Goal: Task Accomplishment & Management: Use online tool/utility

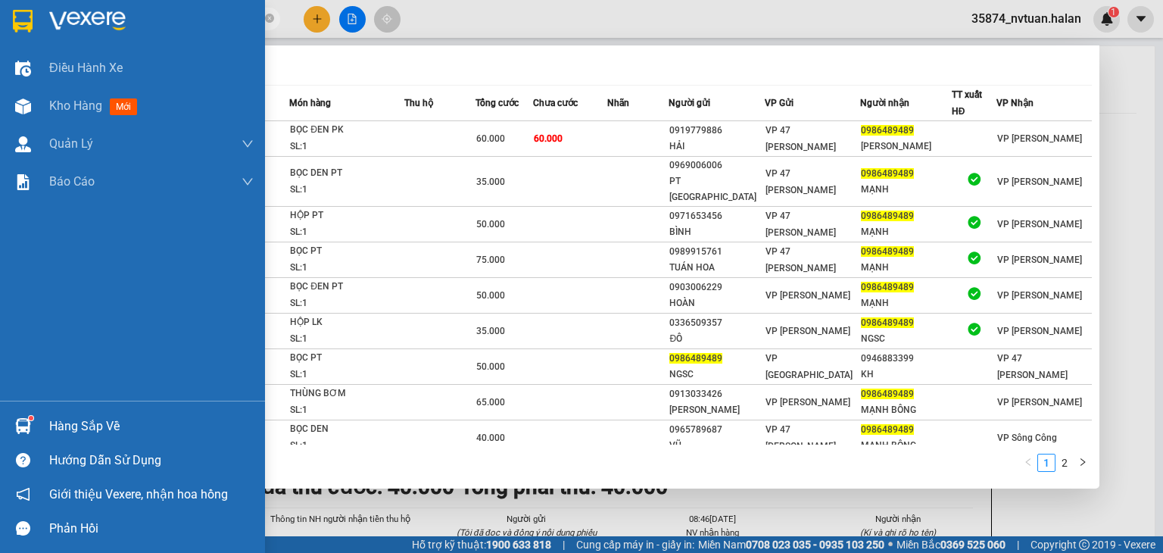
click at [76, 419] on div "Hàng sắp về" at bounding box center [151, 426] width 204 height 23
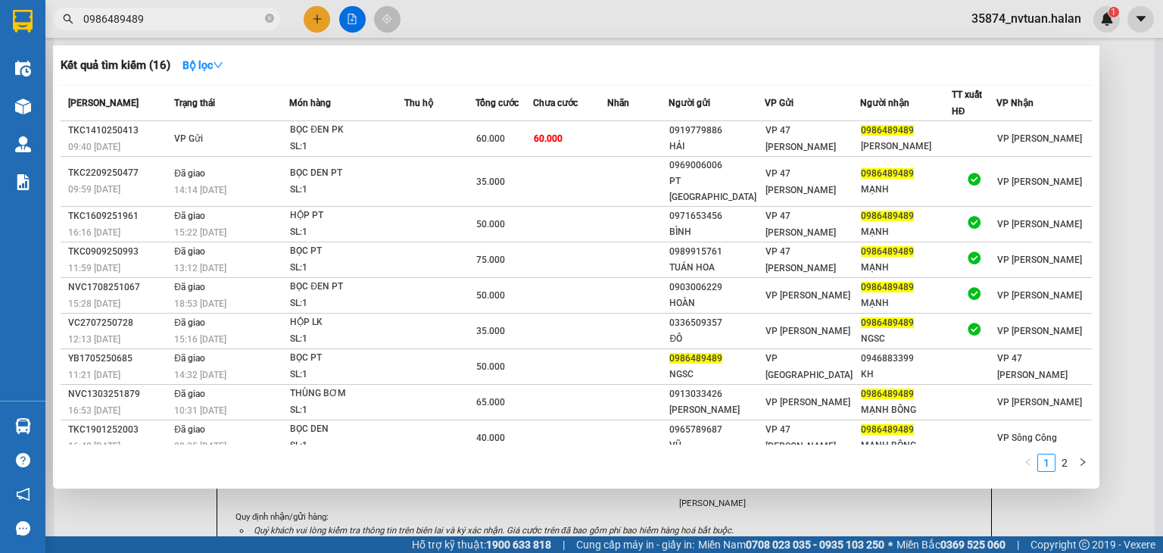
click at [203, 26] on section "Kết quả tìm kiếm ( 16 ) Bộ lọc Mã ĐH Trạng thái Món hàng Thu hộ Tổng cước Chưa …" at bounding box center [581, 276] width 1163 height 553
click at [201, 25] on input "0986489489" at bounding box center [172, 19] width 179 height 17
type input "0"
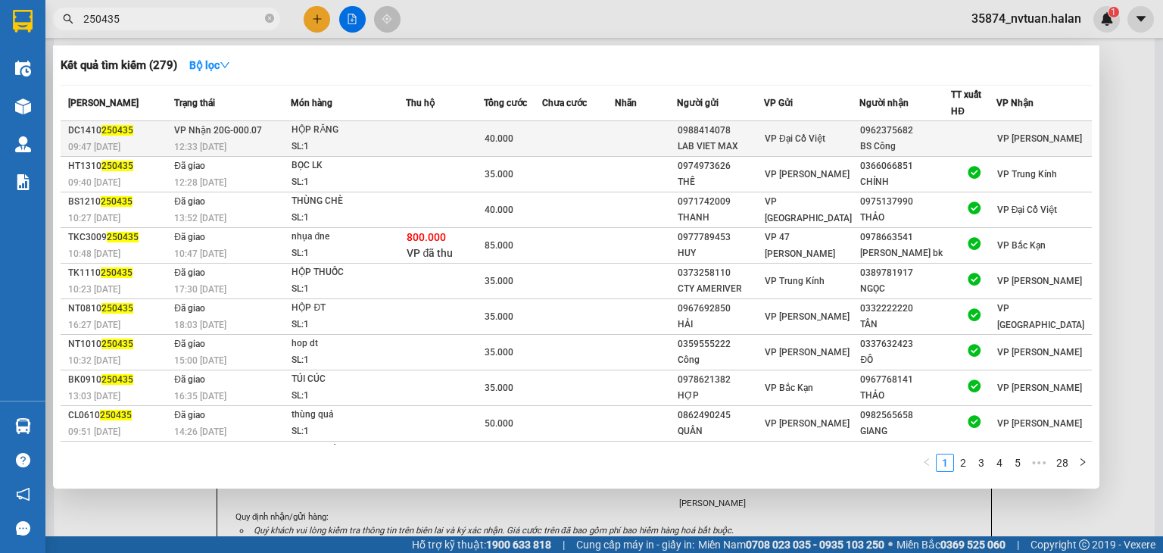
type input "250435"
click at [570, 133] on td at bounding box center [578, 139] width 73 height 36
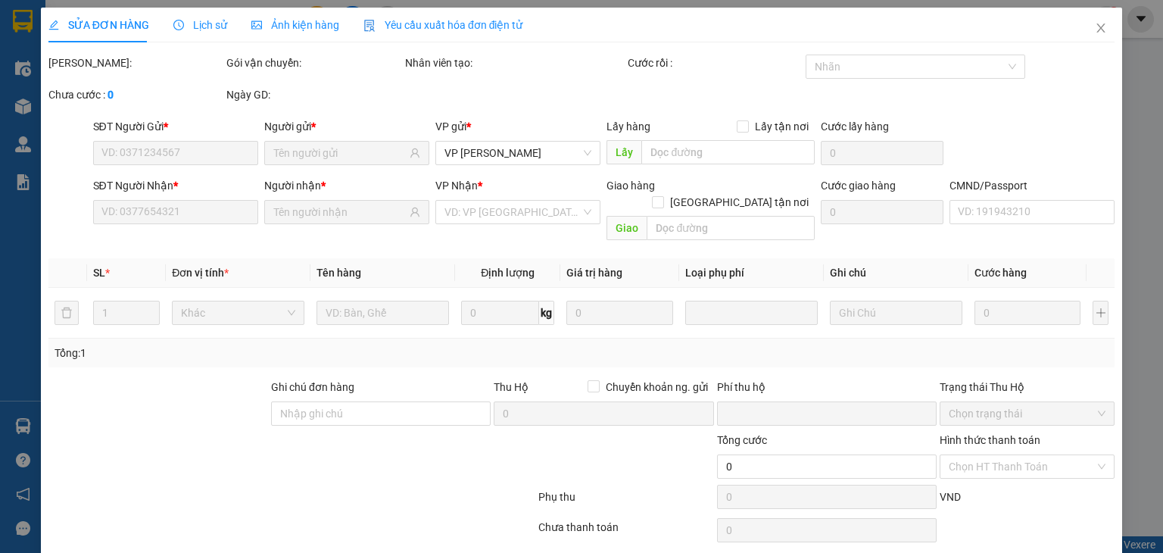
type input "0988414078"
type input "LAB VIET MAX"
type input "0962375682"
type input "BS Công"
type input "0"
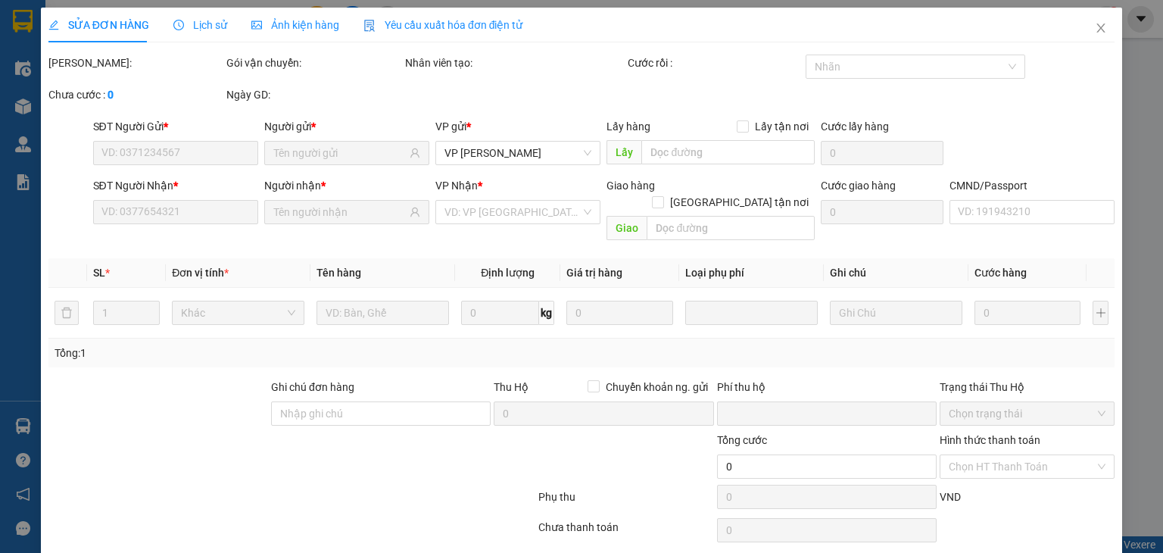
type input "40.000"
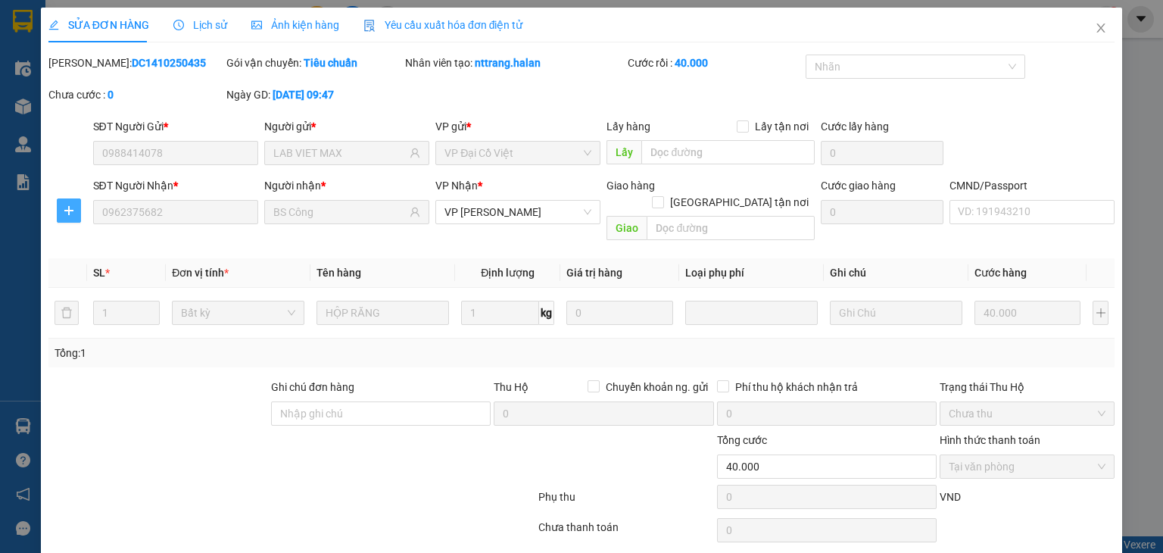
click at [67, 210] on icon "plus" at bounding box center [68, 210] width 9 height 1
click at [98, 241] on span "Chuyển kho" at bounding box center [96, 240] width 62 height 17
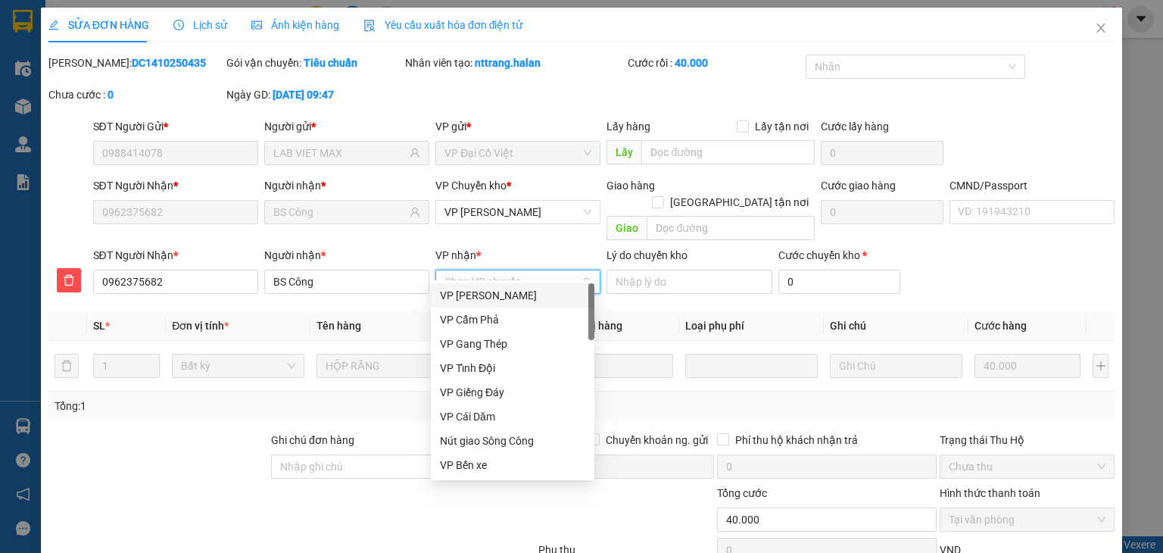
click at [478, 270] on input "VP nhận *" at bounding box center [512, 281] width 136 height 23
type input "dt"
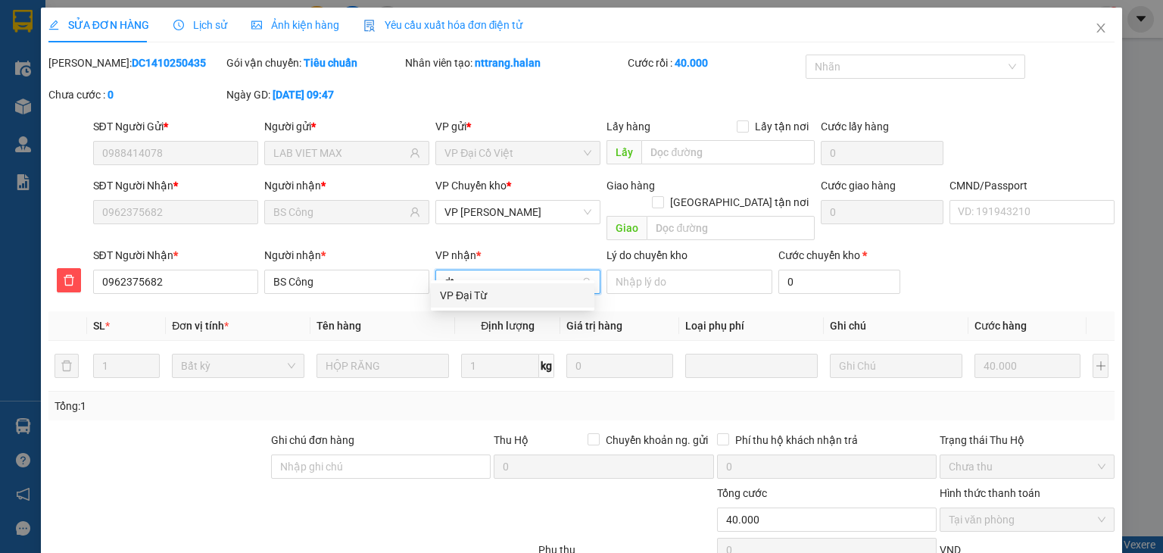
click at [481, 287] on div "VP Đại Từ" at bounding box center [512, 295] width 145 height 17
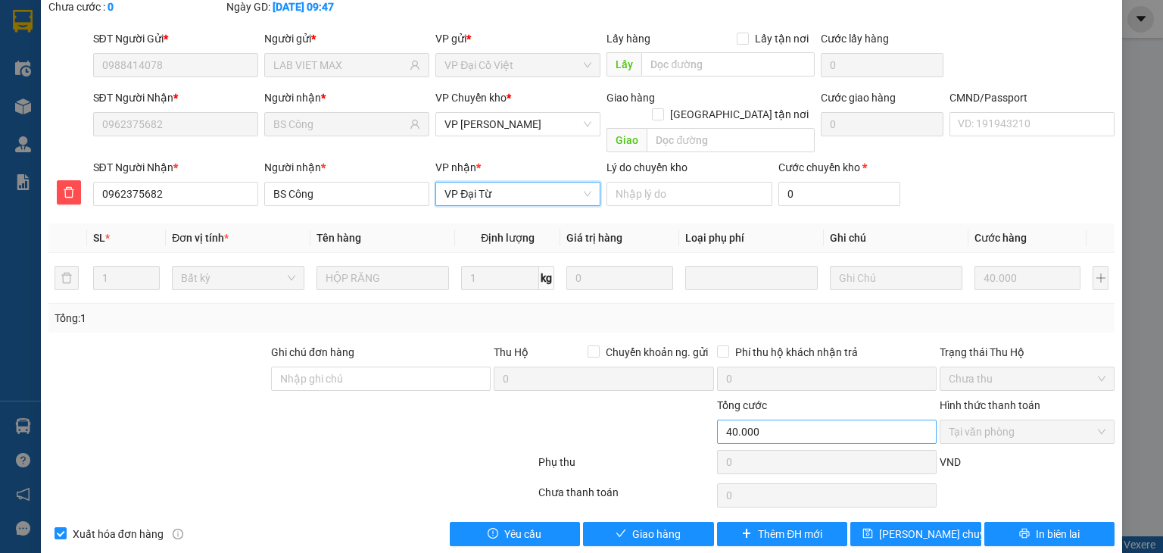
scroll to position [93, 0]
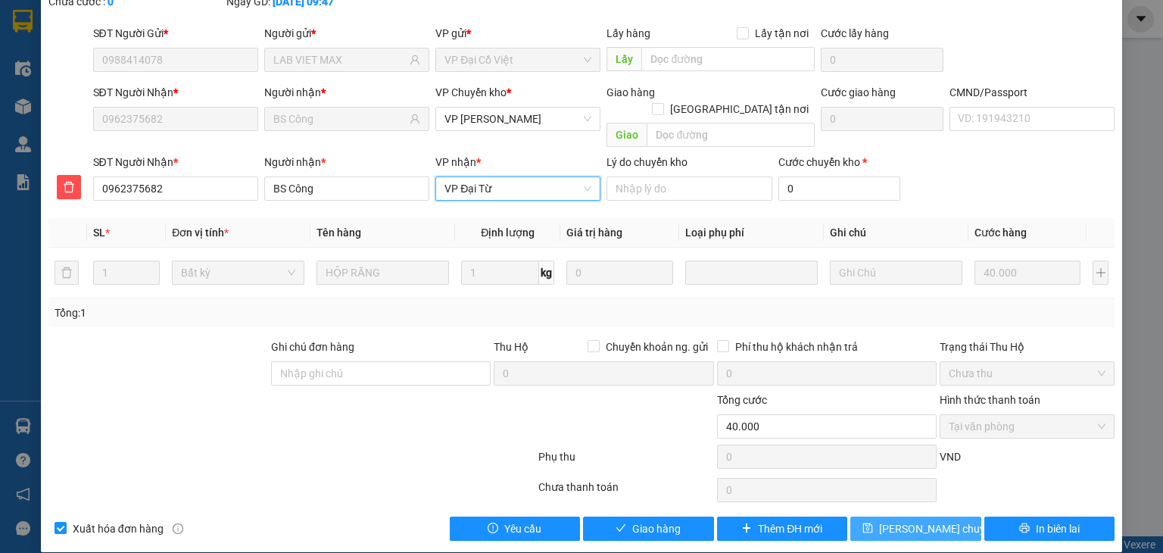
click at [908, 520] on span "[PERSON_NAME] chuyển hoàn" at bounding box center [951, 528] width 144 height 17
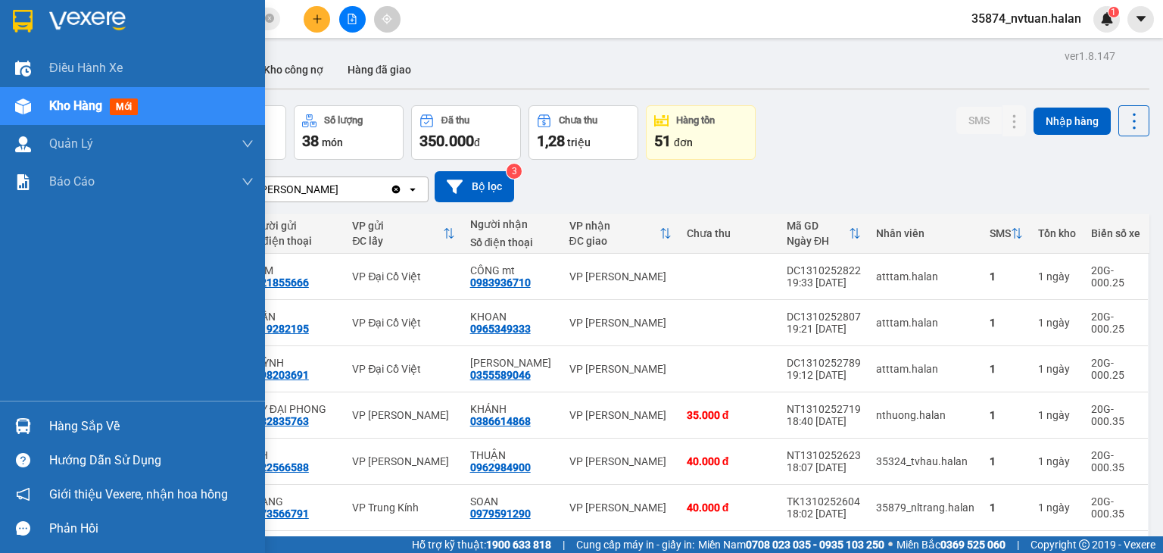
drag, startPoint x: 54, startPoint y: 431, endPoint x: 46, endPoint y: 410, distance: 21.8
click at [54, 424] on div "Hàng sắp về" at bounding box center [151, 426] width 204 height 23
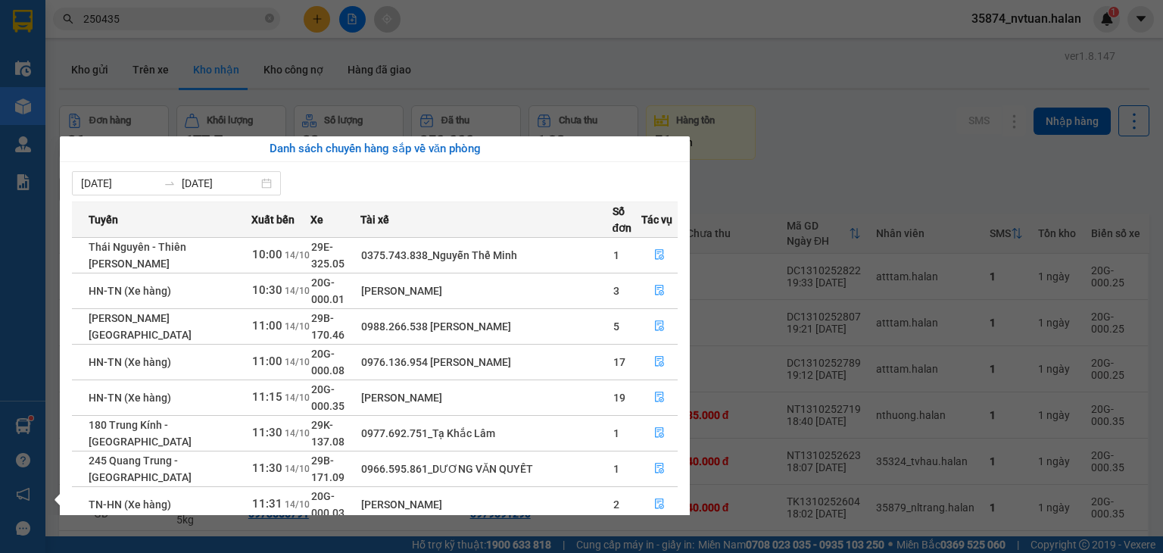
click at [826, 23] on section "Kết quả tìm kiếm ( 279 ) Bộ lọc Mã ĐH Trạng thái Món hàng Thu hộ Tổng cước Chưa…" at bounding box center [581, 276] width 1163 height 553
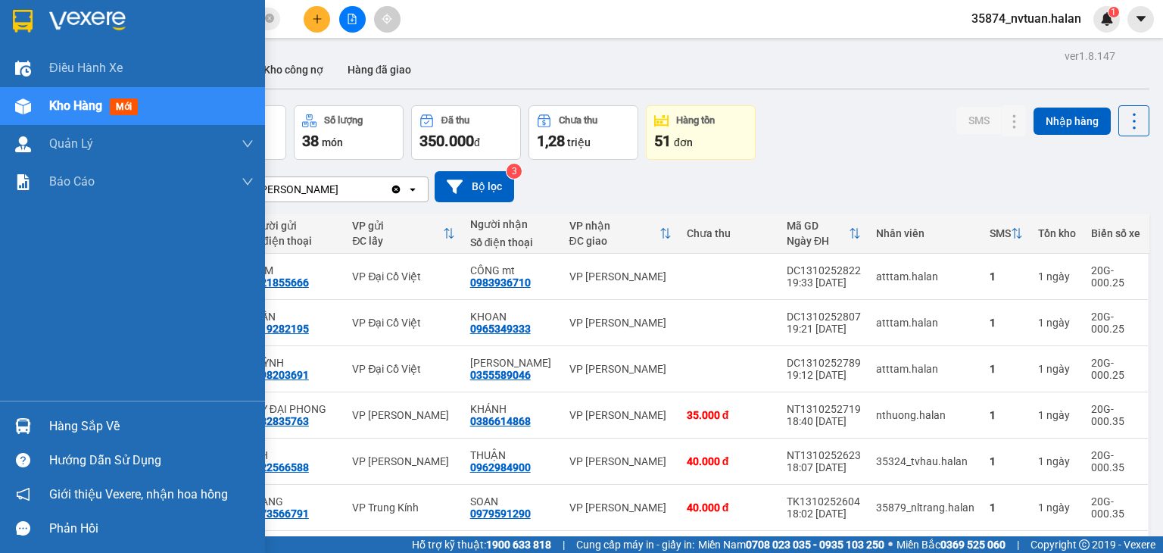
click at [54, 422] on div "Hàng sắp về" at bounding box center [151, 426] width 204 height 23
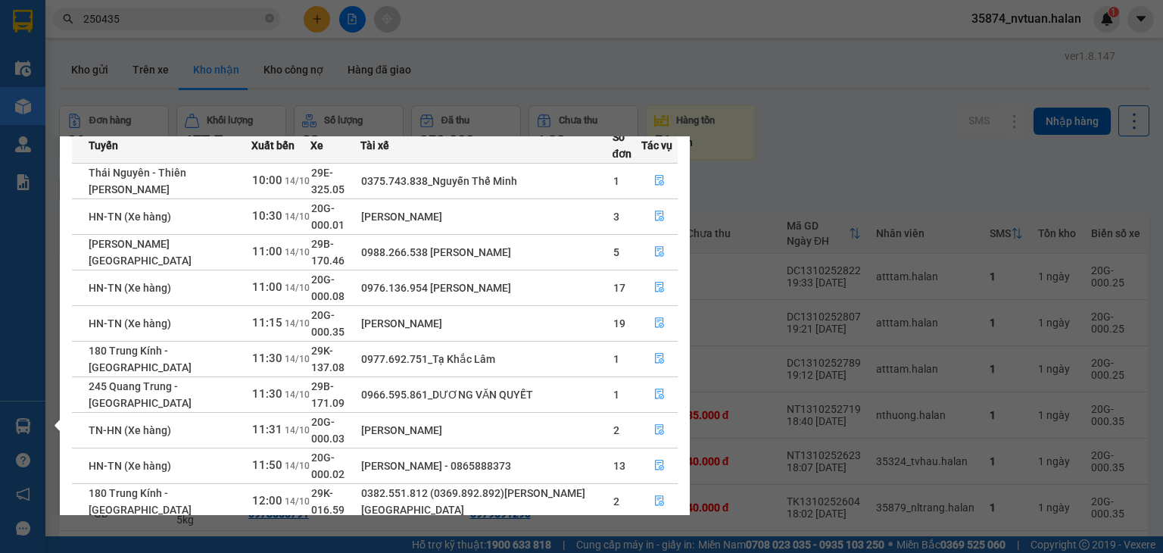
scroll to position [76, 0]
click at [666, 246] on button "button" at bounding box center [659, 250] width 35 height 24
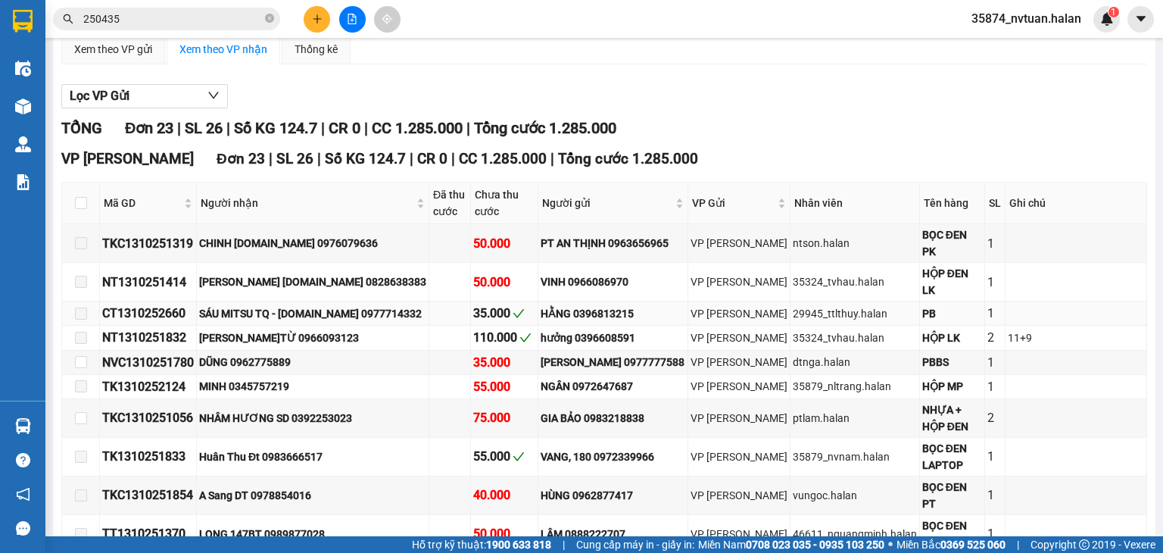
scroll to position [37, 0]
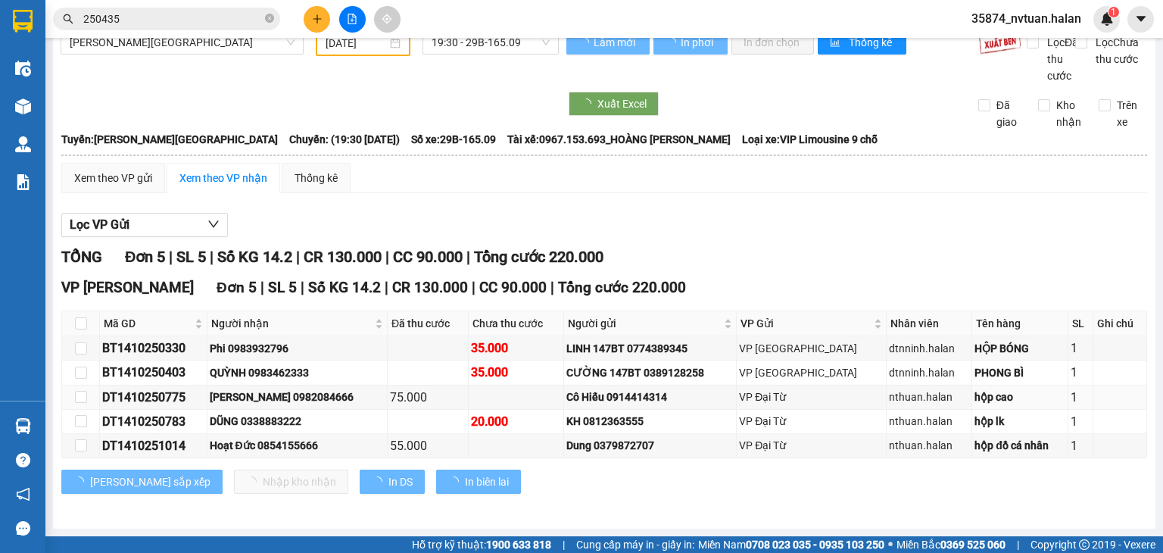
type input "[DATE]"
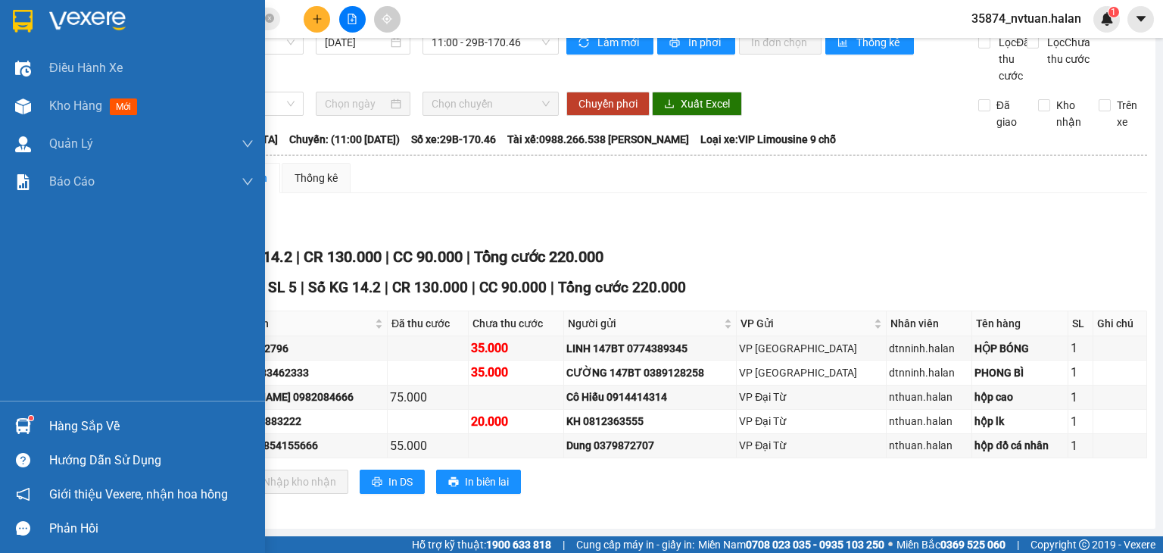
click at [57, 427] on div "Hàng sắp về" at bounding box center [151, 426] width 204 height 23
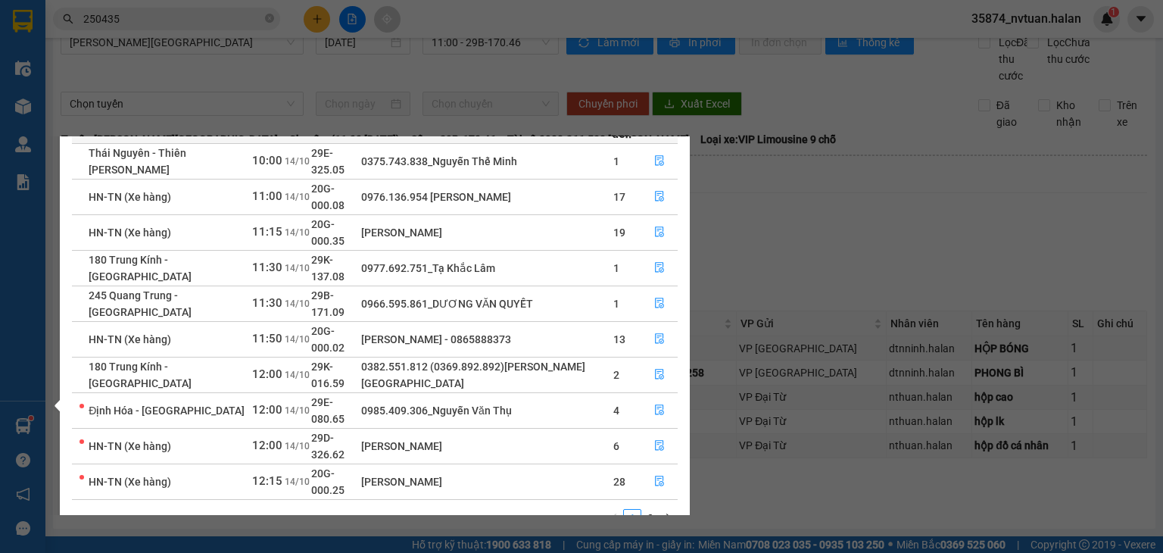
scroll to position [95, 0]
click at [913, 237] on section "Kết quả tìm kiếm ( 279 ) Bộ lọc Mã ĐH Trạng thái Món hàng Thu hộ Tổng cước Chưa…" at bounding box center [581, 276] width 1163 height 553
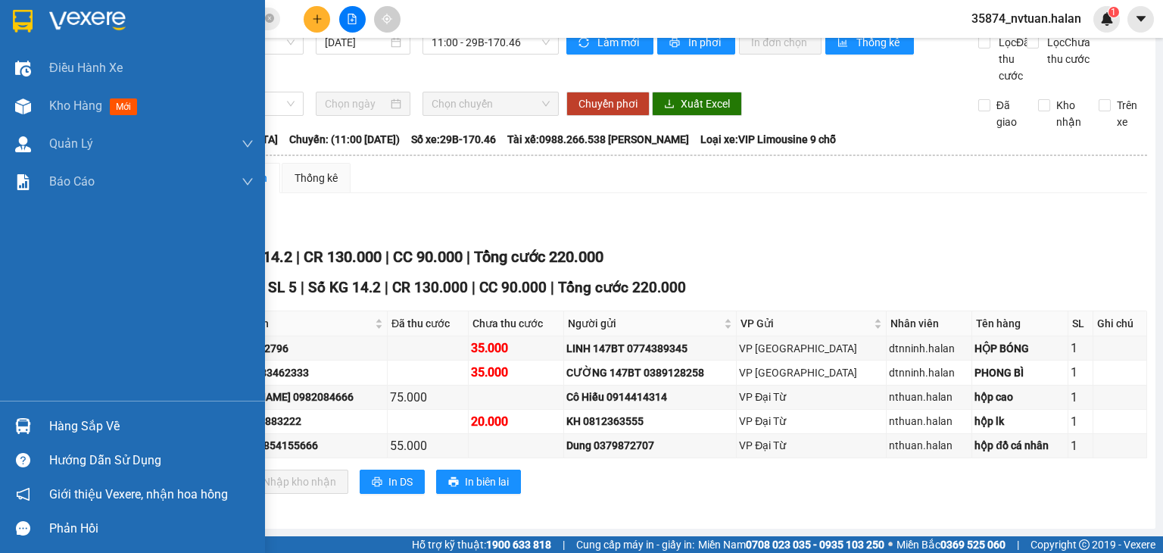
click at [67, 419] on div "Hàng sắp về" at bounding box center [151, 426] width 204 height 23
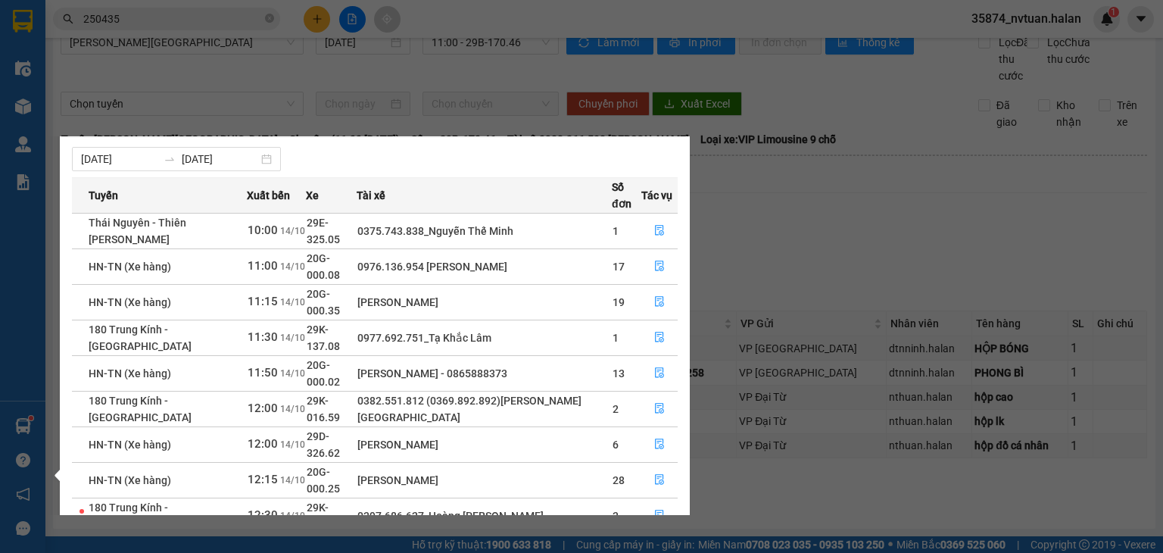
click at [319, 100] on section "Kết quả tìm kiếm ( 279 ) Bộ lọc Mã ĐH Trạng thái Món hàng Thu hộ Tổng cước Chưa…" at bounding box center [581, 276] width 1163 height 553
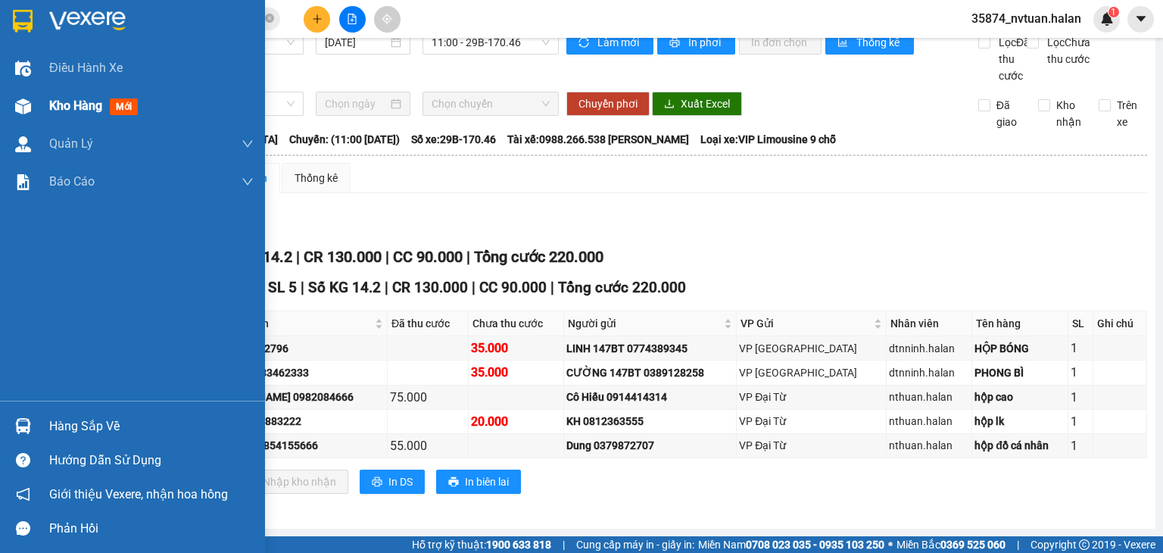
drag, startPoint x: 56, startPoint y: 101, endPoint x: 42, endPoint y: 101, distance: 14.4
click at [57, 101] on span "Kho hàng" at bounding box center [75, 105] width 53 height 14
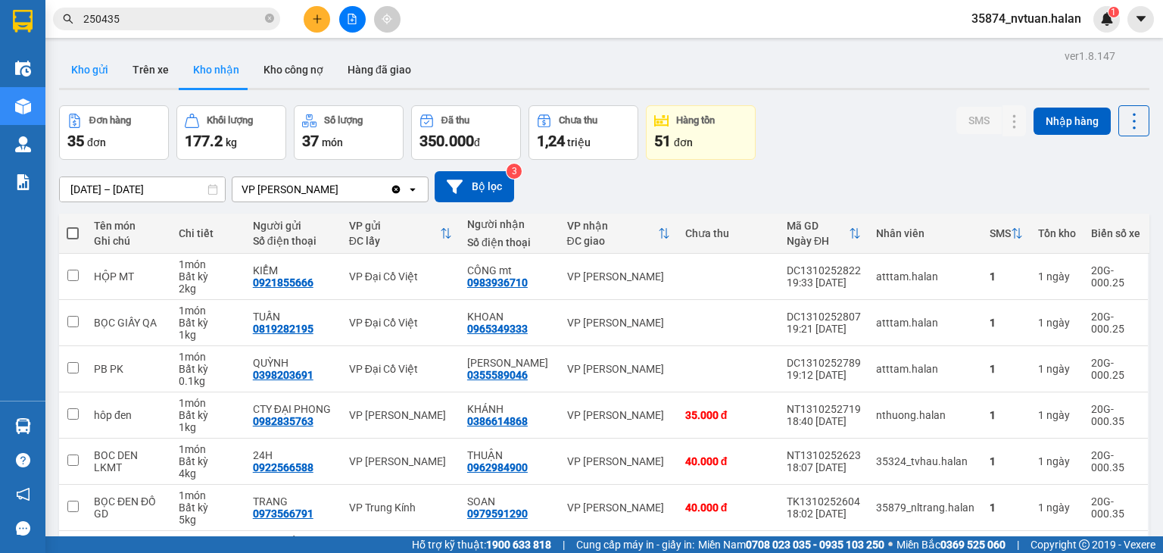
click at [89, 71] on button "Kho gửi" at bounding box center [89, 69] width 61 height 36
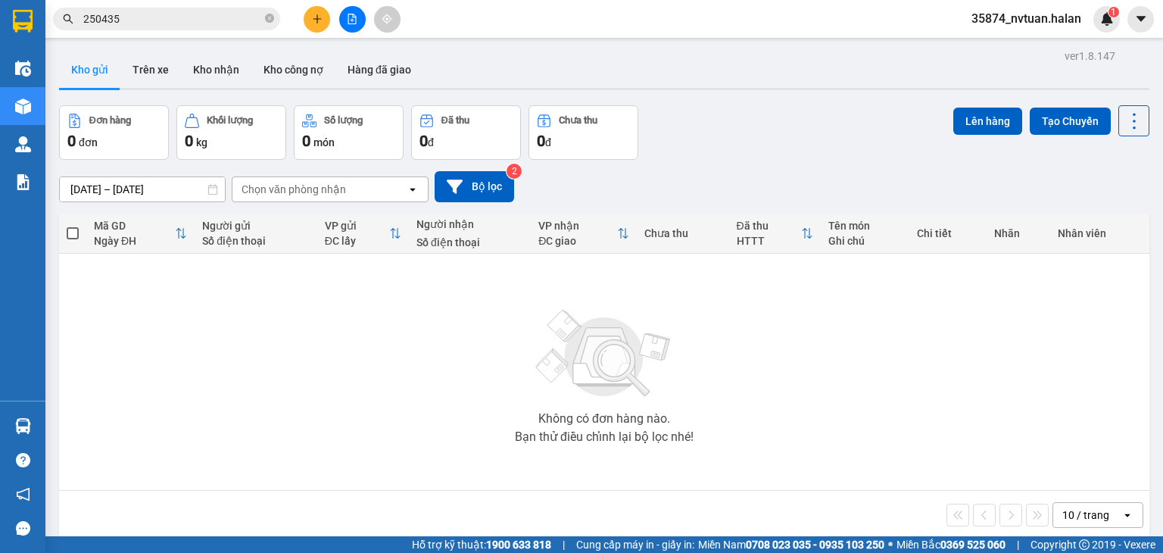
click at [273, 190] on div "Chọn văn phòng nhận" at bounding box center [293, 189] width 104 height 15
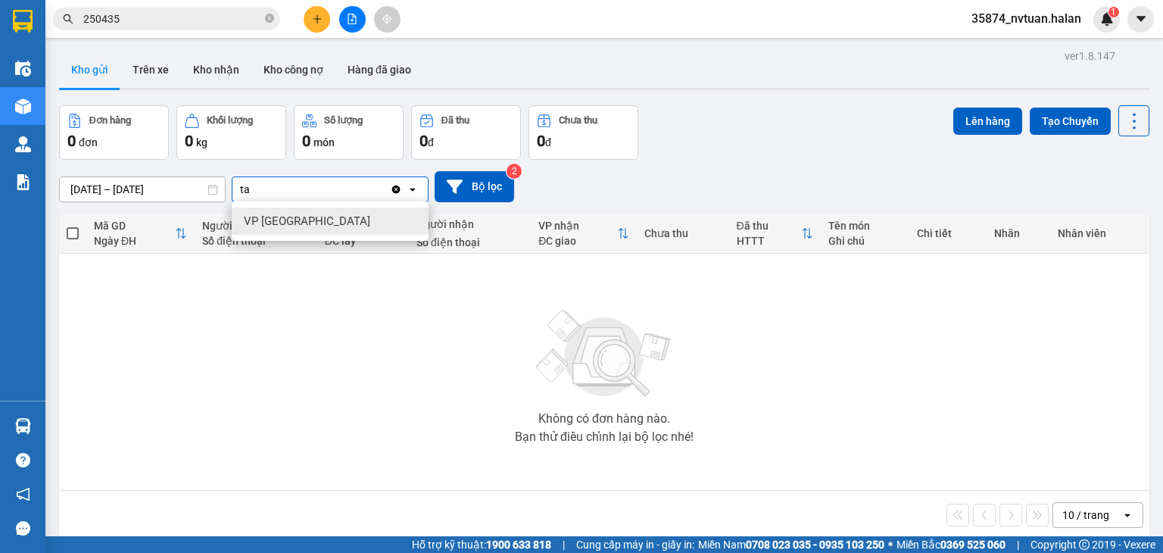
type input "ta"
click at [265, 209] on div "VP [GEOGRAPHIC_DATA]" at bounding box center [330, 220] width 197 height 27
click at [415, 192] on icon "open" at bounding box center [412, 189] width 12 height 12
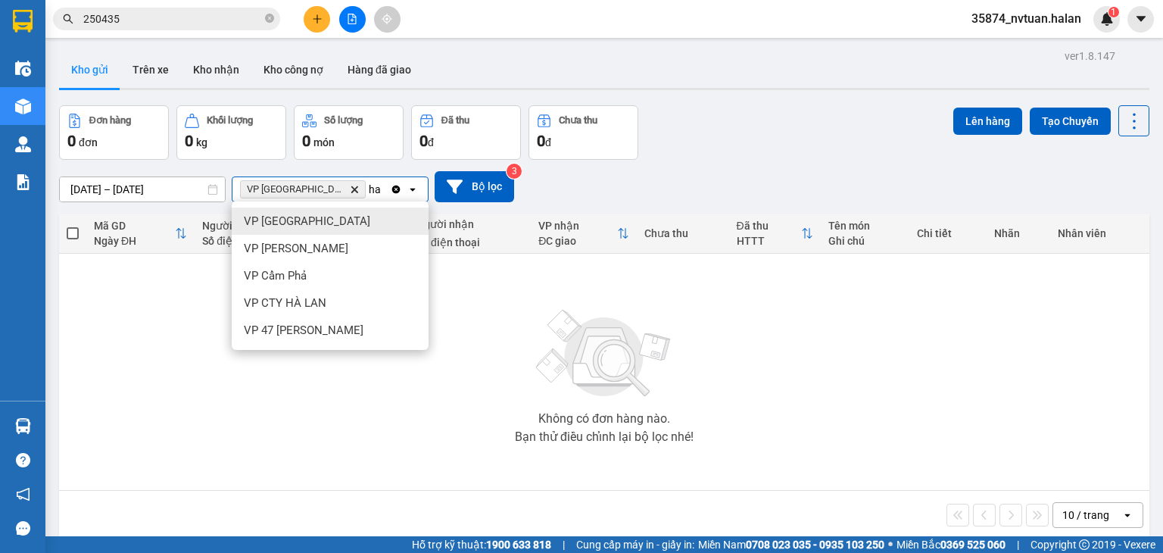
type input "ha"
click at [287, 208] on div "VP [GEOGRAPHIC_DATA]" at bounding box center [330, 220] width 197 height 27
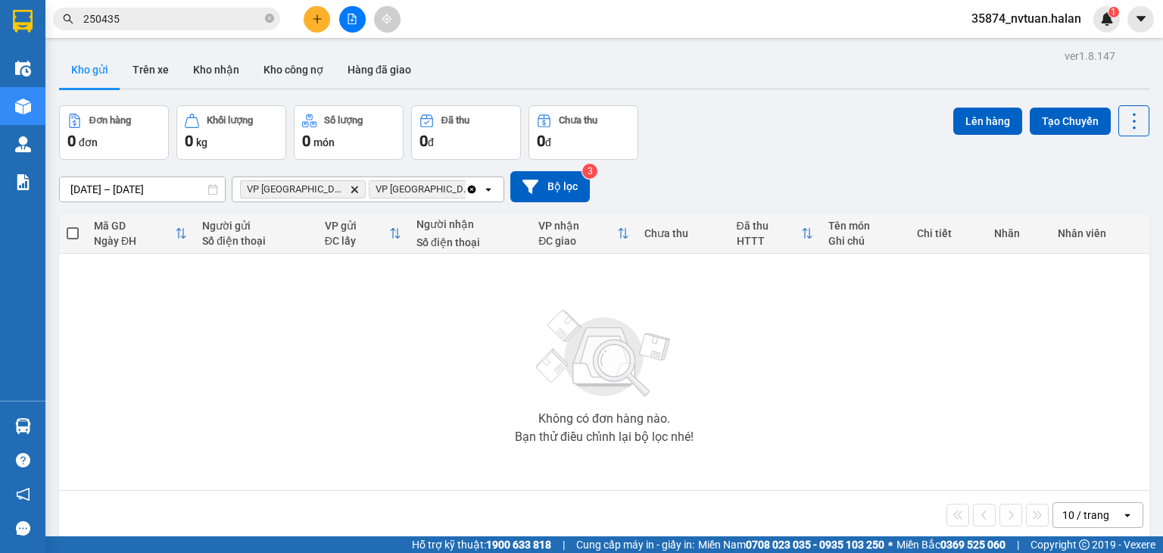
click at [465, 188] on icon "Clear all" at bounding box center [471, 189] width 12 height 12
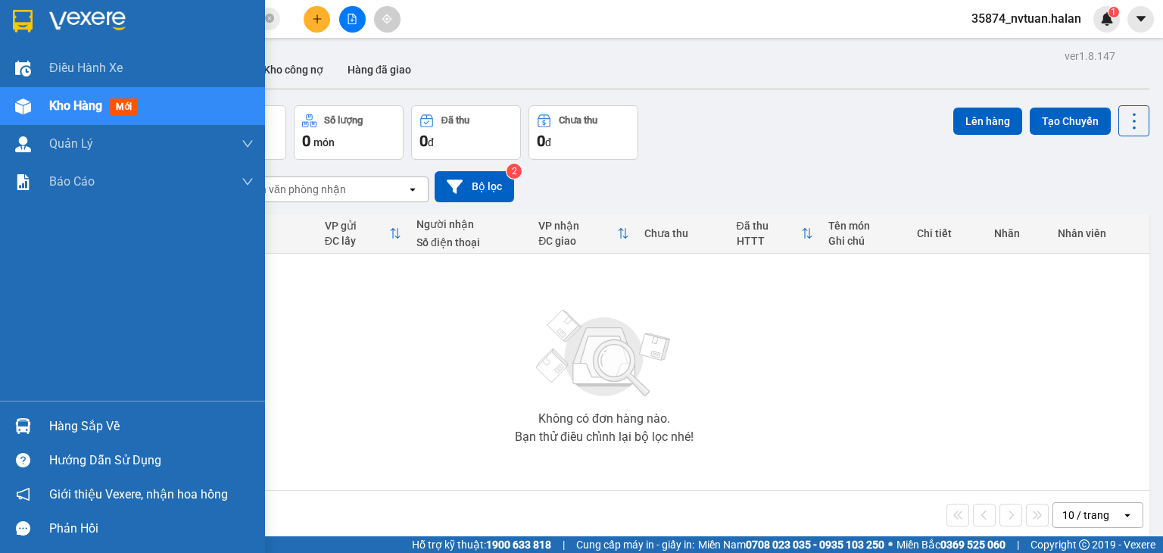
click at [61, 427] on div "Hàng sắp về" at bounding box center [151, 426] width 204 height 23
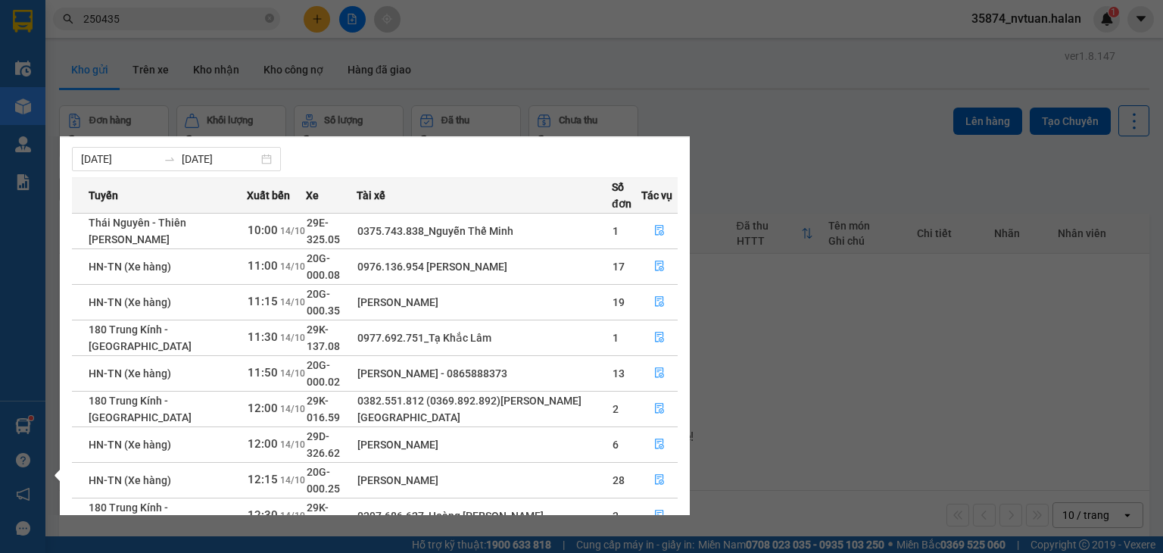
click at [28, 428] on div "Điều hành xe Kho hàng mới Quản [PERSON_NAME] lý chuyến Quản lý kiểm kho Báo cáo…" at bounding box center [22, 276] width 45 height 553
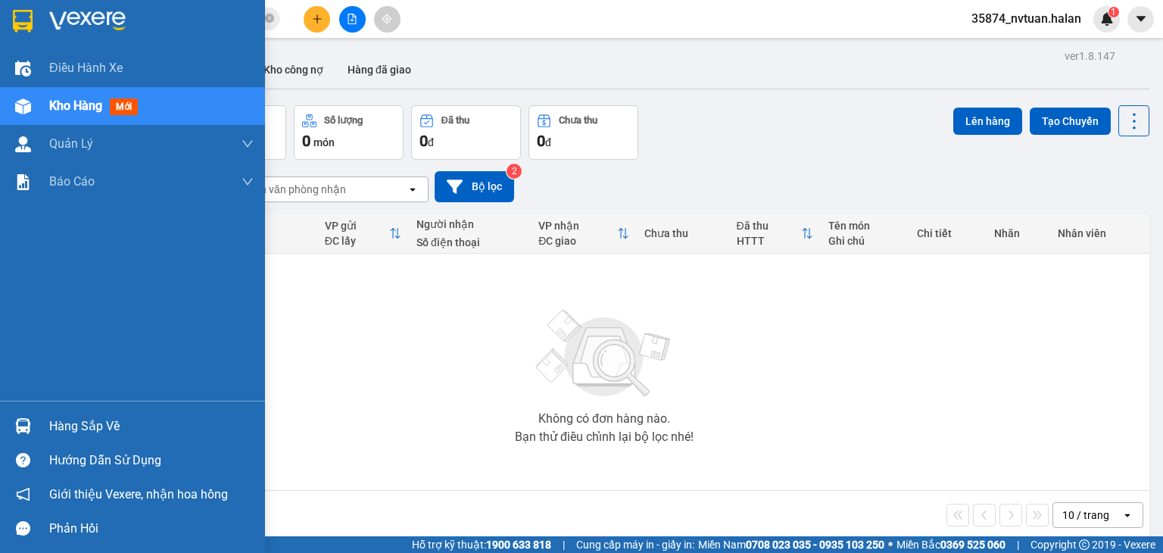
click at [28, 428] on img at bounding box center [23, 426] width 16 height 16
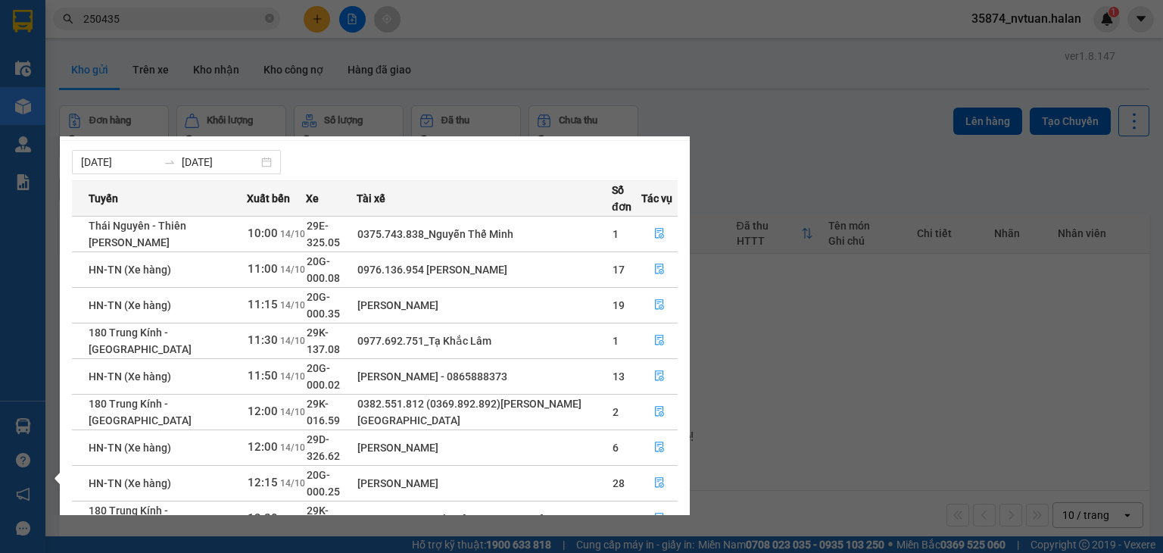
scroll to position [20, 0]
click at [24, 425] on div "Điều hành xe Kho hàng mới Quản [PERSON_NAME] lý chuyến Quản lý kiểm kho Báo cáo…" at bounding box center [22, 276] width 45 height 553
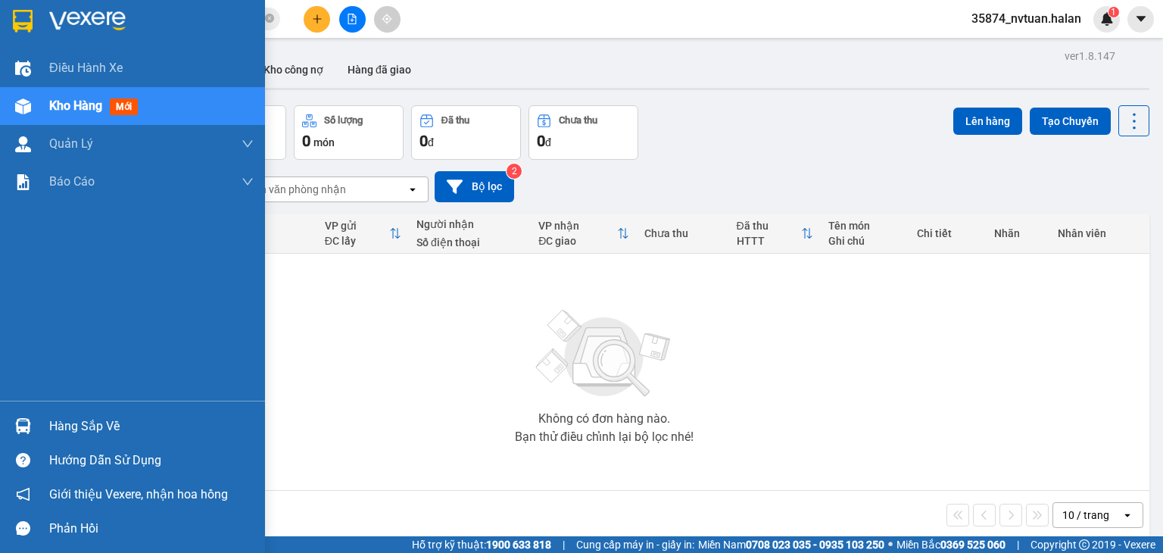
click at [24, 425] on img at bounding box center [23, 426] width 16 height 16
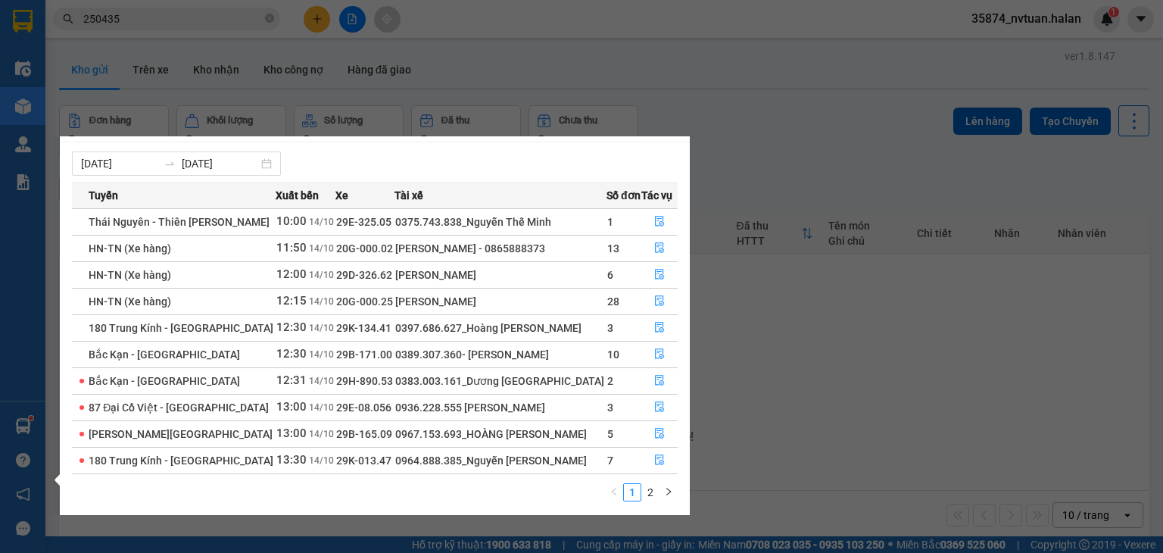
click at [20, 427] on div "Điều hành xe Kho hàng mới Quản [PERSON_NAME] lý chuyến Quản lý kiểm kho Báo cáo…" at bounding box center [22, 276] width 45 height 553
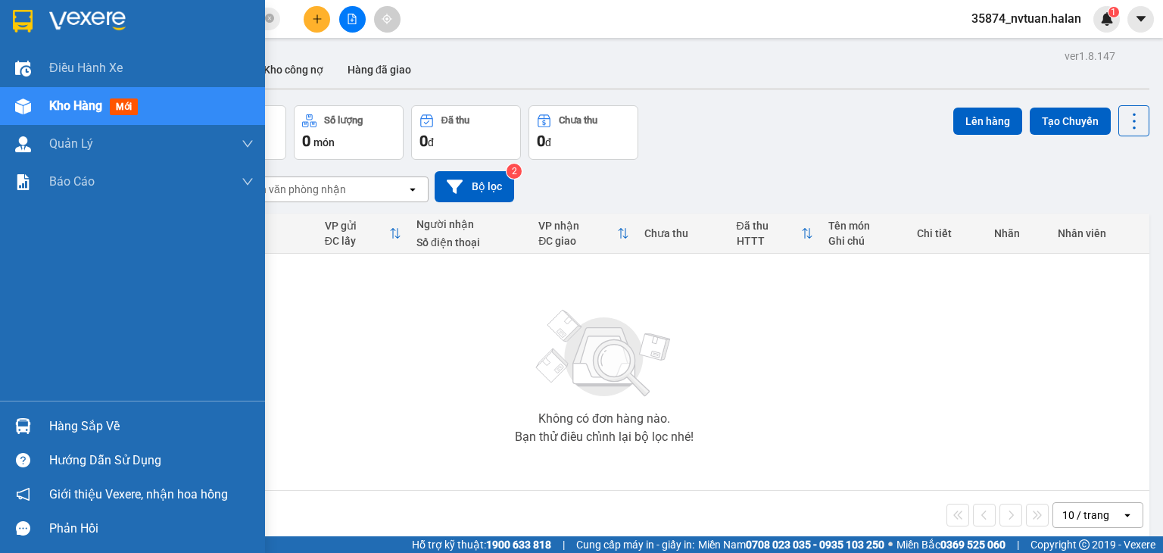
click at [20, 427] on img at bounding box center [23, 426] width 16 height 16
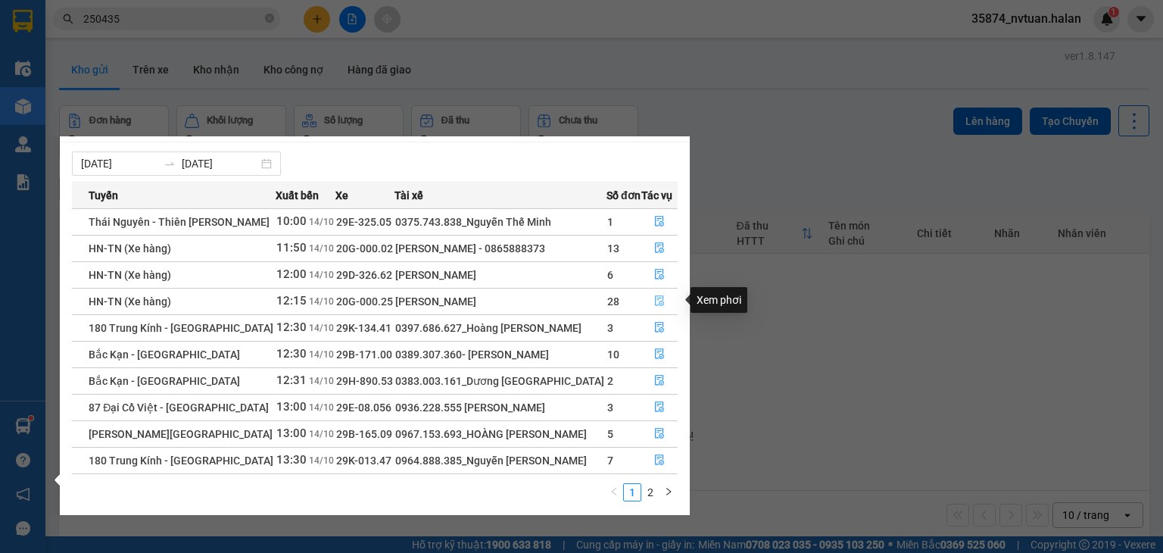
click at [655, 300] on icon "file-done" at bounding box center [659, 300] width 11 height 11
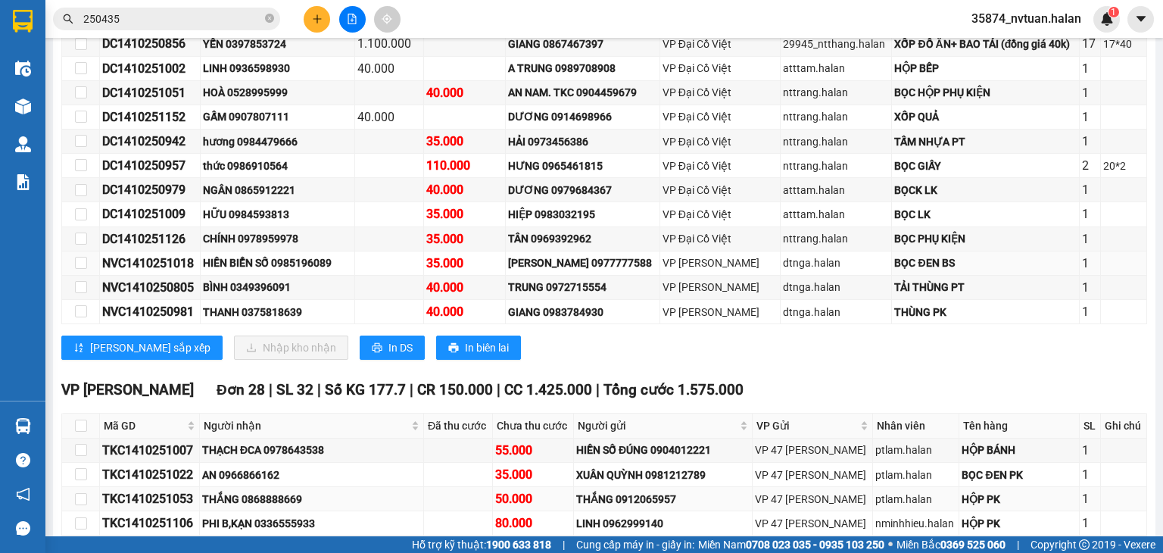
scroll to position [757, 0]
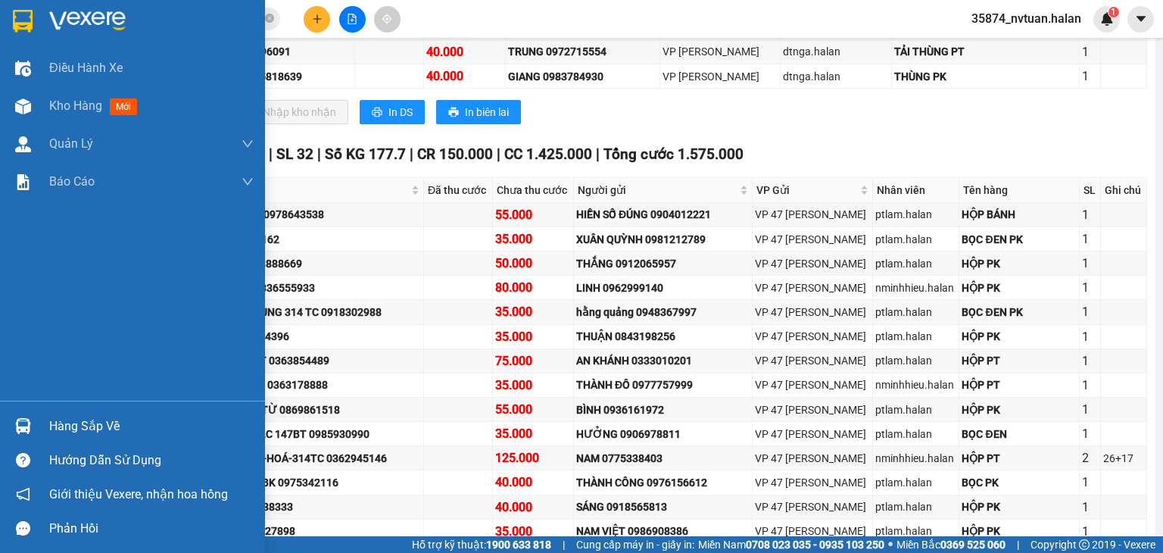
click at [36, 431] on div at bounding box center [23, 426] width 26 height 26
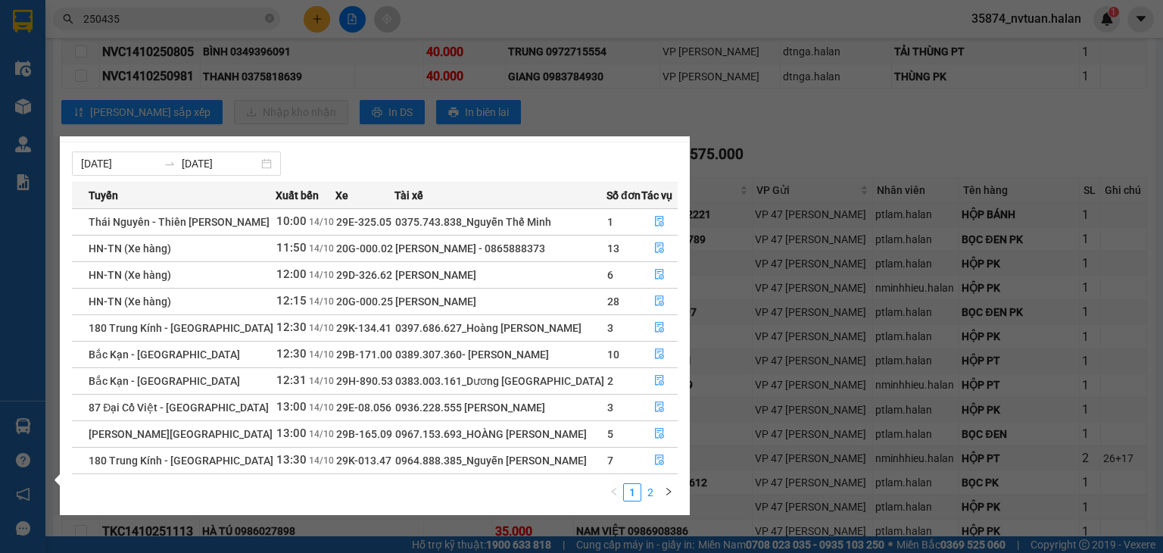
click at [649, 491] on link "2" at bounding box center [650, 492] width 17 height 17
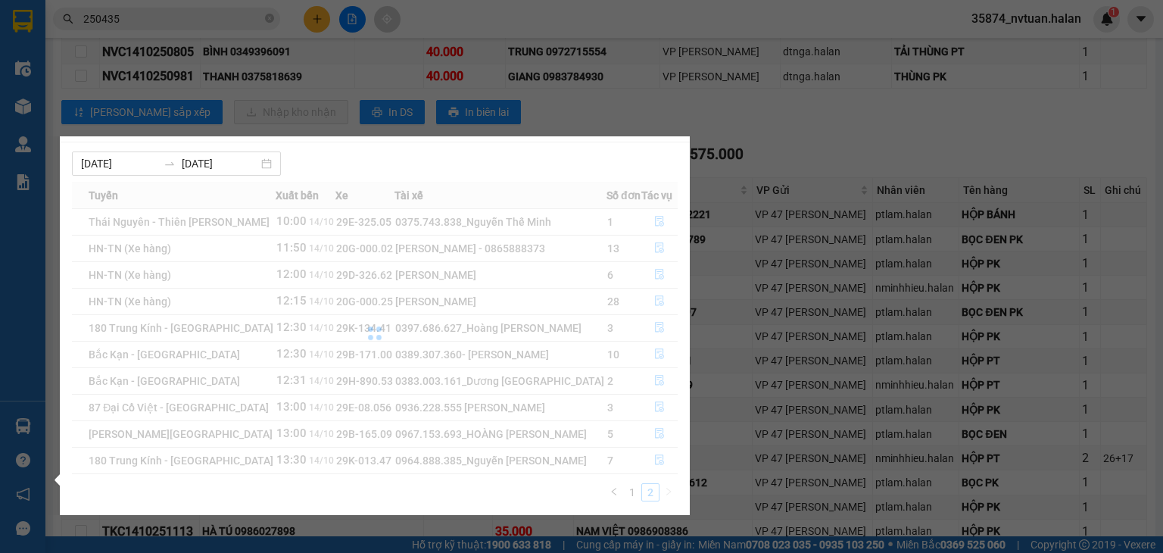
scroll to position [0, 0]
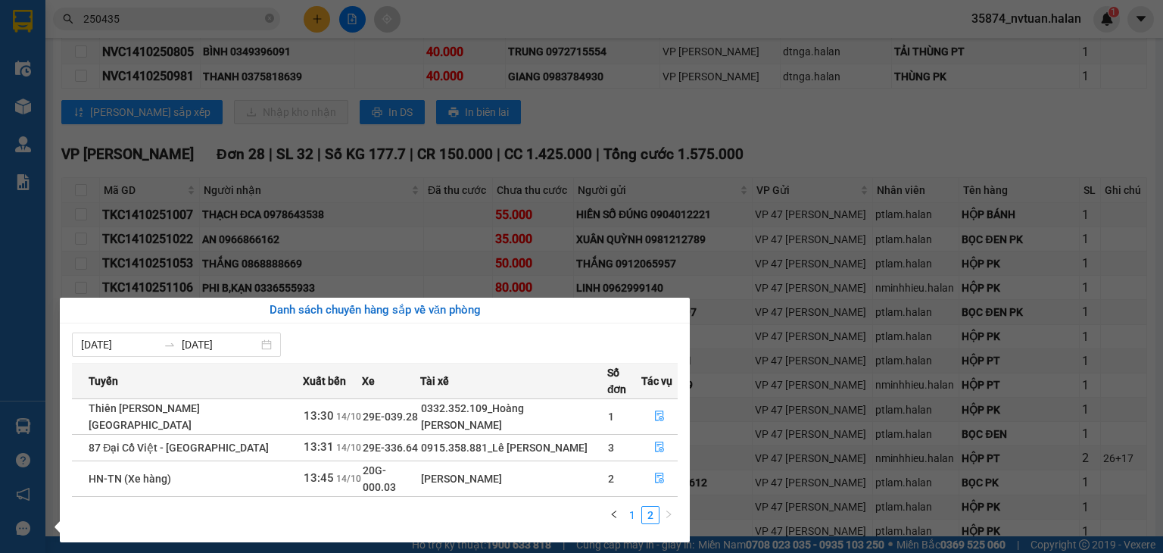
click at [633, 506] on link "1" at bounding box center [632, 514] width 17 height 17
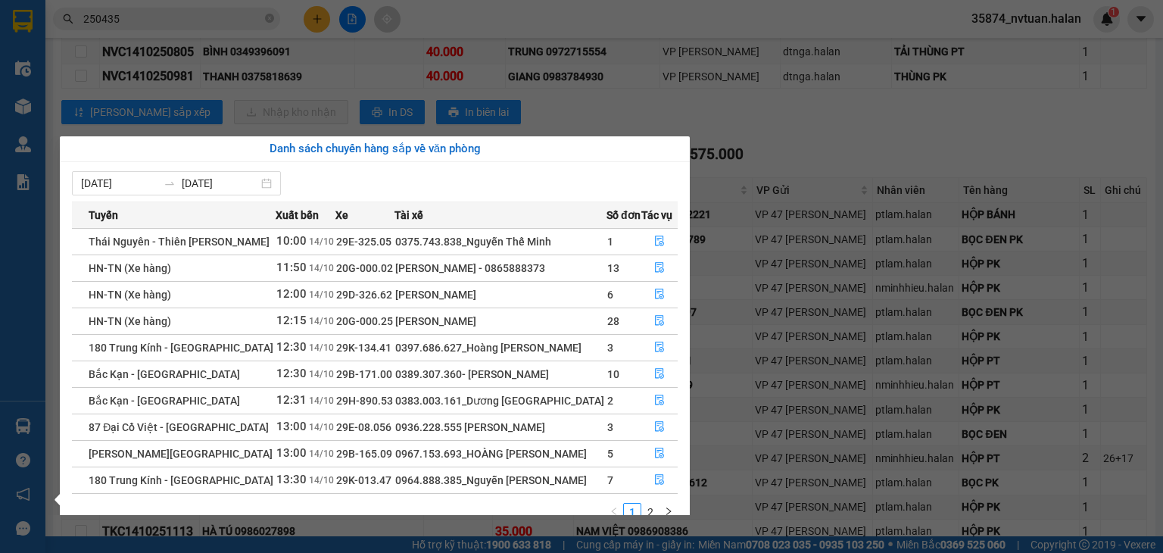
click at [802, 150] on section "Kết quả tìm kiếm ( 279 ) Bộ lọc Mã ĐH Trạng thái Món hàng Thu hộ Tổng cước Chưa…" at bounding box center [581, 276] width 1163 height 553
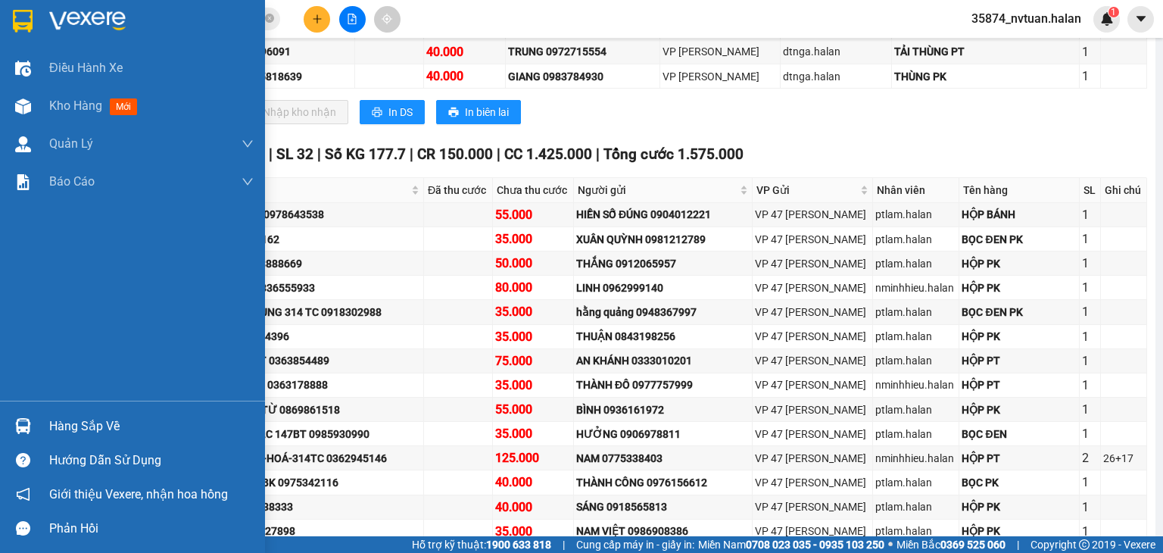
click at [22, 430] on img at bounding box center [23, 426] width 16 height 16
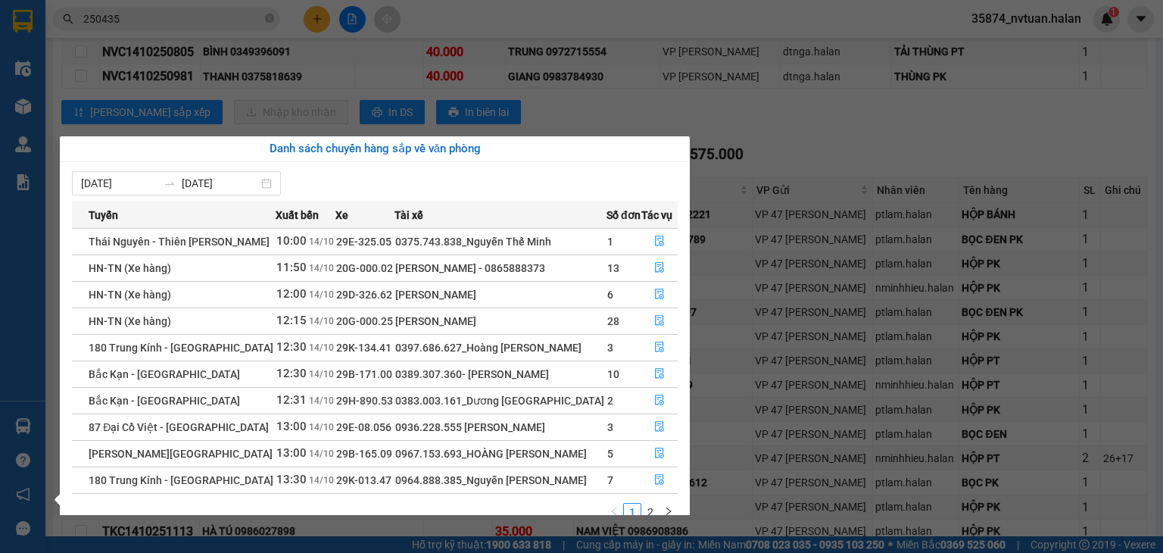
click at [25, 422] on div "Điều hành xe Kho hàng mới Quản [PERSON_NAME] lý chuyến Quản lý kiểm kho Báo cáo…" at bounding box center [22, 276] width 45 height 553
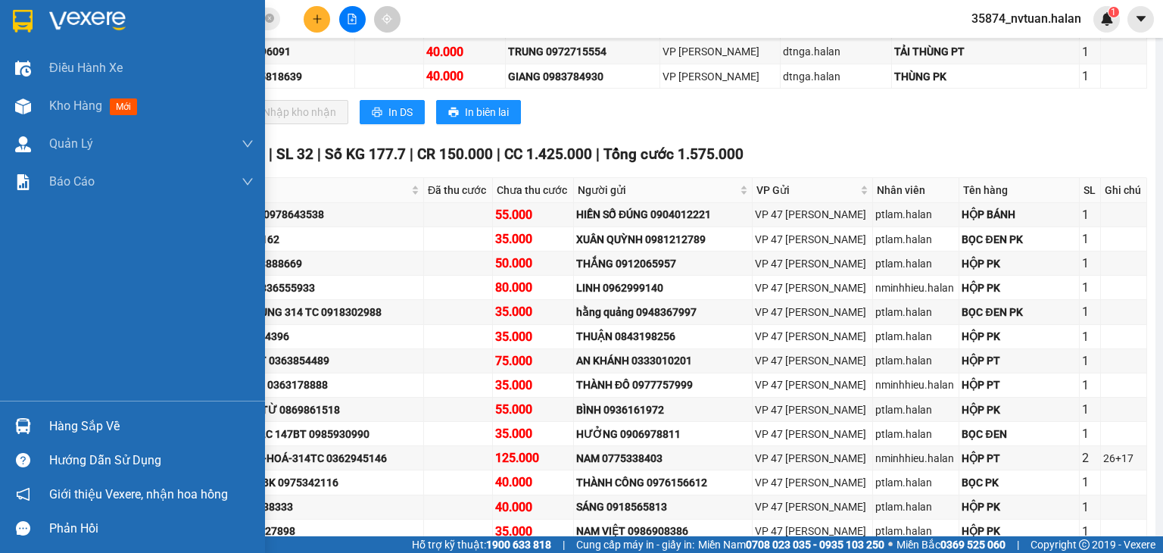
click at [25, 422] on img at bounding box center [23, 426] width 16 height 16
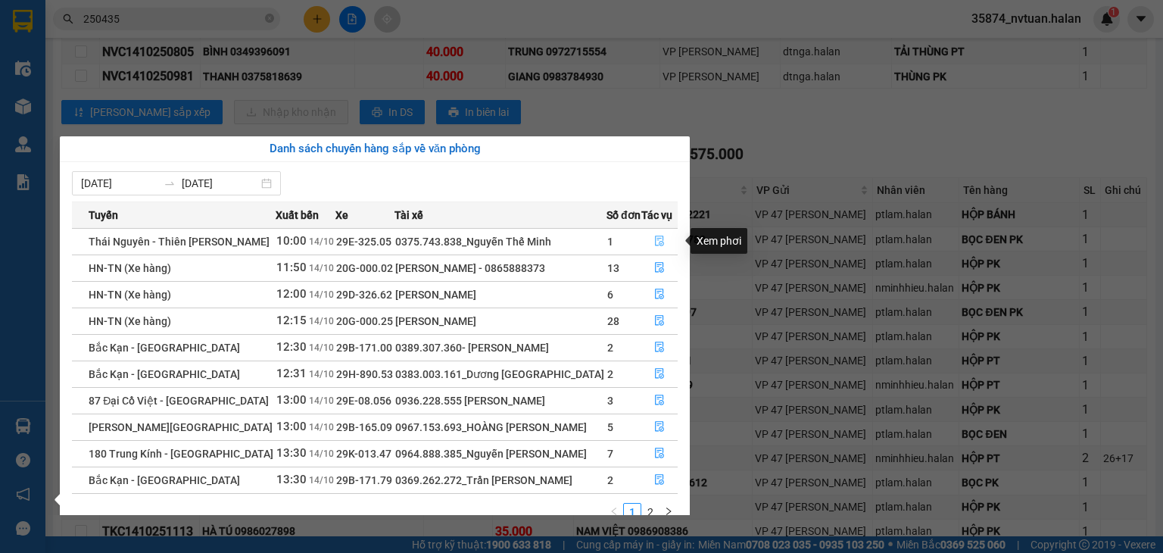
click at [659, 242] on icon "file-done" at bounding box center [659, 240] width 11 height 11
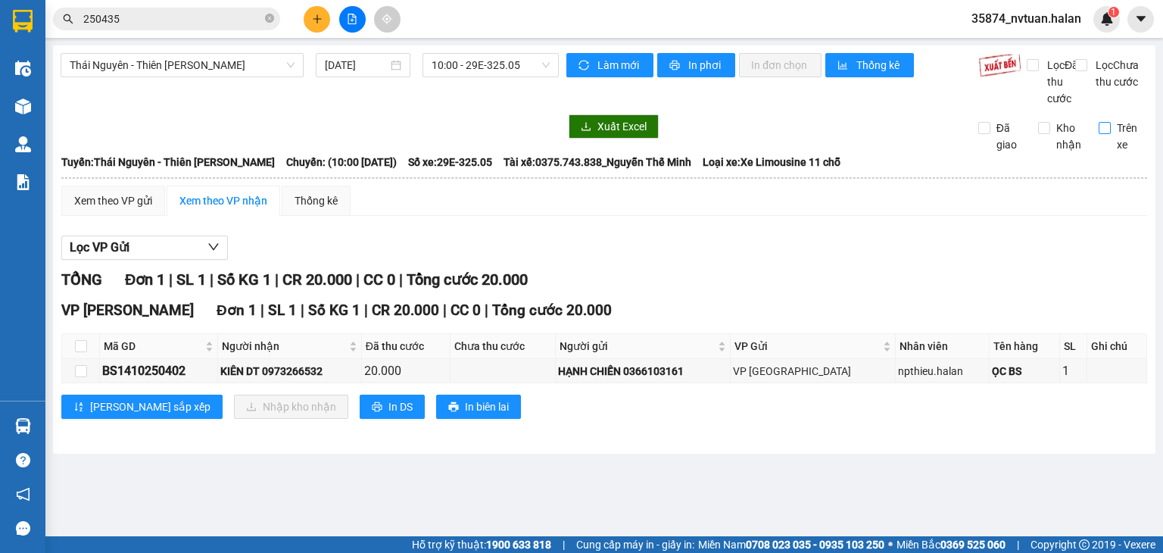
click at [1105, 134] on input "Trên xe" at bounding box center [1104, 128] width 12 height 12
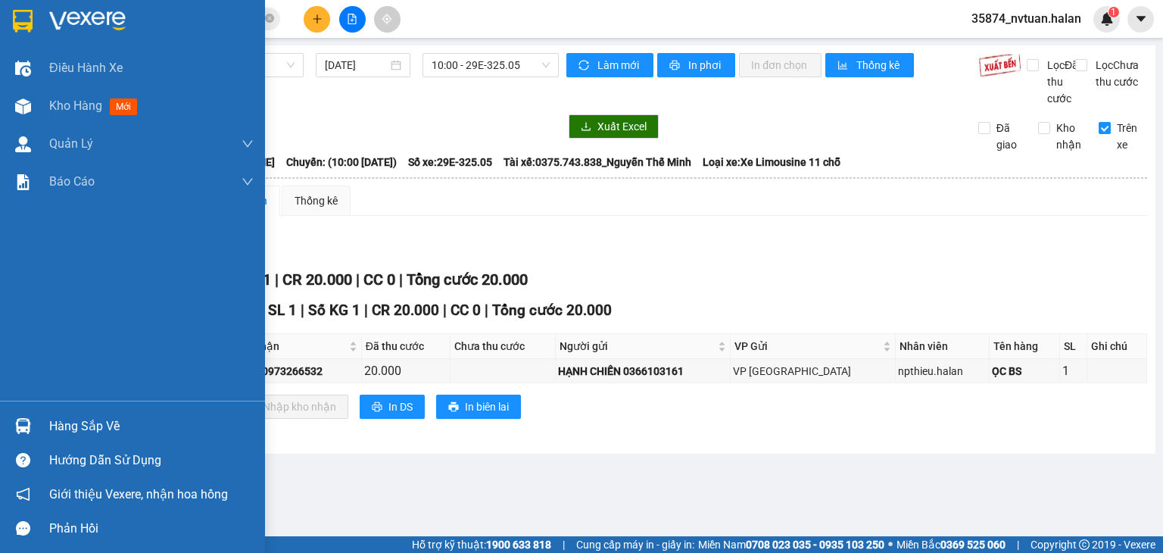
click at [54, 422] on div "Hàng sắp về" at bounding box center [151, 426] width 204 height 23
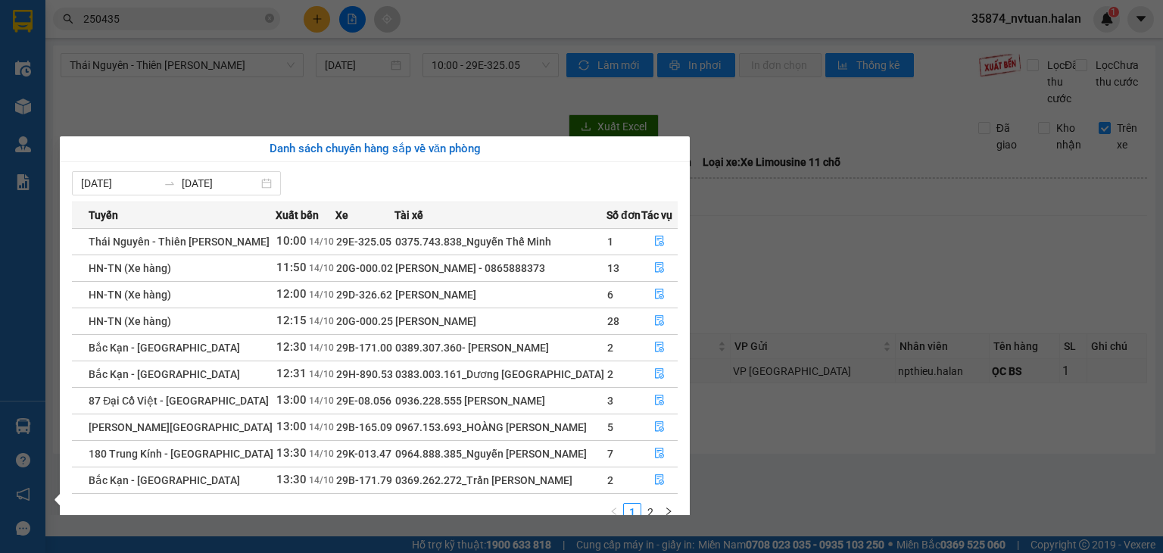
click at [30, 423] on div "Điều hành xe Kho hàng mới Quản [PERSON_NAME] lý chuyến Quản lý kiểm kho Báo cáo…" at bounding box center [22, 276] width 45 height 553
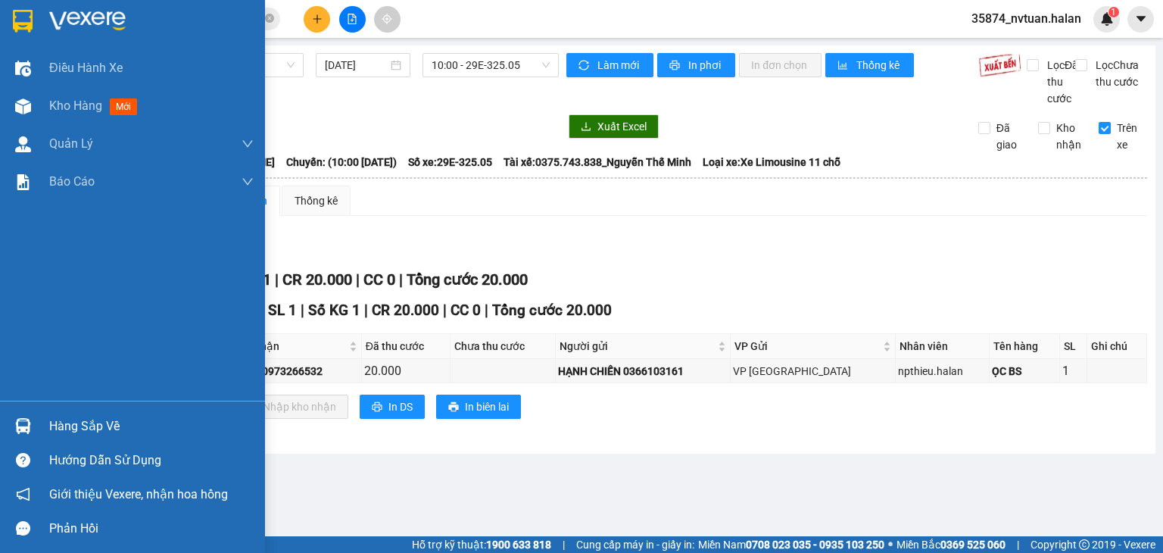
click at [30, 423] on img at bounding box center [23, 426] width 16 height 16
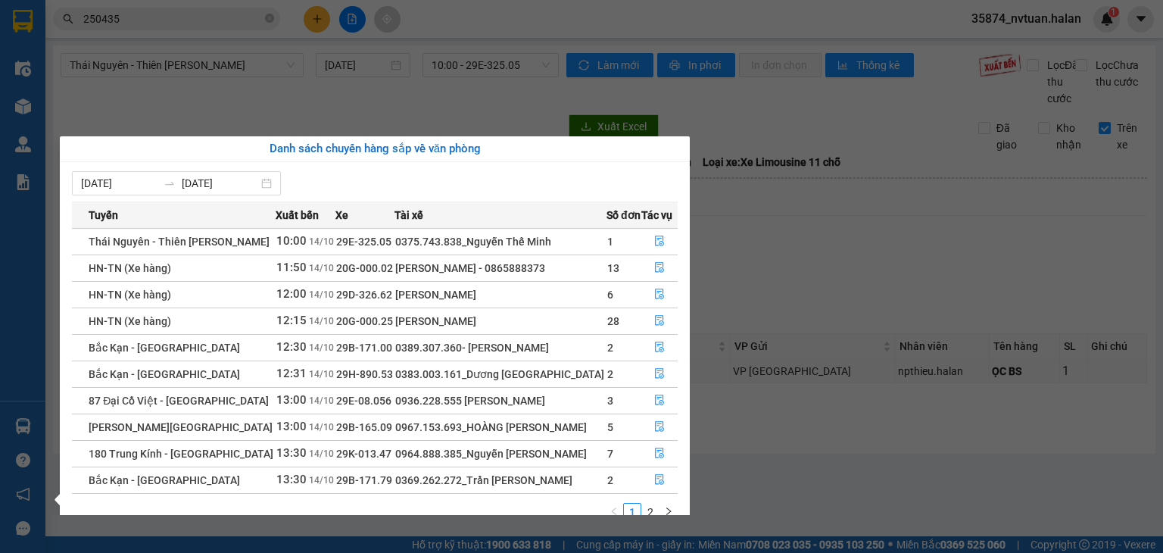
click at [26, 426] on div "Điều hành xe Kho hàng mới Quản [PERSON_NAME] lý chuyến Quản lý kiểm kho Báo cáo…" at bounding box center [22, 276] width 45 height 553
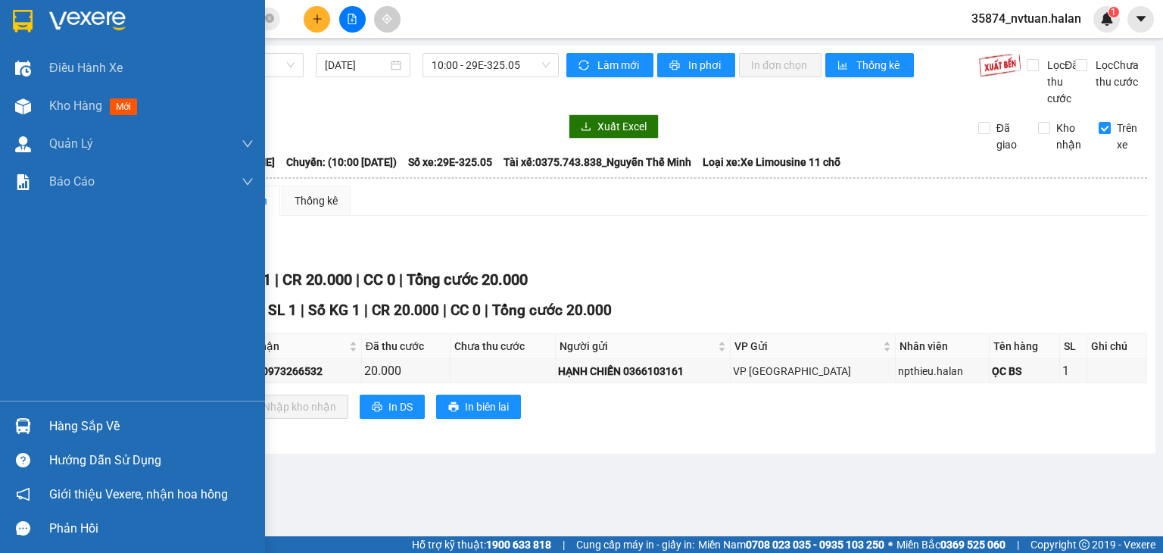
click at [22, 428] on img at bounding box center [23, 426] width 16 height 16
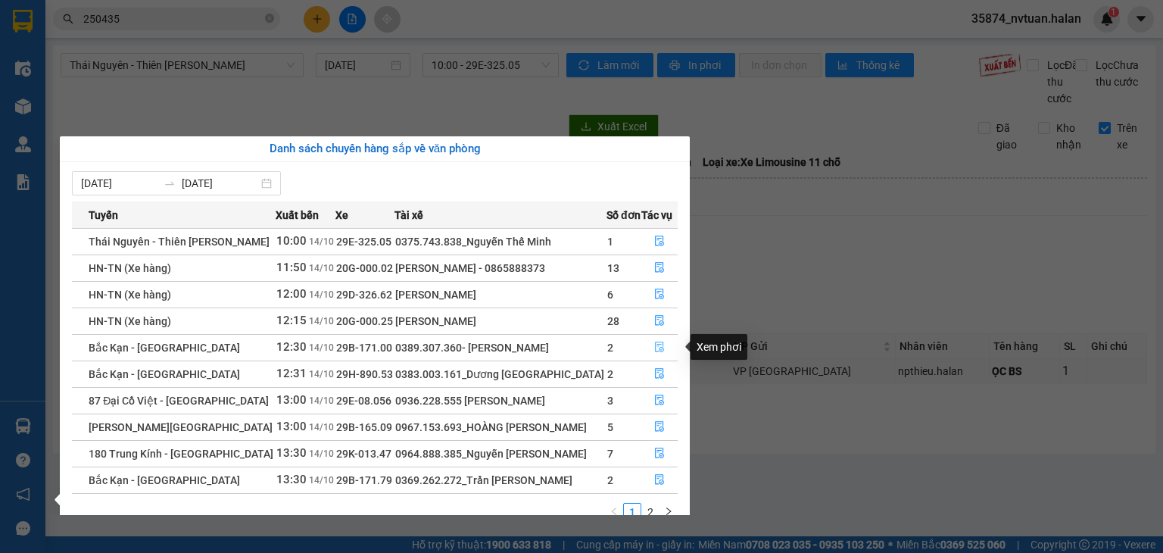
click at [659, 349] on icon "file-done" at bounding box center [659, 346] width 11 height 11
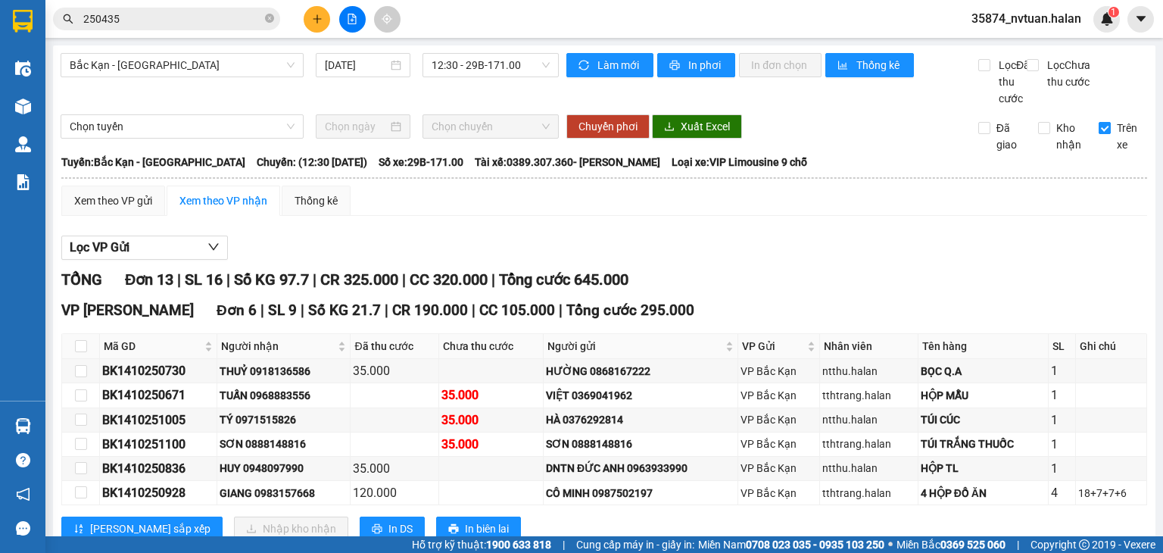
click at [1098, 134] on input "Trên xe" at bounding box center [1104, 128] width 12 height 12
checkbox input "true"
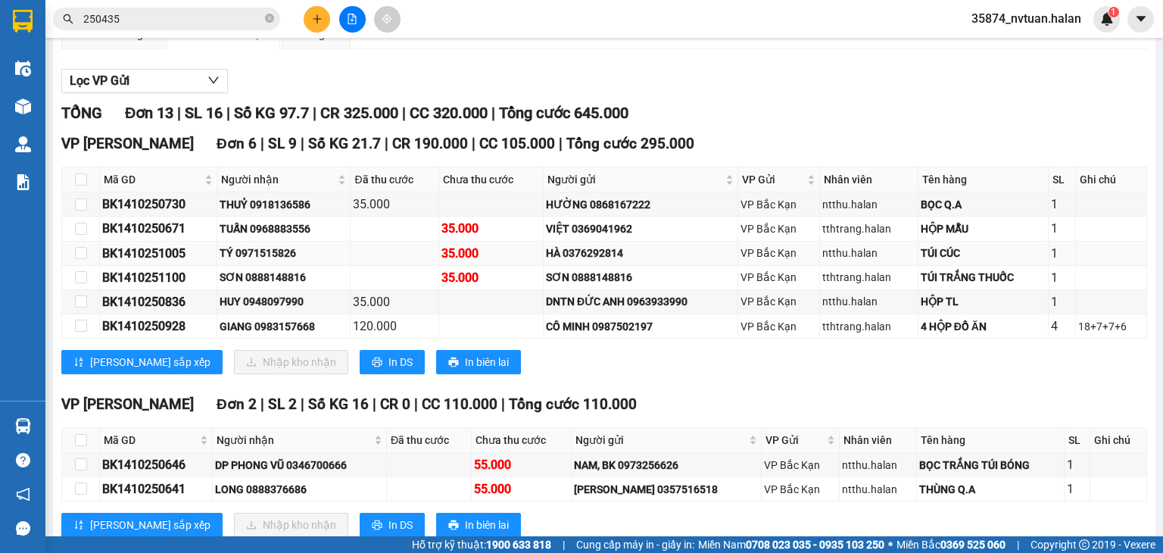
scroll to position [303, 0]
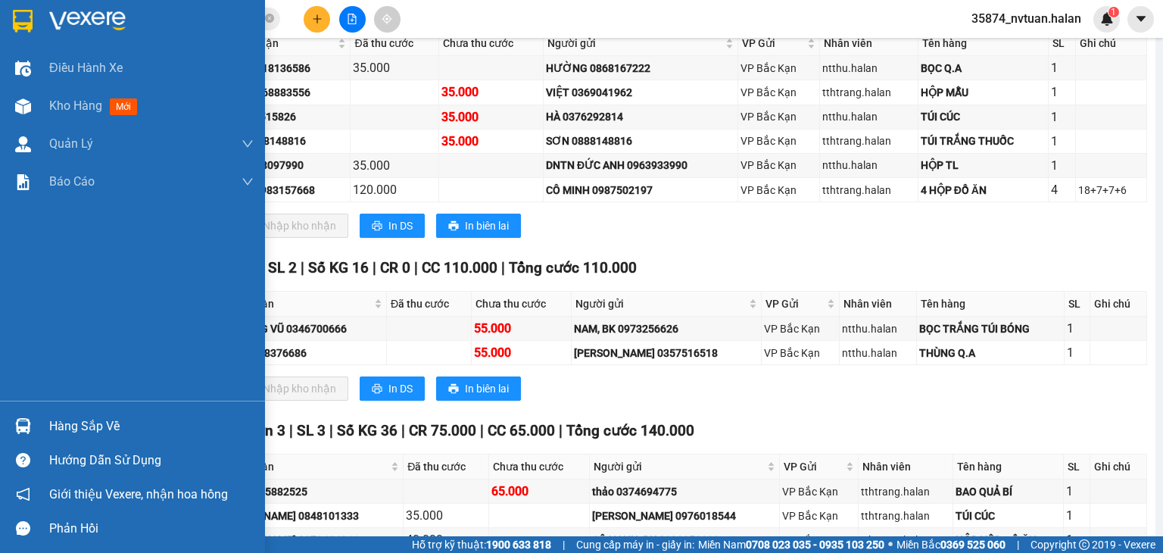
click at [60, 425] on div "Hàng sắp về" at bounding box center [151, 426] width 204 height 23
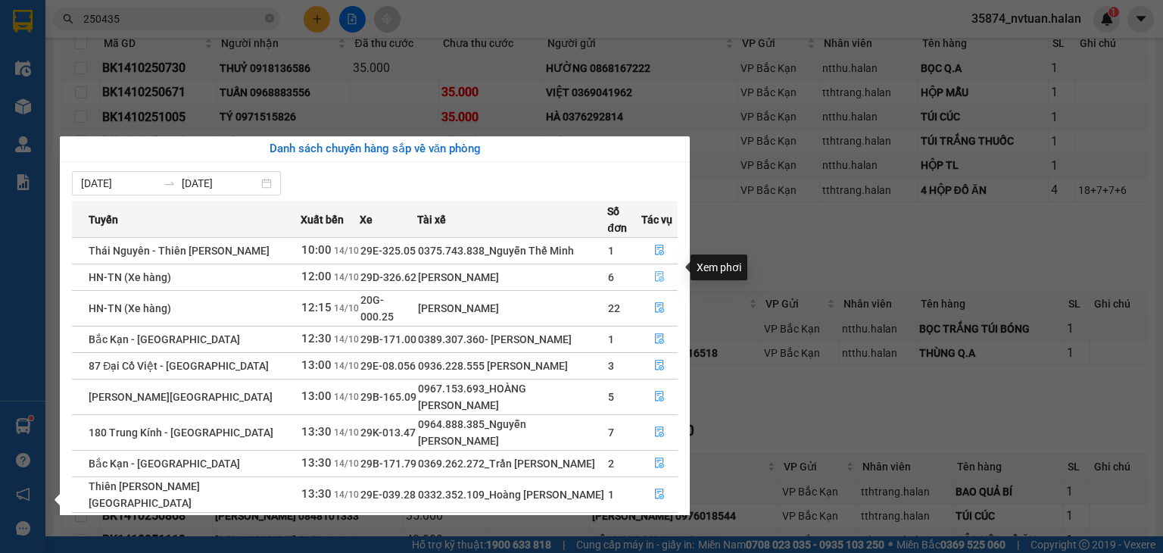
click at [656, 271] on icon "file-done" at bounding box center [659, 276] width 11 height 11
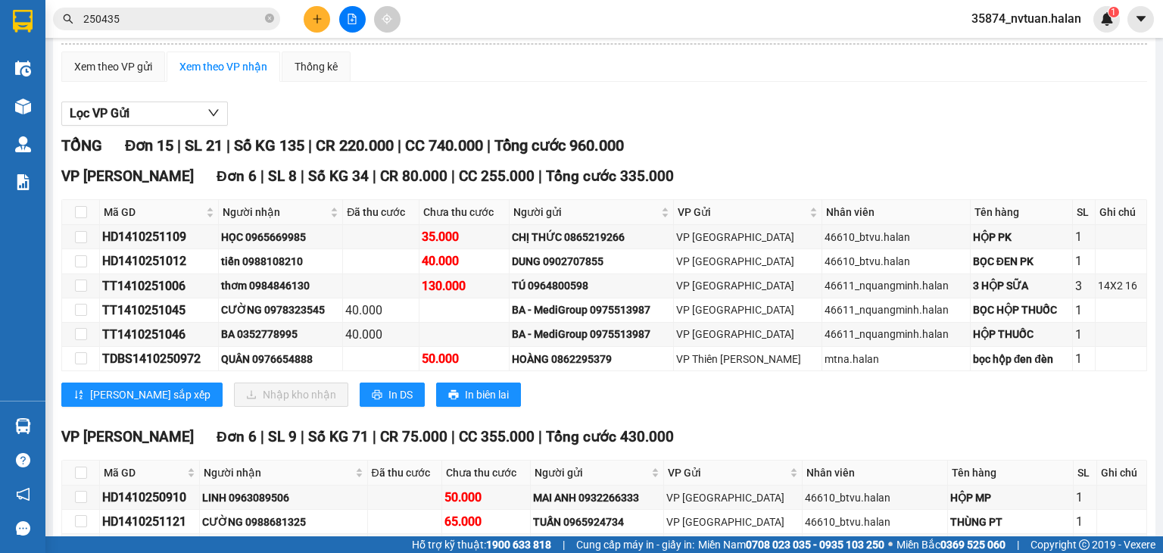
scroll to position [151, 0]
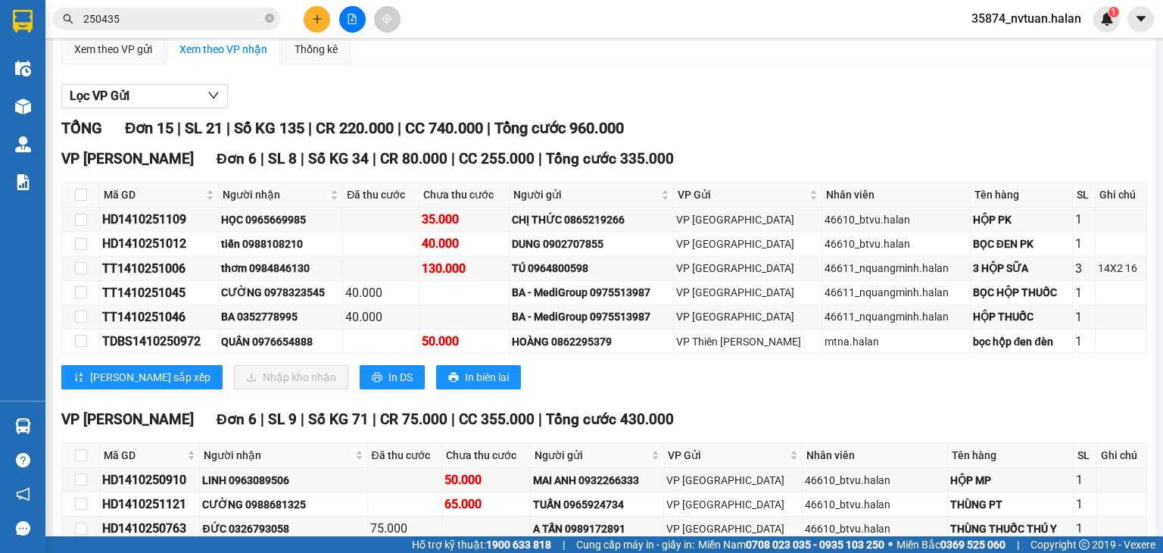
click at [142, 20] on input "250435" at bounding box center [172, 19] width 179 height 17
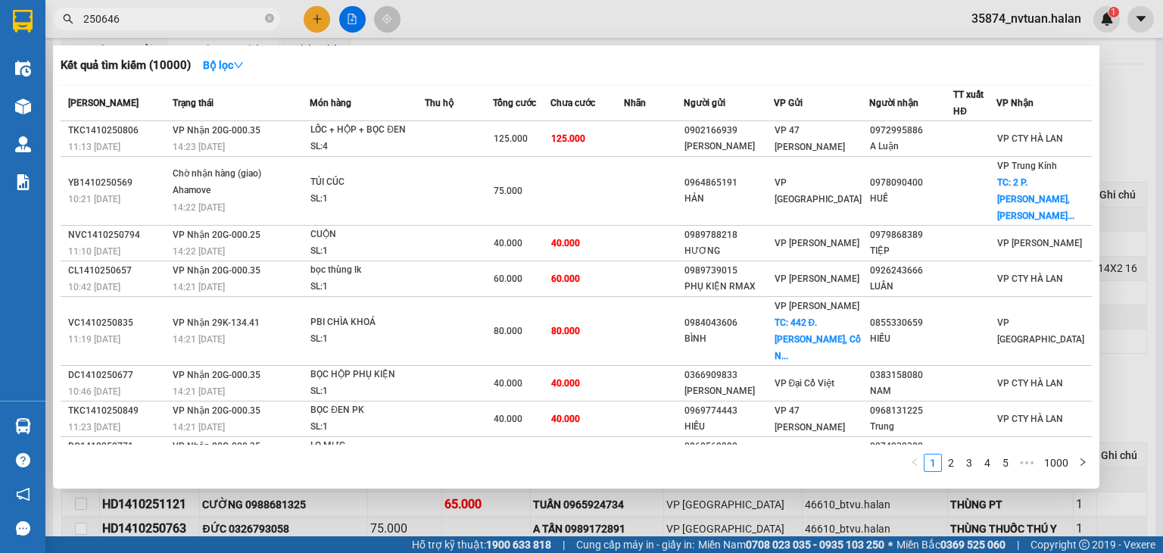
type input "250646"
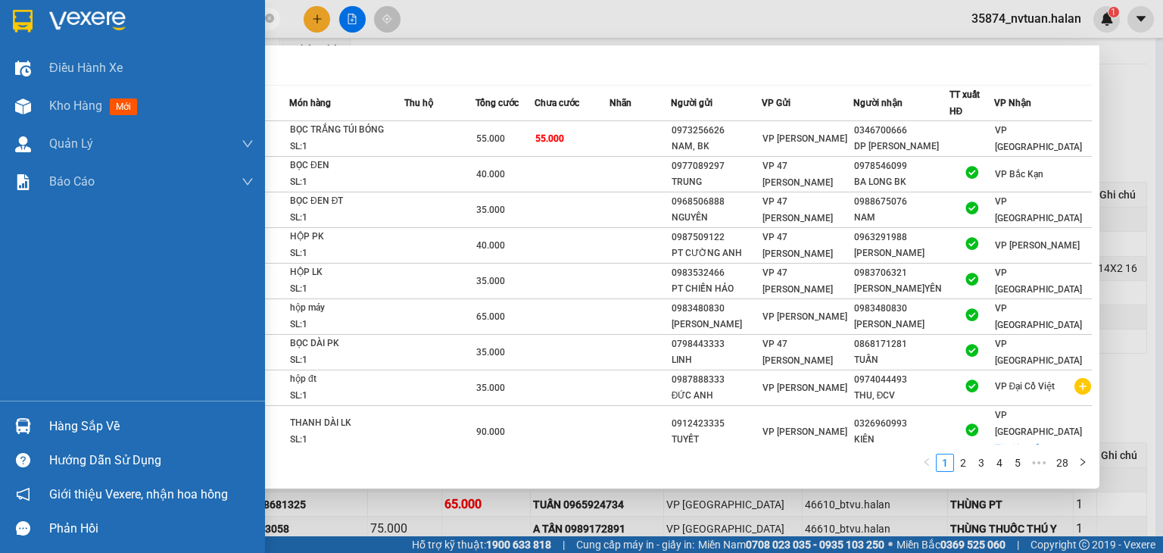
click at [48, 424] on div "Hàng sắp về" at bounding box center [132, 426] width 265 height 34
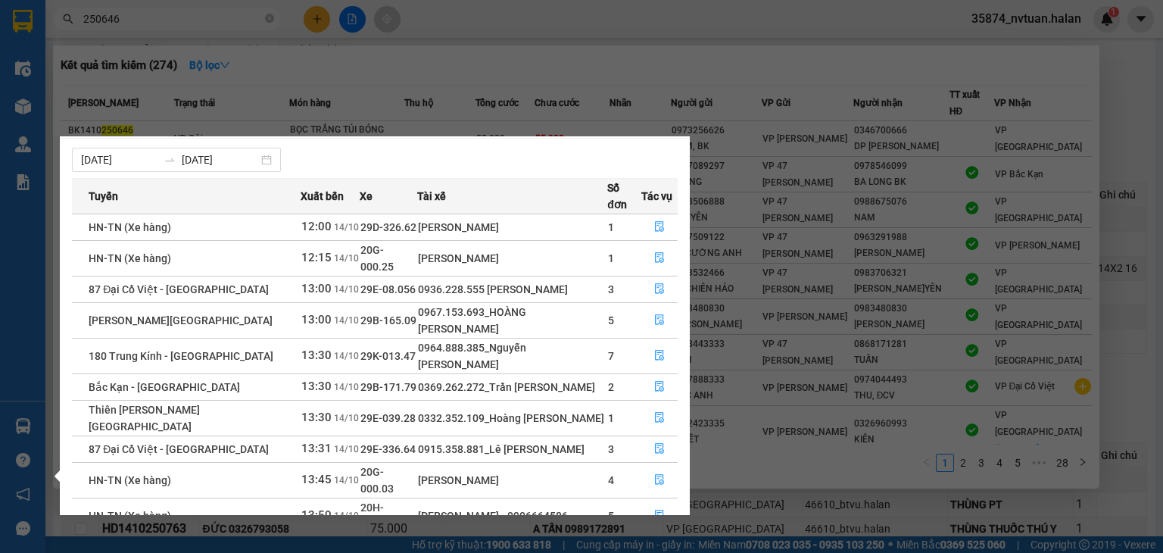
scroll to position [24, 0]
click at [654, 543] on link "2" at bounding box center [650, 551] width 17 height 17
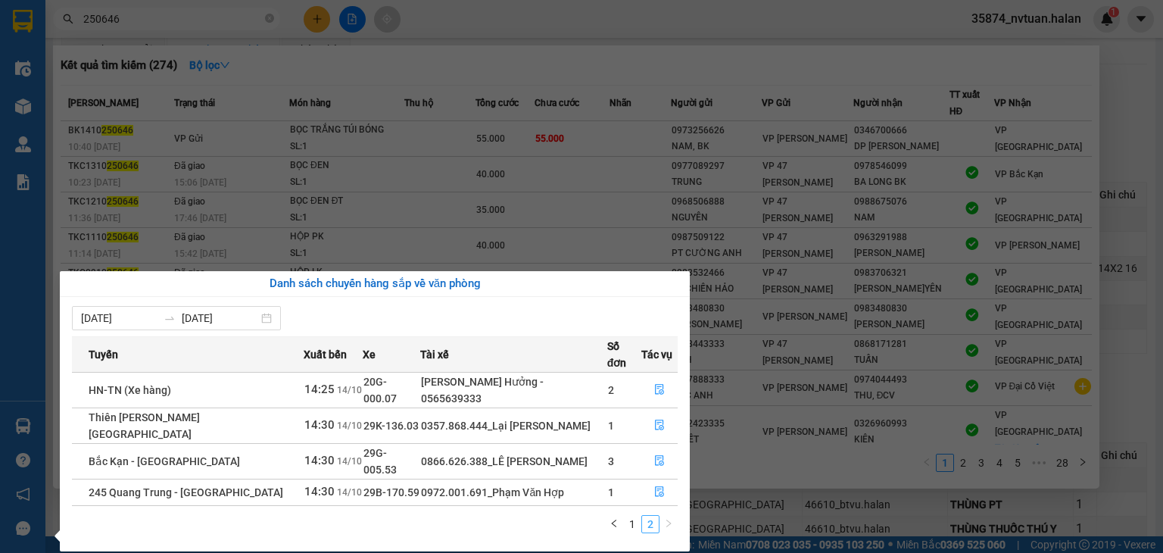
scroll to position [0, 0]
click at [631, 515] on link "1" at bounding box center [632, 523] width 17 height 17
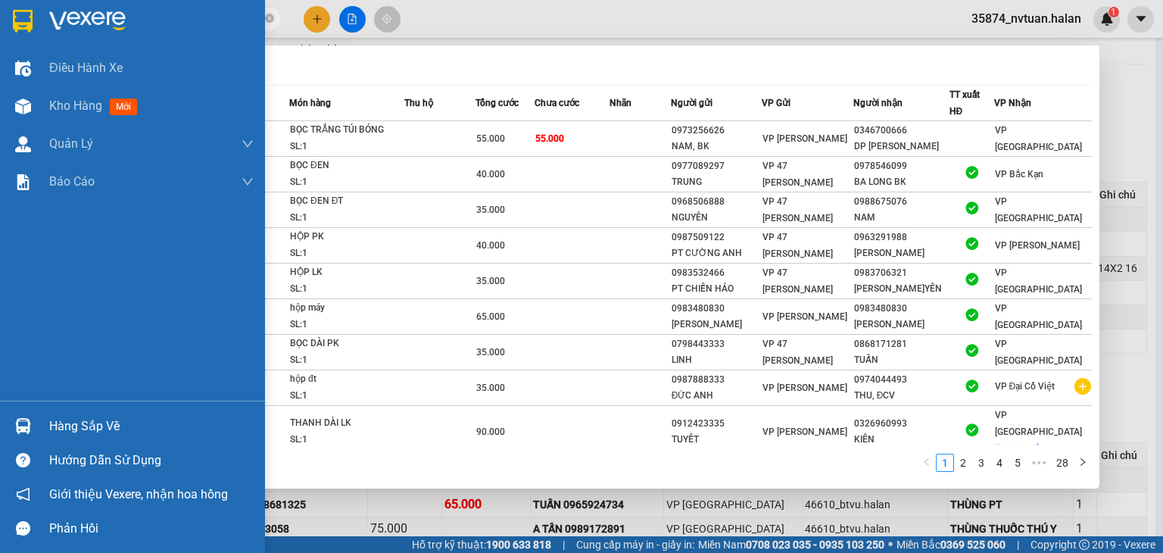
click at [17, 425] on img at bounding box center [23, 426] width 16 height 16
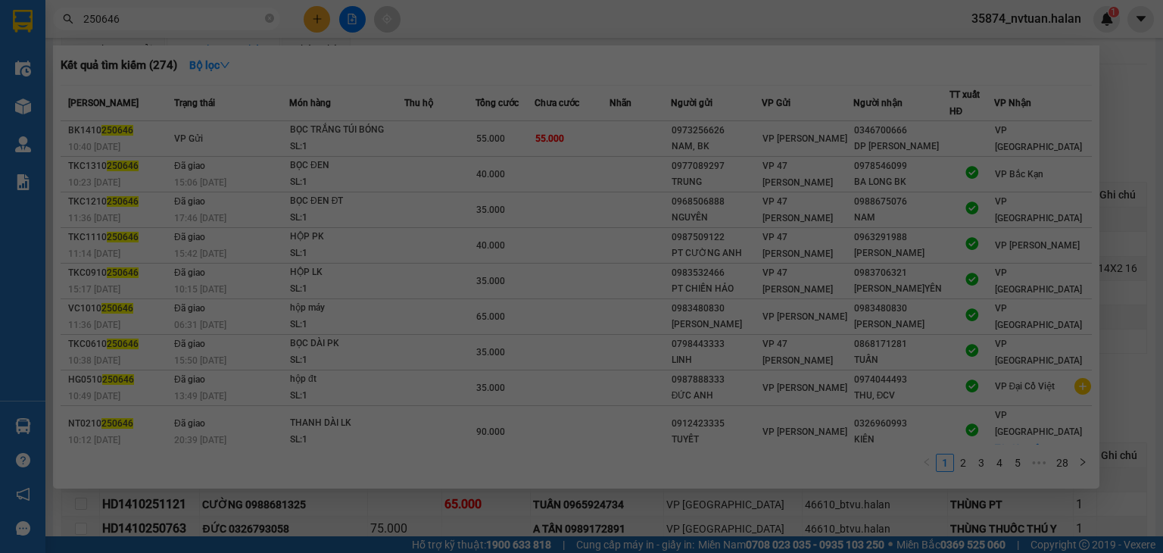
click at [17, 425] on div "Điều hành xe Kho hàng mới Quản [PERSON_NAME] lý chuyến Quản lý kiểm kho Báo cáo…" at bounding box center [22, 276] width 45 height 553
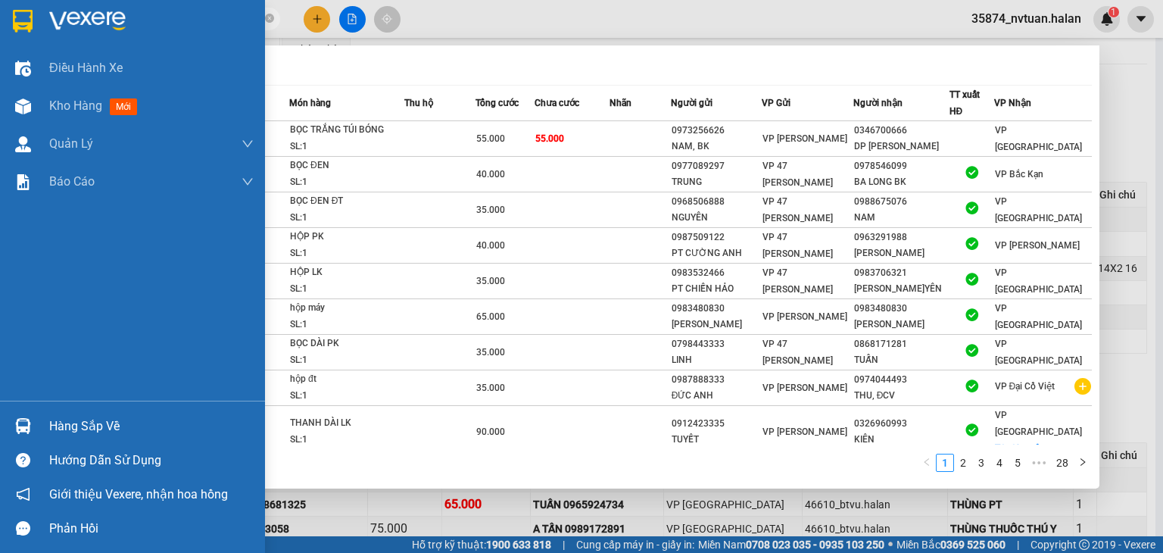
click at [18, 425] on img at bounding box center [23, 426] width 16 height 16
click at [18, 425] on div "Điều hành xe Kho hàng mới Quản [PERSON_NAME] lý chuyến Quản lý kiểm kho Báo cáo…" at bounding box center [132, 276] width 265 height 553
click at [19, 425] on img at bounding box center [23, 426] width 16 height 16
click at [20, 427] on div "Điều hành xe Kho hàng mới Quản [PERSON_NAME] lý chuyến Quản lý kiểm kho Báo cáo…" at bounding box center [132, 276] width 265 height 553
click at [23, 427] on img at bounding box center [23, 426] width 16 height 16
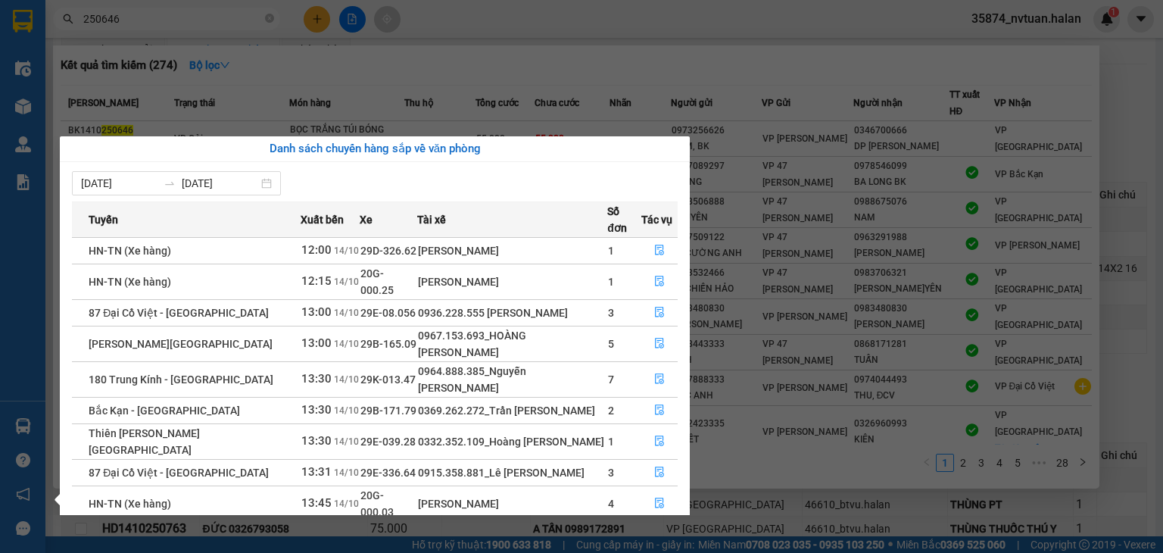
click at [21, 425] on div "Điều hành xe Kho hàng mới Quản [PERSON_NAME] lý chuyến Quản lý kiểm kho Báo cáo…" at bounding box center [22, 276] width 45 height 553
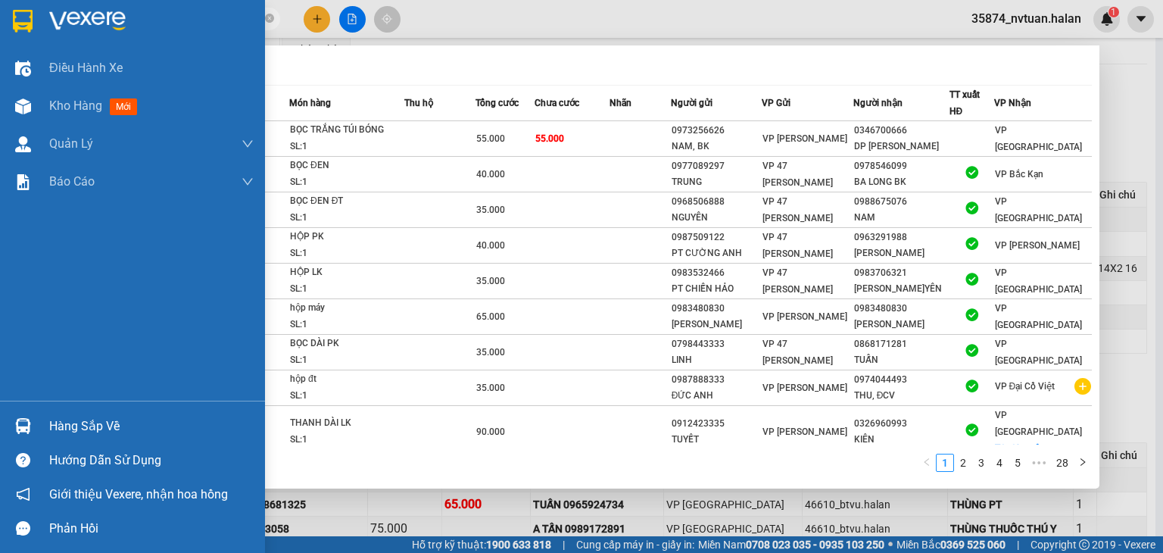
click at [21, 425] on img at bounding box center [23, 426] width 16 height 16
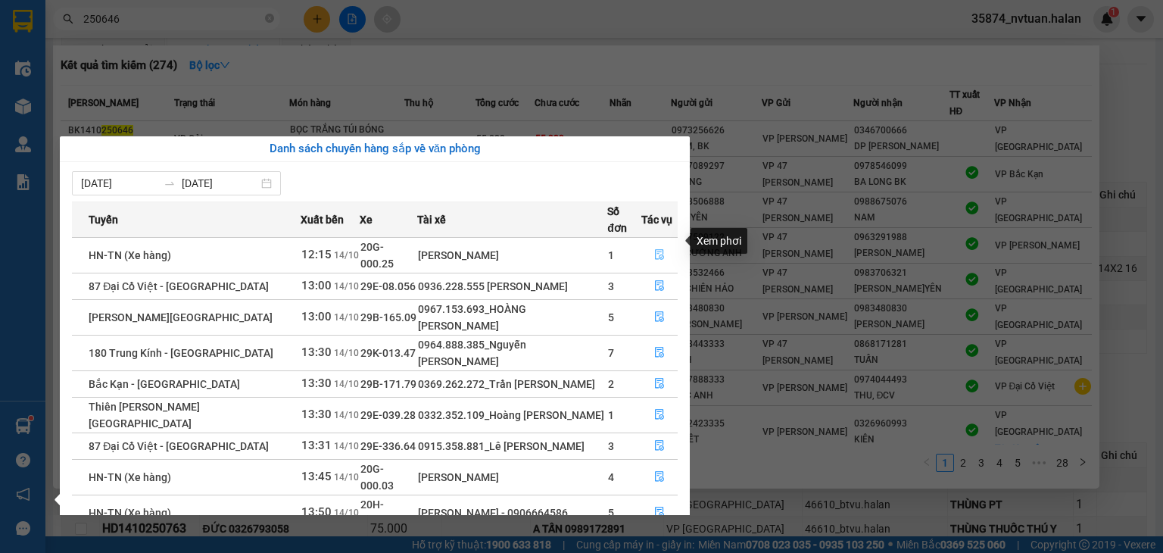
click at [657, 249] on icon "file-done" at bounding box center [659, 254] width 11 height 11
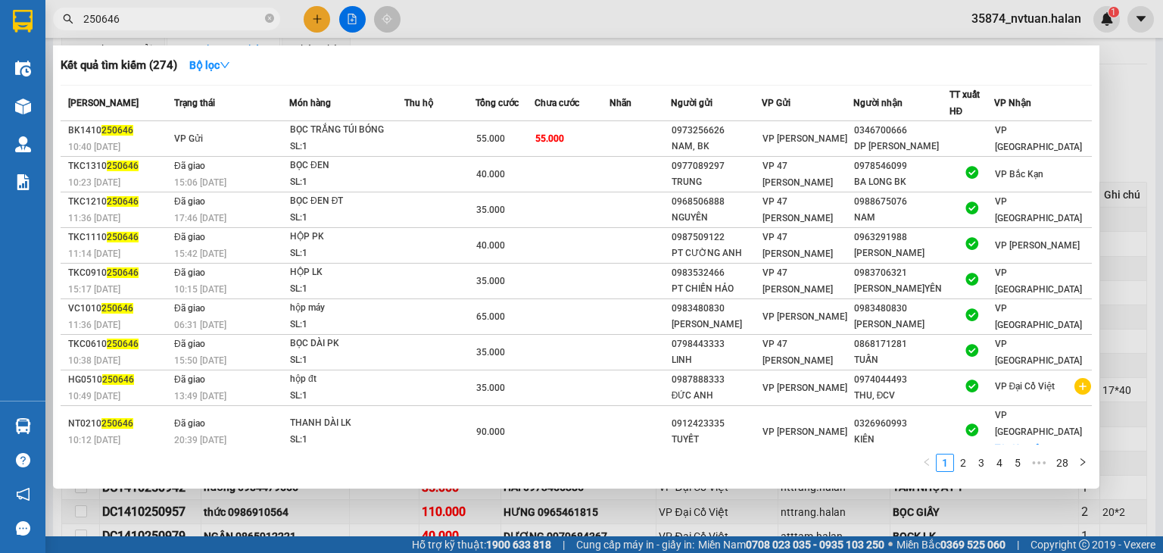
click at [1022, 520] on div at bounding box center [581, 276] width 1163 height 553
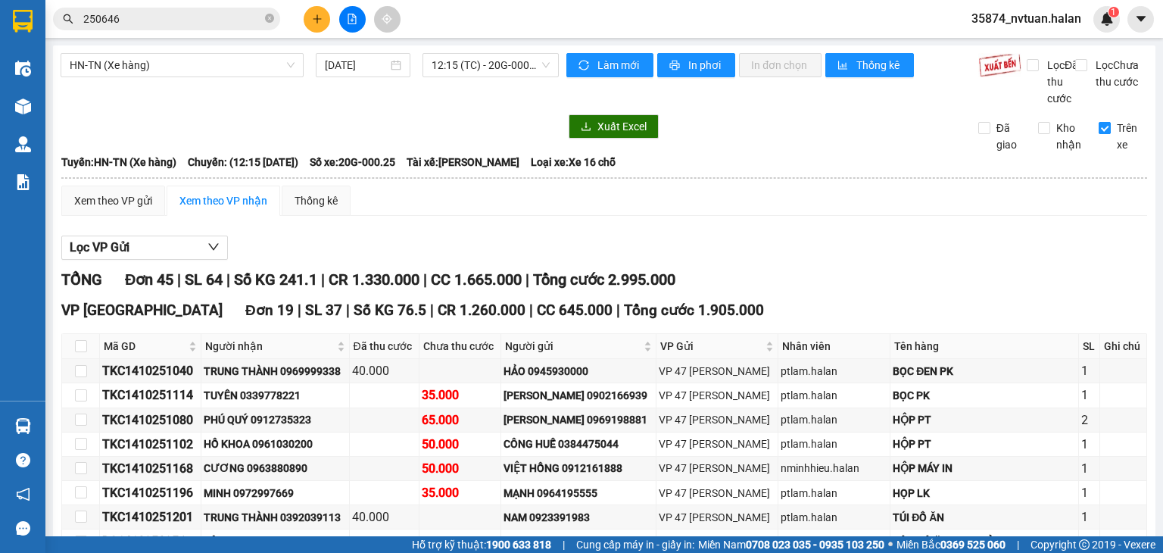
click at [1098, 134] on input "Trên xe" at bounding box center [1104, 128] width 12 height 12
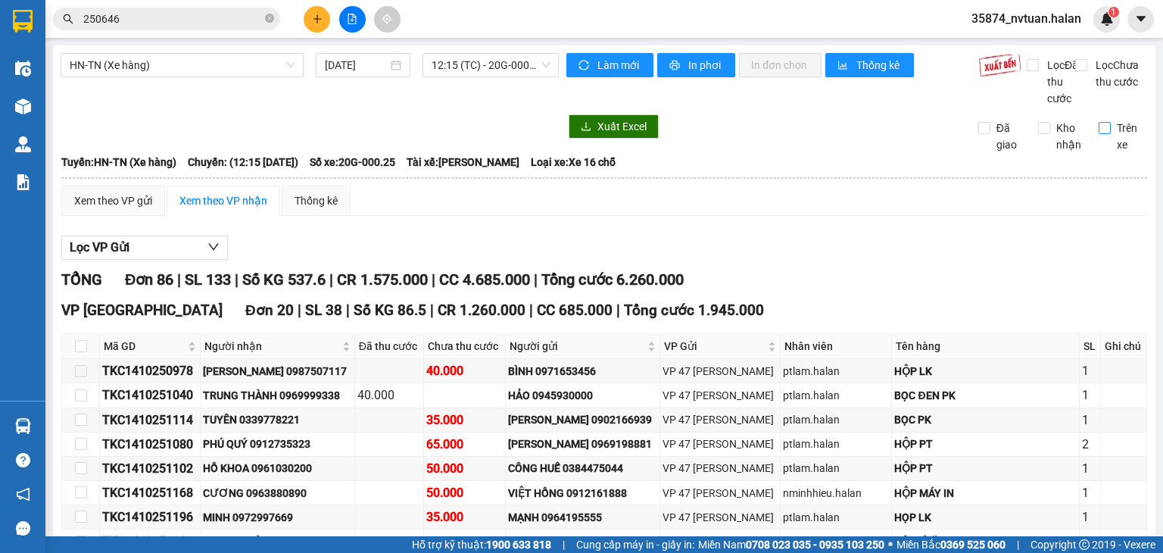
click at [1098, 134] on input "Trên xe" at bounding box center [1104, 128] width 12 height 12
checkbox input "true"
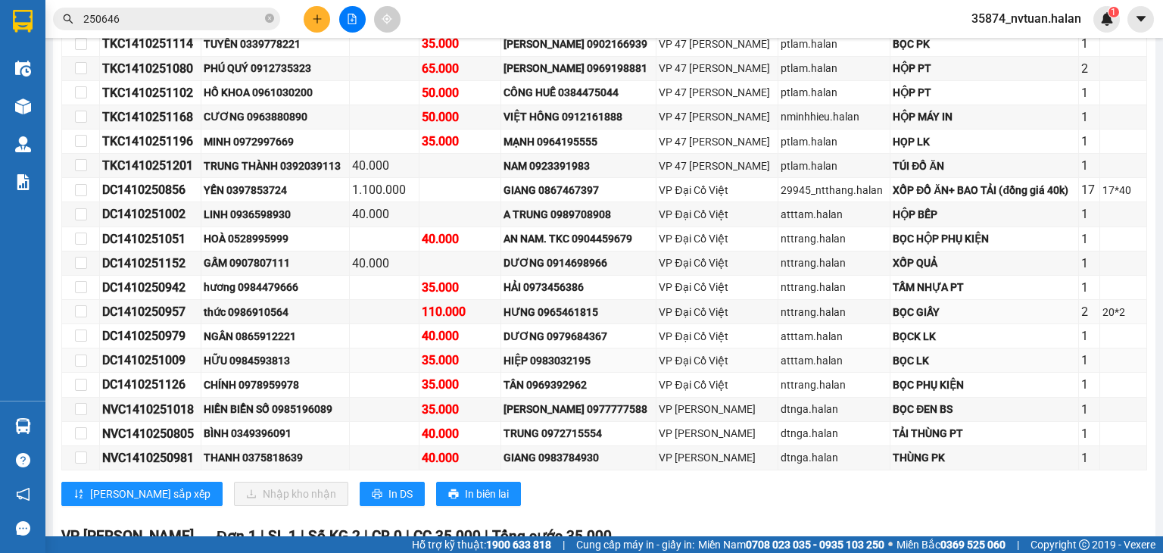
scroll to position [681, 0]
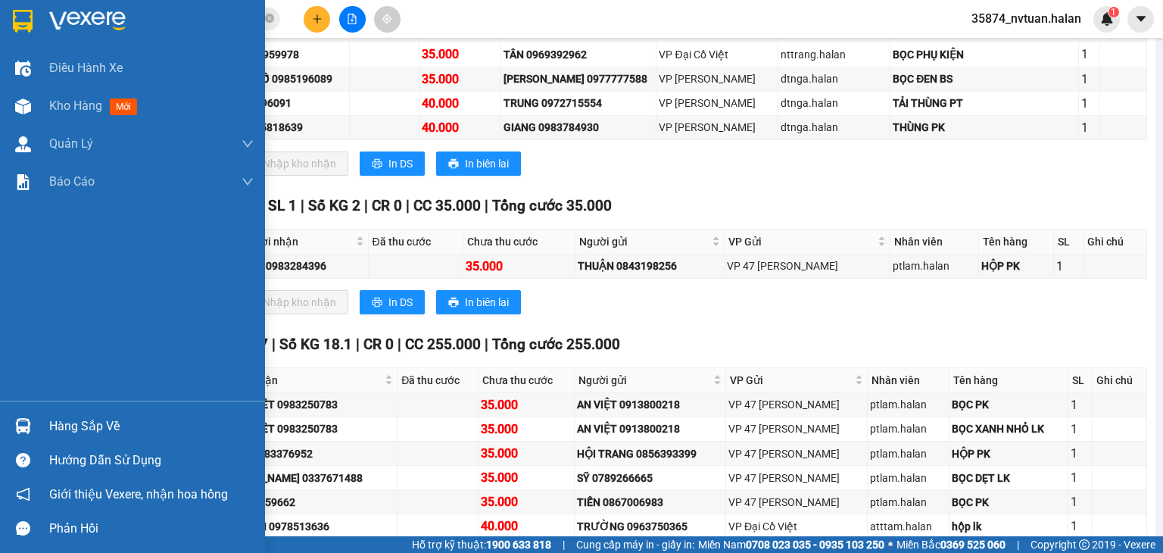
click at [30, 426] on div at bounding box center [23, 426] width 26 height 26
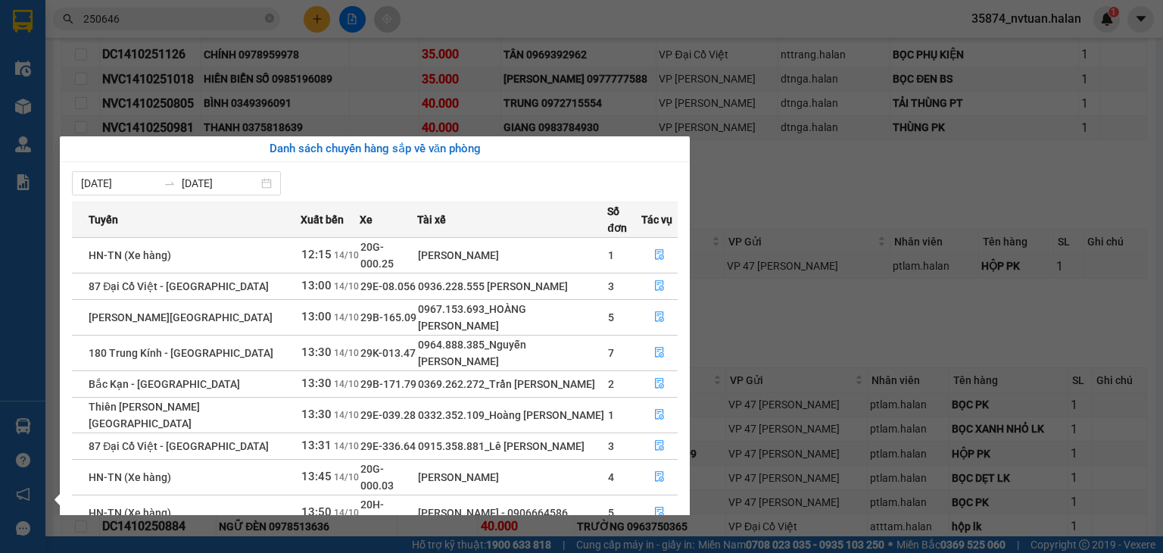
click at [29, 422] on div "Điều hành xe Kho hàng mới Quản [PERSON_NAME] lý chuyến Quản lý kiểm kho Báo cáo…" at bounding box center [22, 276] width 45 height 553
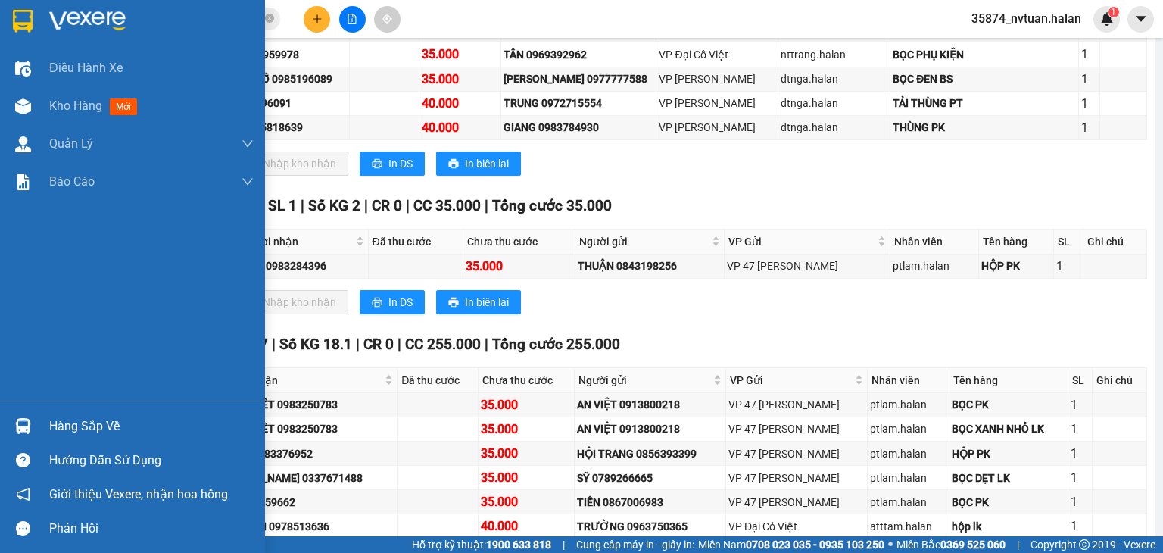
click at [29, 422] on img at bounding box center [23, 426] width 16 height 16
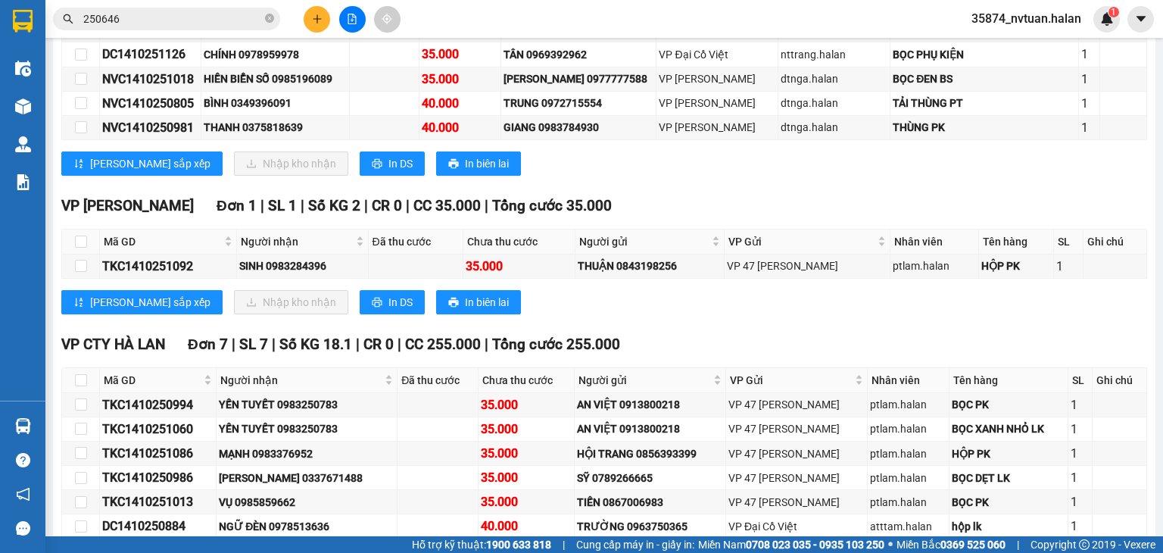
click at [196, 9] on section "Kết quả tìm kiếm ( 274 ) Bộ lọc Mã ĐH Trạng thái Món hàng Thu hộ Tổng cước Chưa…" at bounding box center [581, 276] width 1163 height 553
click at [173, 19] on input "250646" at bounding box center [172, 19] width 179 height 17
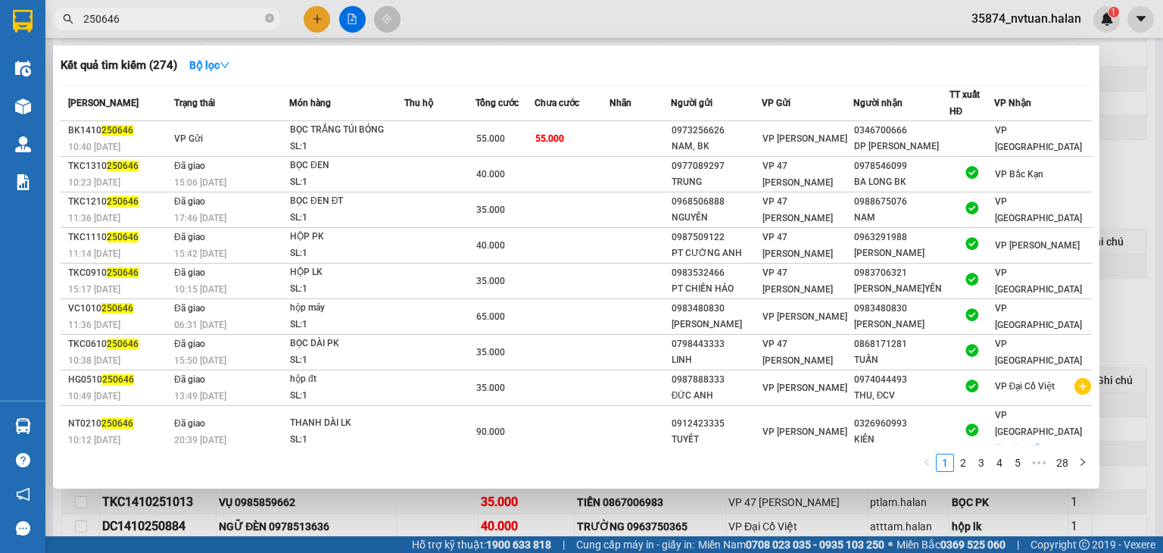
click at [173, 19] on input "250646" at bounding box center [172, 19] width 179 height 17
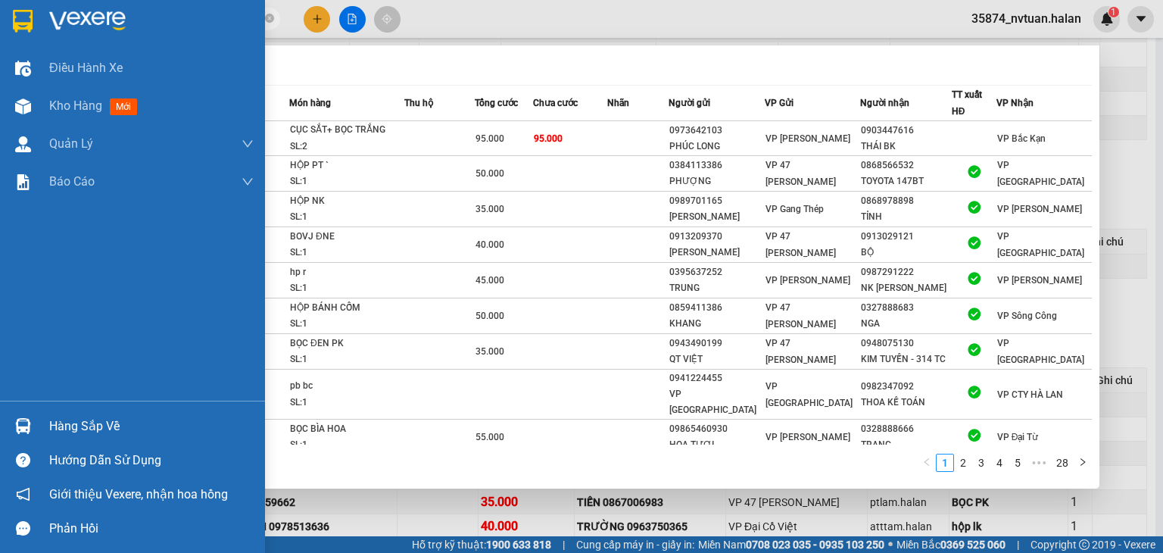
click at [36, 423] on div "Hàng sắp về" at bounding box center [132, 426] width 265 height 34
click at [36, 424] on div "Điều hành xe Kho hàng mới Quản [PERSON_NAME] lý chuyến Quản lý kiểm kho Báo cáo…" at bounding box center [132, 276] width 265 height 553
drag, startPoint x: 64, startPoint y: 420, endPoint x: 54, endPoint y: 422, distance: 10.7
click at [66, 419] on div "Hàng sắp về" at bounding box center [151, 426] width 204 height 23
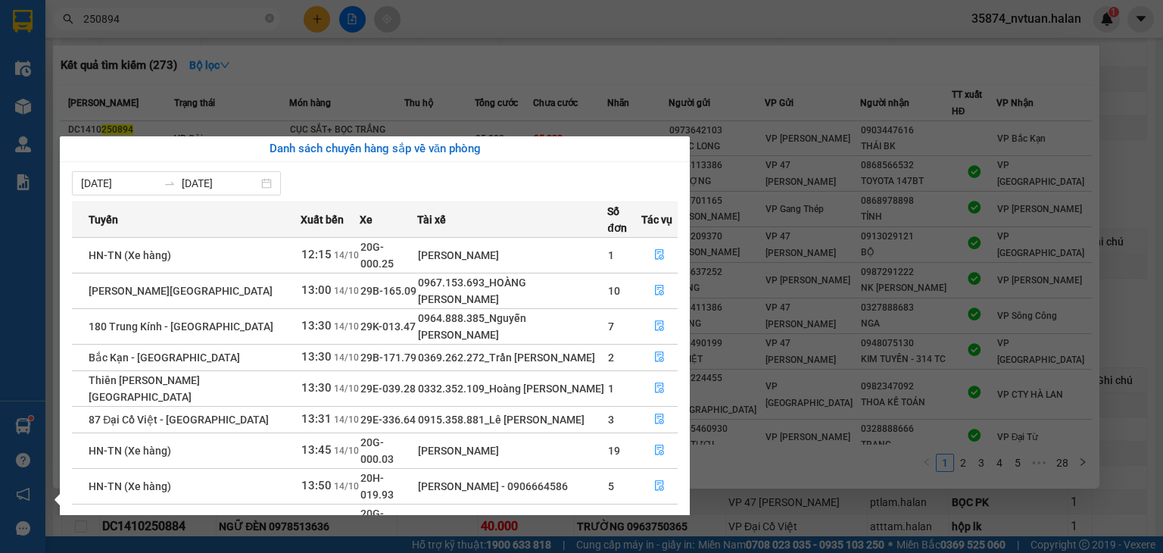
click at [25, 429] on div "Điều hành xe Kho hàng mới Quản [PERSON_NAME] lý chuyến Quản lý kiểm kho Báo cáo…" at bounding box center [22, 276] width 45 height 553
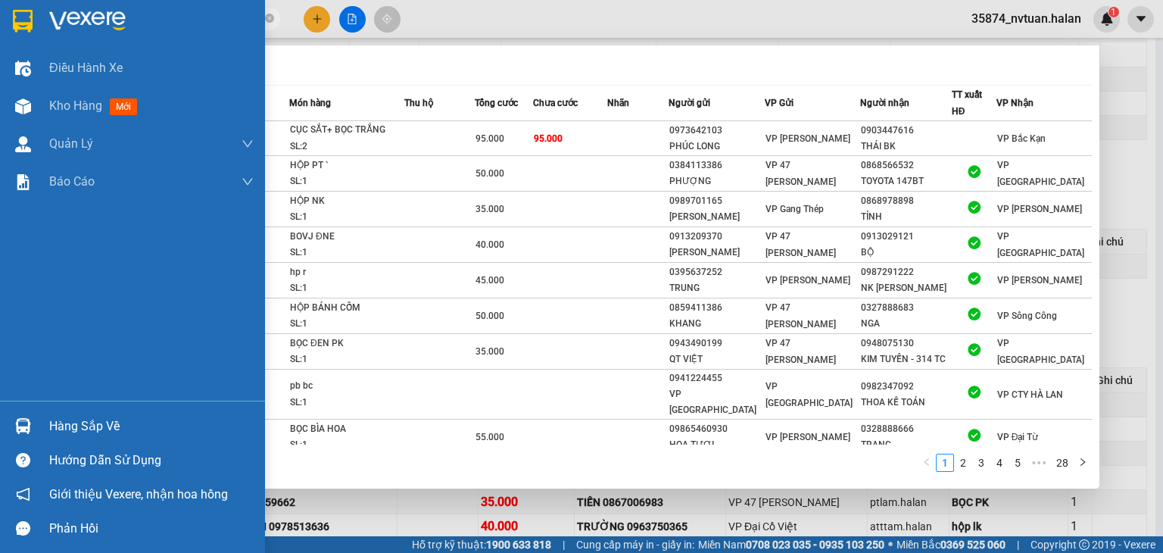
click at [25, 429] on img at bounding box center [23, 426] width 16 height 16
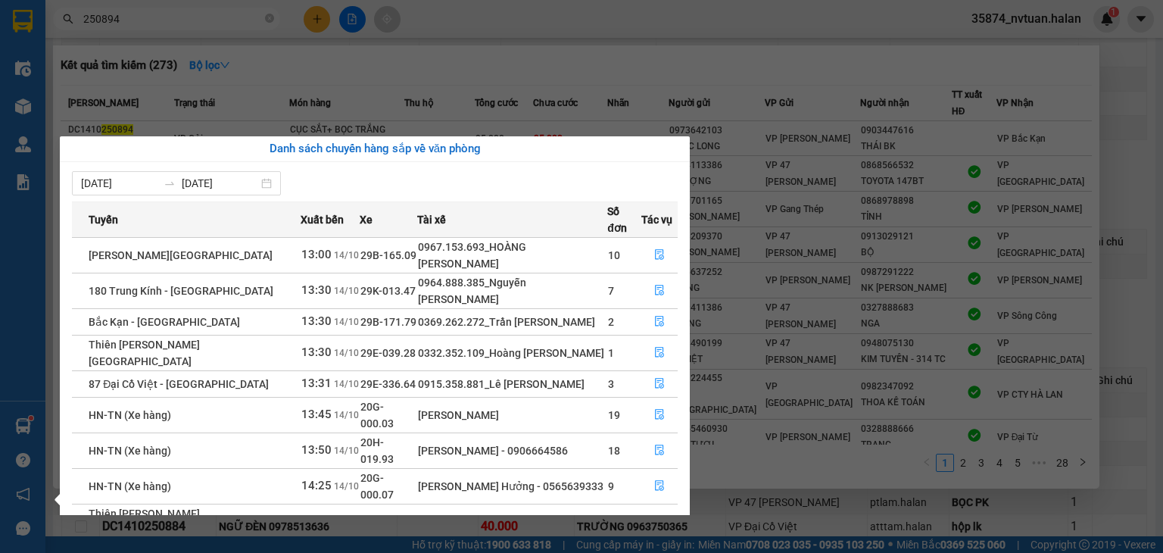
click at [24, 425] on div "Điều hành xe Kho hàng mới Quản [PERSON_NAME] lý chuyến Quản lý kiểm kho Báo cáo…" at bounding box center [22, 276] width 45 height 553
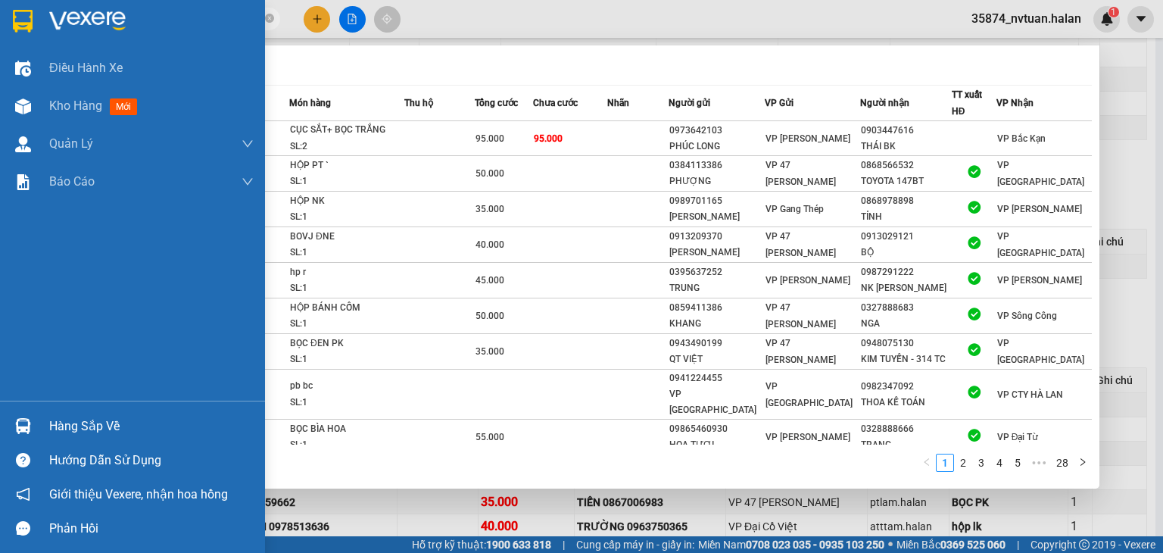
click at [24, 425] on img at bounding box center [23, 426] width 16 height 16
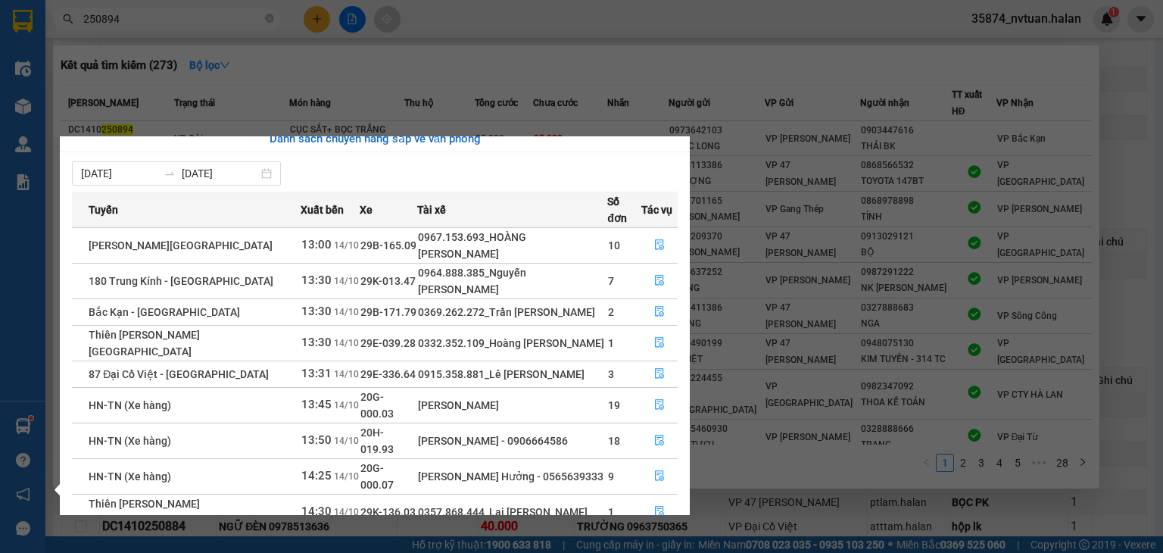
scroll to position [24, 0]
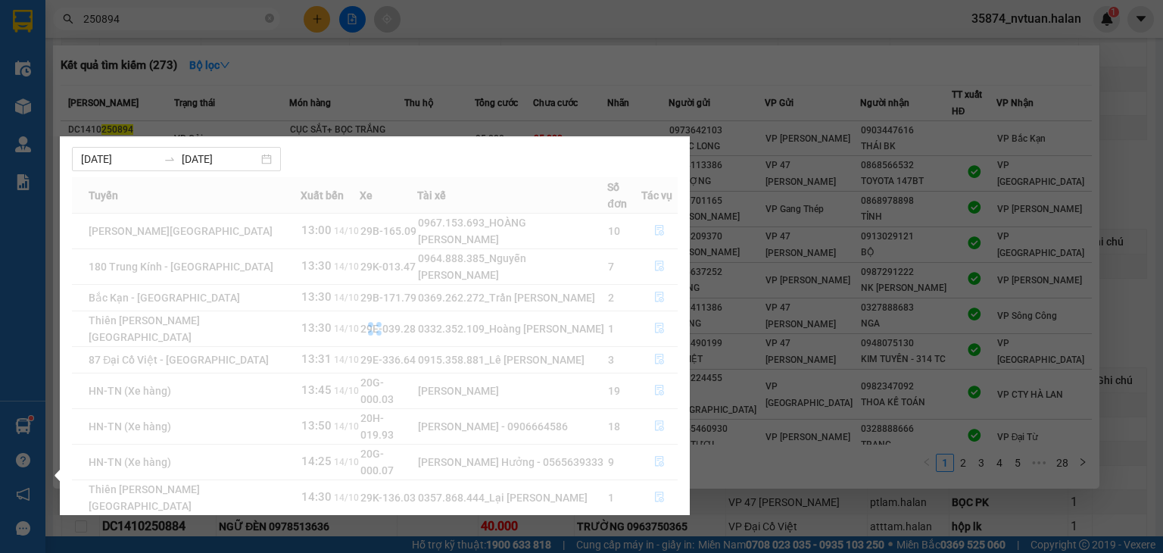
scroll to position [0, 0]
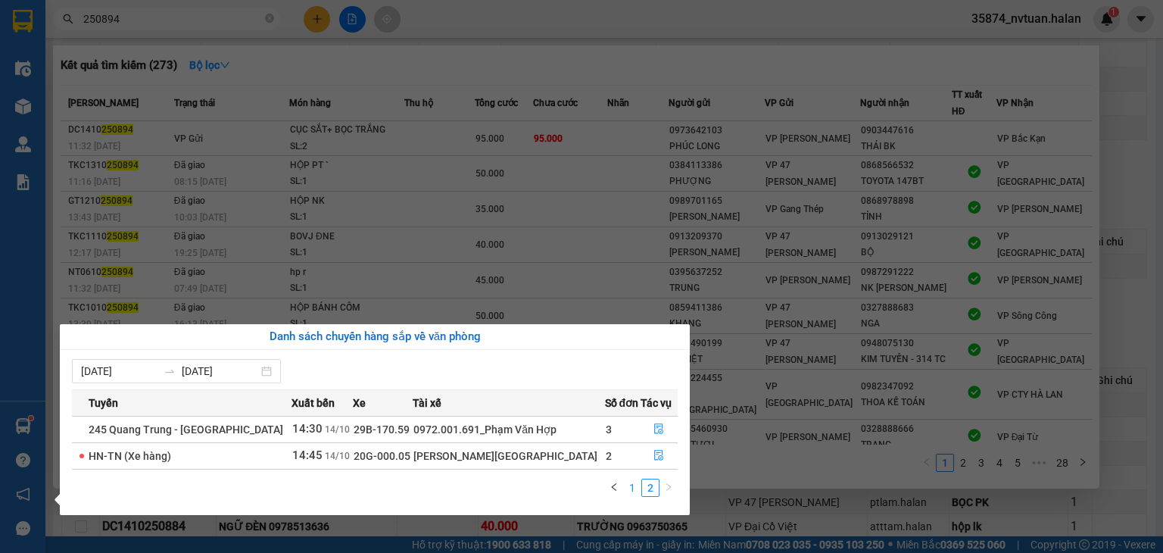
click at [637, 486] on link "1" at bounding box center [632, 487] width 17 height 17
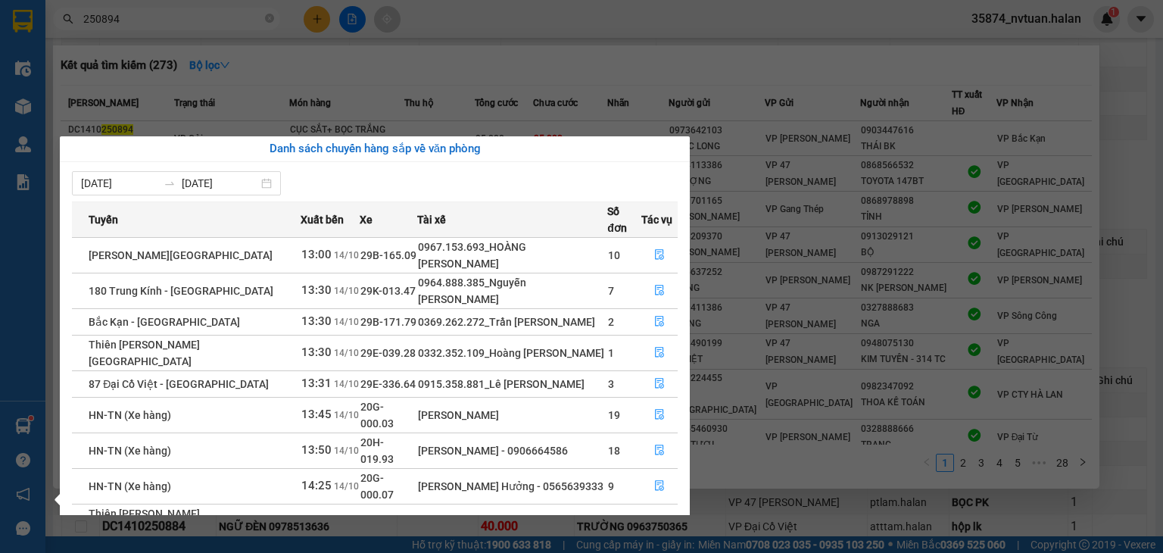
click at [744, 61] on section "Kết quả tìm kiếm ( 273 ) Bộ lọc Mã ĐH Trạng thái Món hàng Thu hộ Tổng cước Chưa…" at bounding box center [581, 276] width 1163 height 553
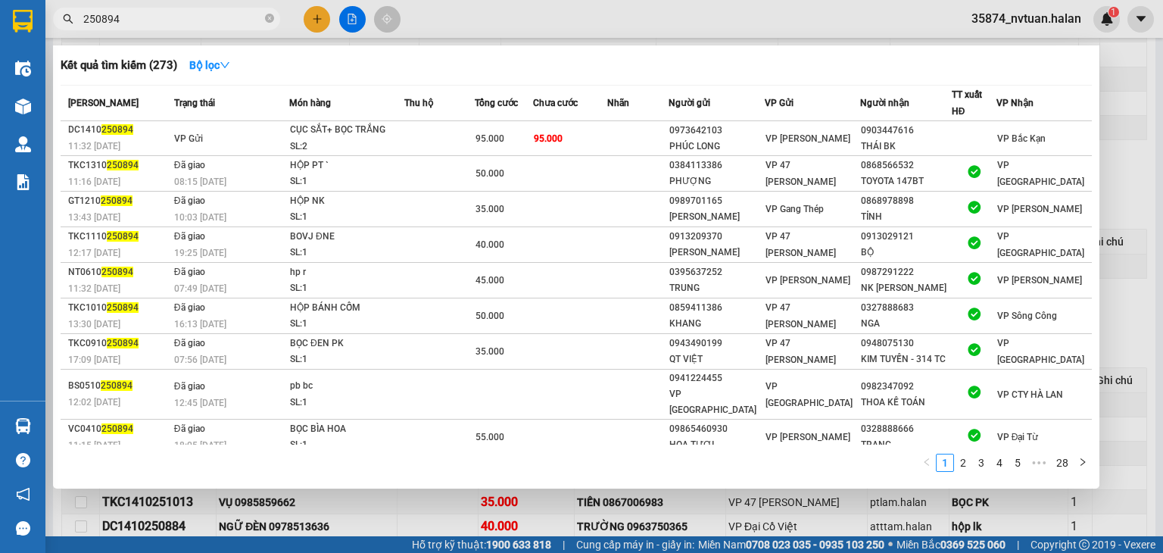
click at [386, 503] on div at bounding box center [581, 276] width 1163 height 553
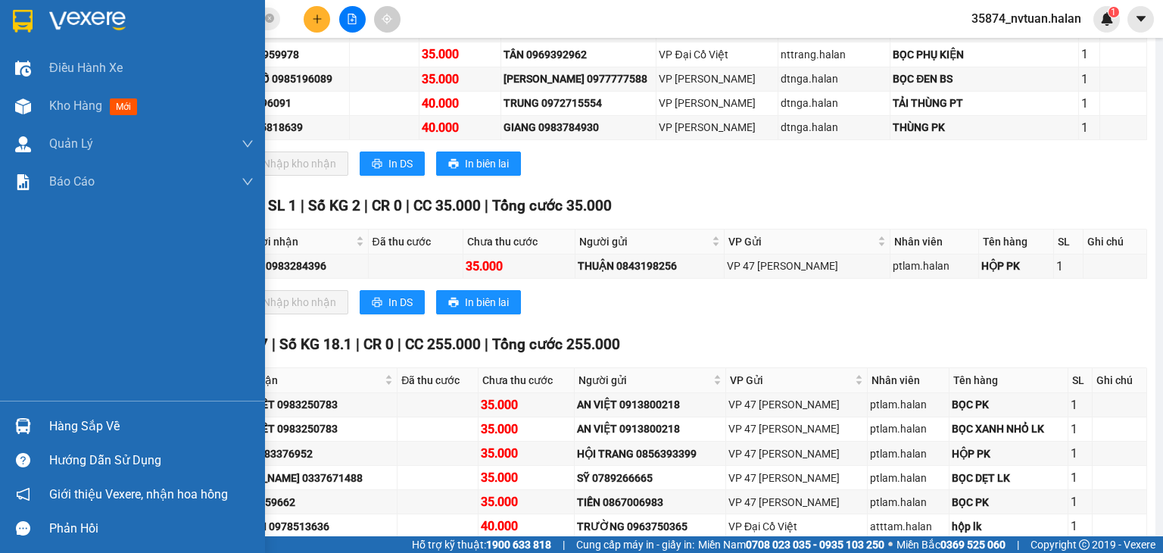
click at [29, 433] on img at bounding box center [23, 426] width 16 height 16
click at [36, 425] on div "Hàng sắp về" at bounding box center [132, 426] width 265 height 34
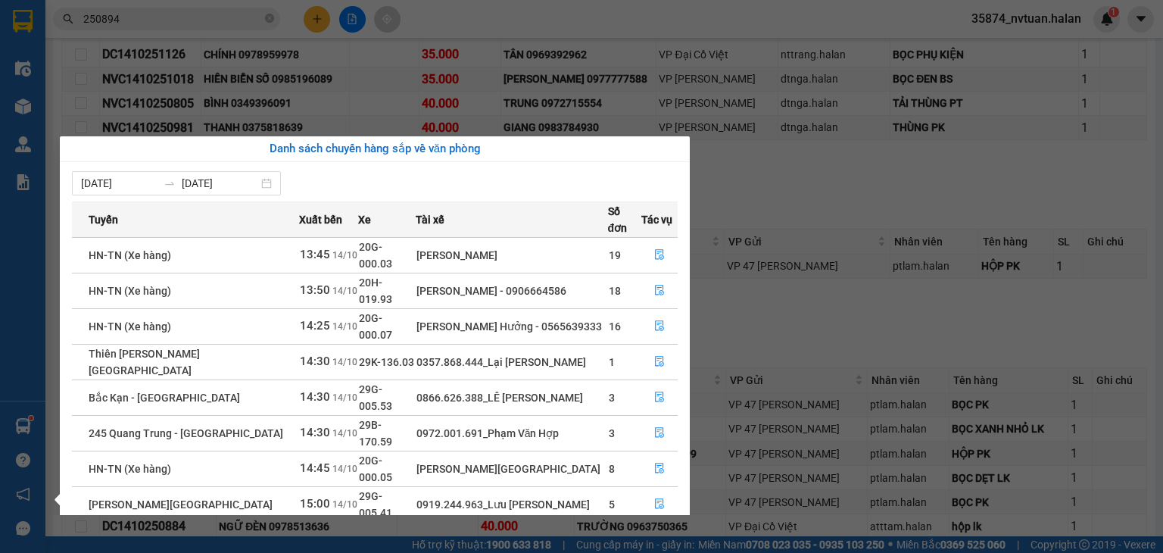
click at [23, 426] on div "Điều hành xe Kho hàng mới Quản [PERSON_NAME] lý chuyến Quản lý kiểm kho Báo cáo…" at bounding box center [22, 276] width 45 height 553
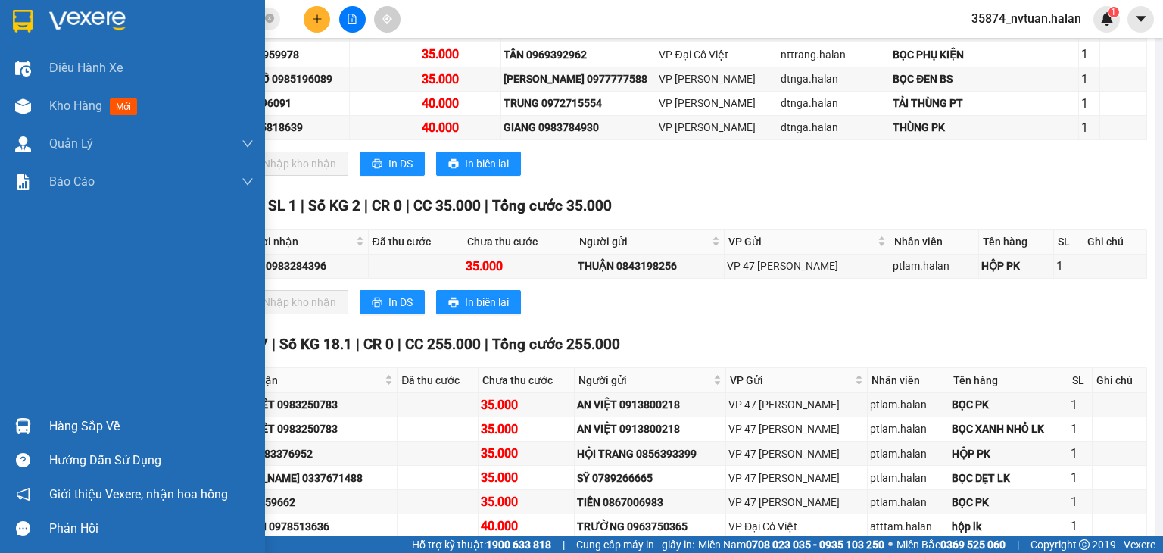
click at [23, 426] on img at bounding box center [23, 426] width 16 height 16
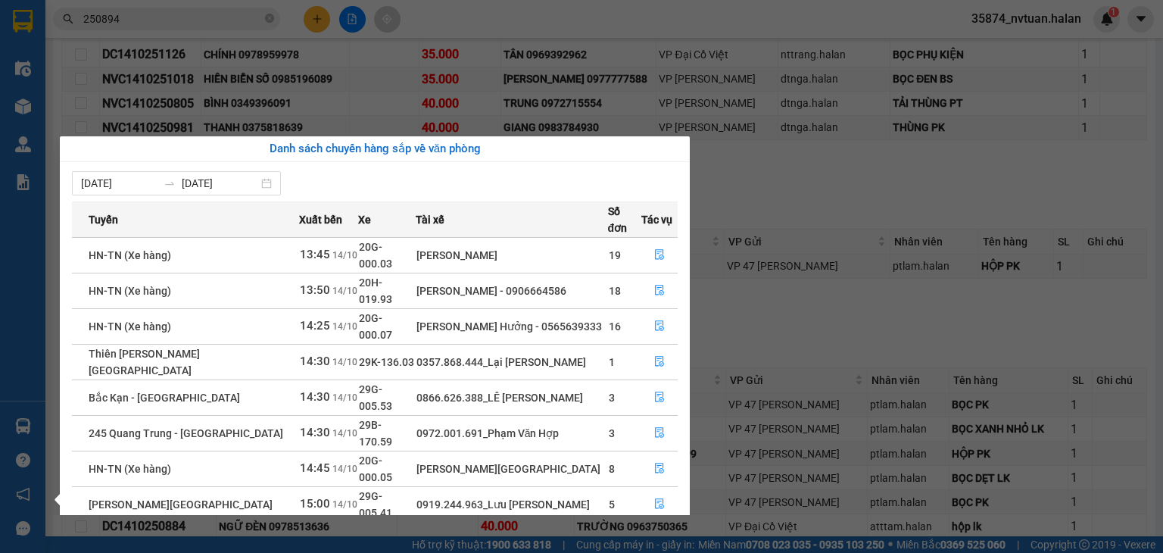
click at [461, 15] on section "Kết quả tìm kiếm ( 273 ) Bộ lọc Mã ĐH Trạng thái Món hàng Thu hộ Tổng cước Chưa…" at bounding box center [581, 276] width 1163 height 553
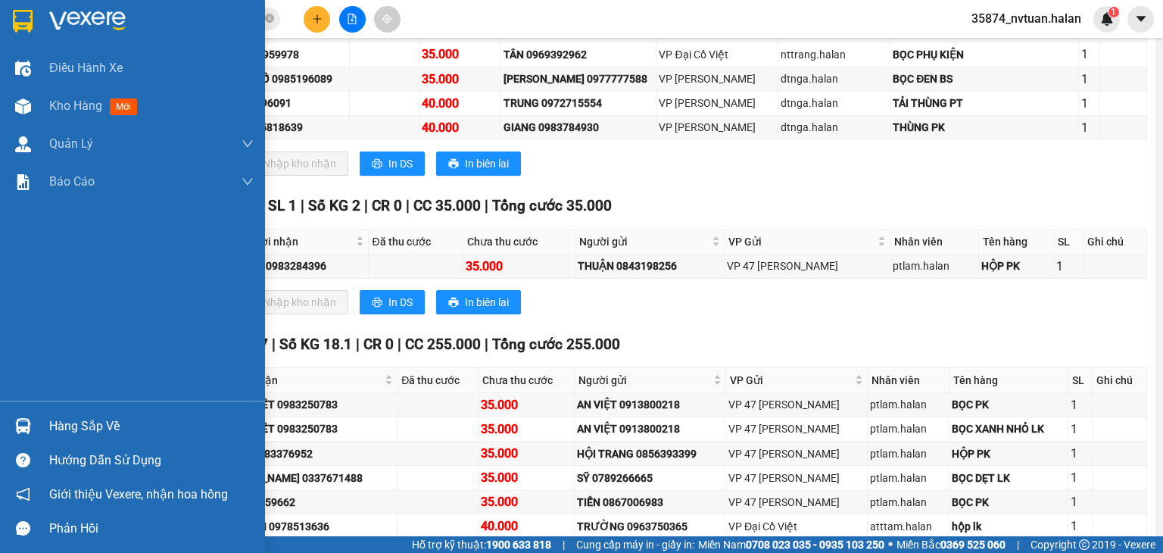
click at [69, 431] on div "Hàng sắp về" at bounding box center [151, 426] width 204 height 23
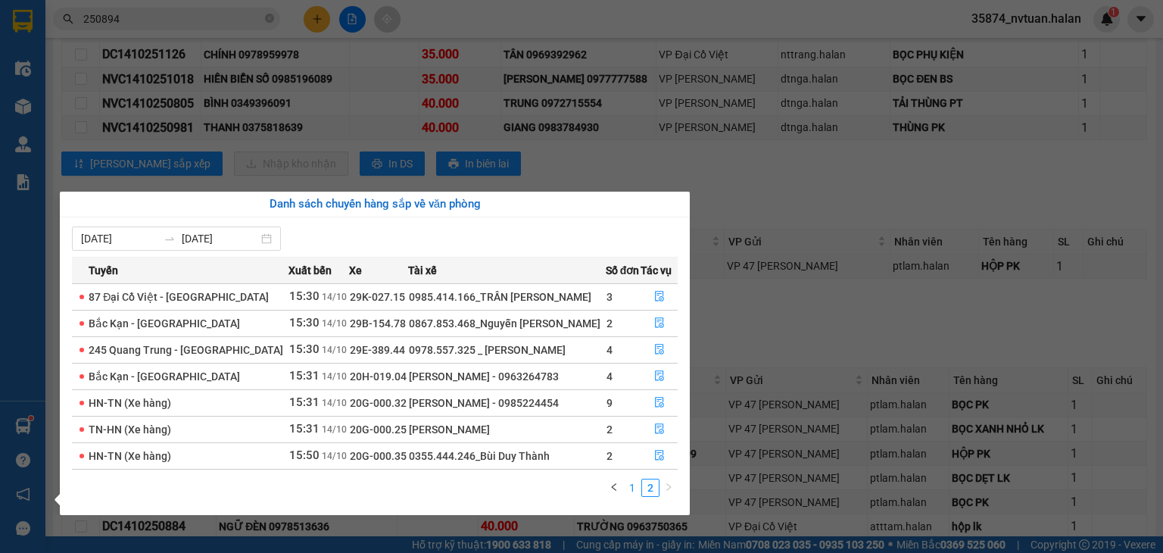
click at [634, 489] on link "1" at bounding box center [632, 487] width 17 height 17
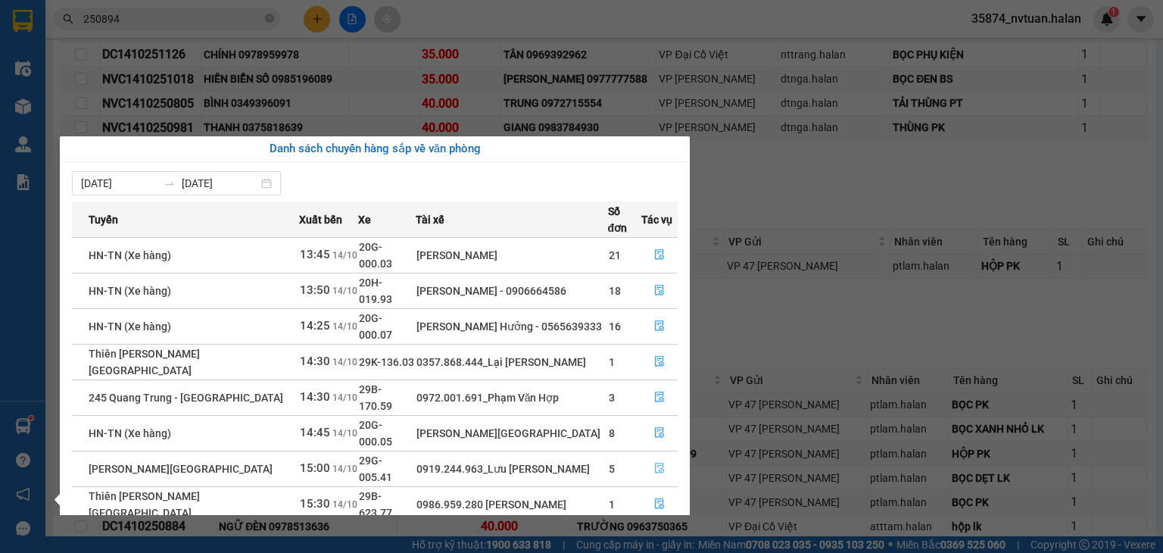
scroll to position [24, 0]
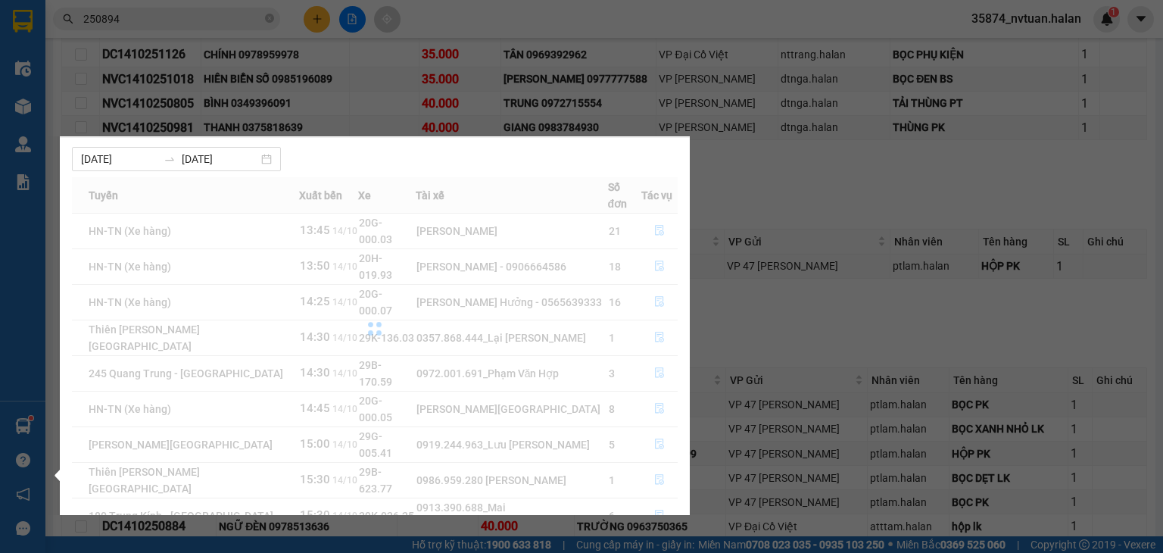
scroll to position [0, 0]
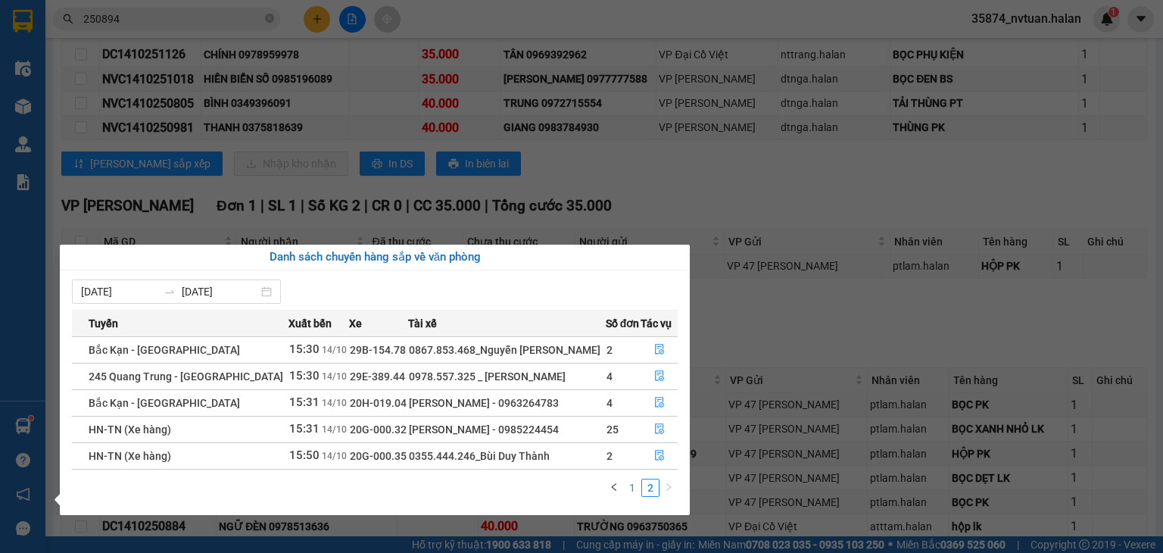
click at [633, 490] on link "1" at bounding box center [632, 487] width 17 height 17
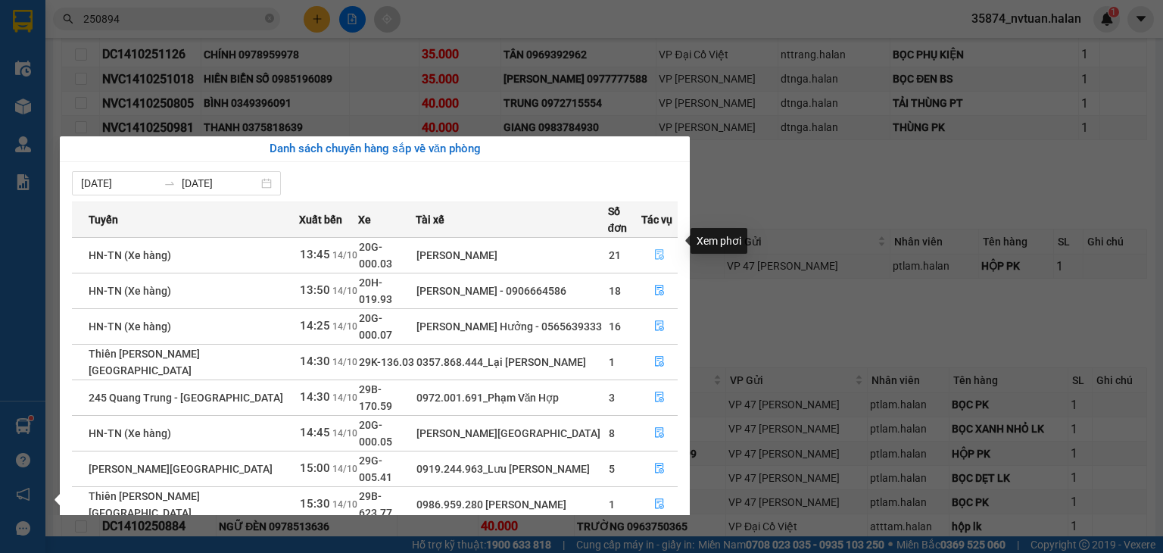
click at [659, 249] on icon "file-done" at bounding box center [659, 254] width 11 height 11
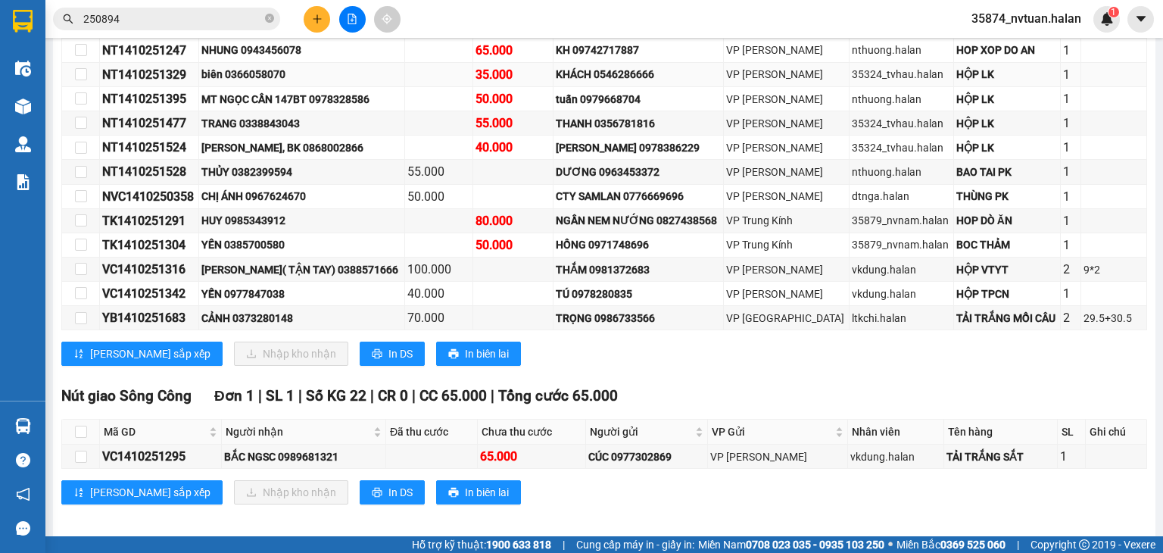
scroll to position [2346, 0]
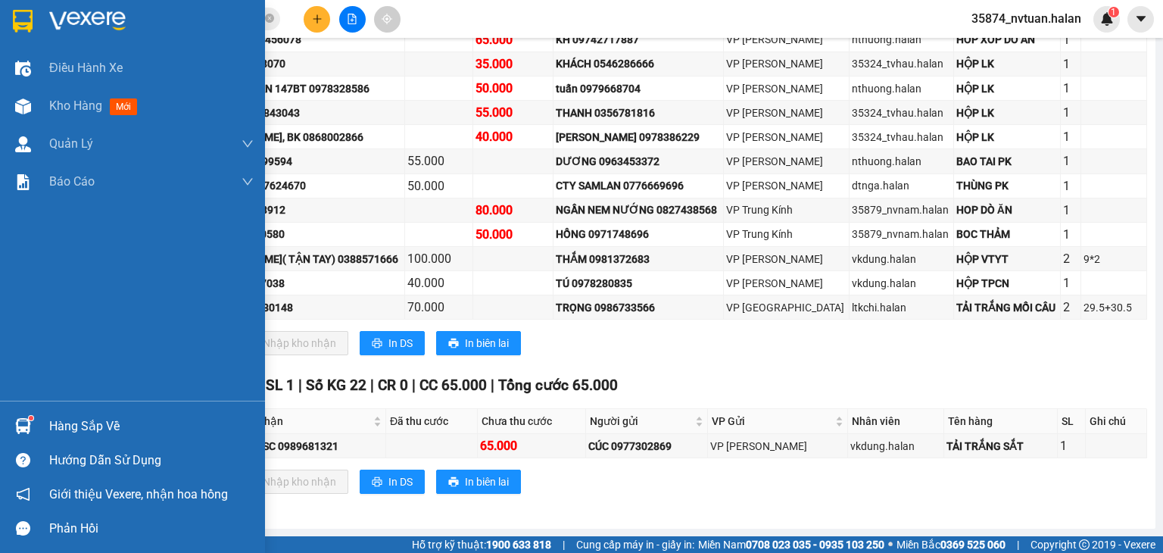
drag, startPoint x: 33, startPoint y: 426, endPoint x: 51, endPoint y: 422, distance: 18.0
click at [42, 426] on div "Hàng sắp về" at bounding box center [132, 426] width 265 height 34
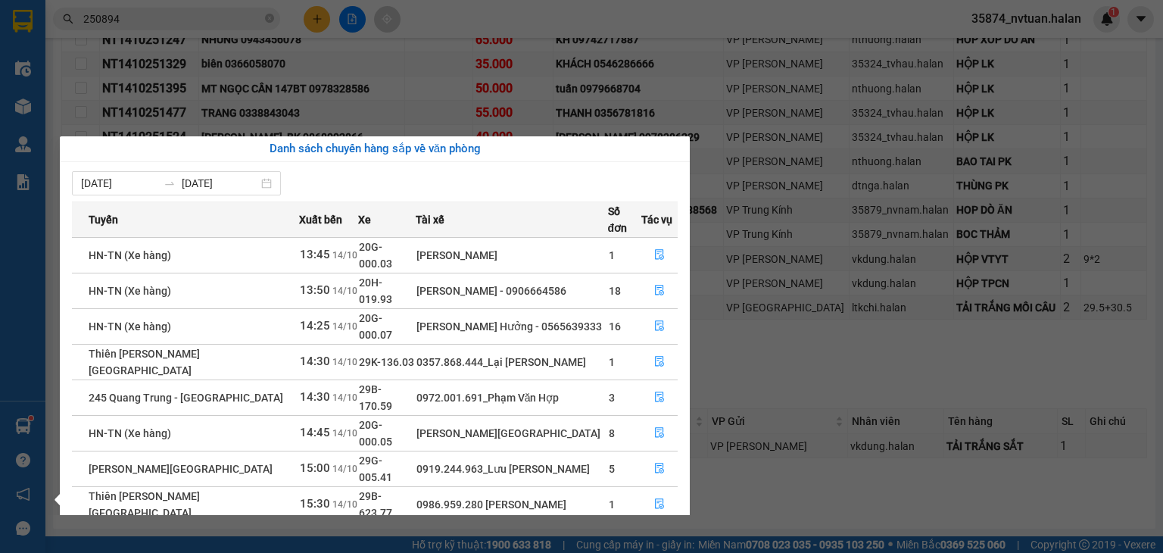
click at [762, 18] on section "Kết quả tìm kiếm ( 273 ) Bộ lọc Mã ĐH Trạng thái Món hàng Thu hộ Tổng cước Chưa…" at bounding box center [581, 276] width 1163 height 553
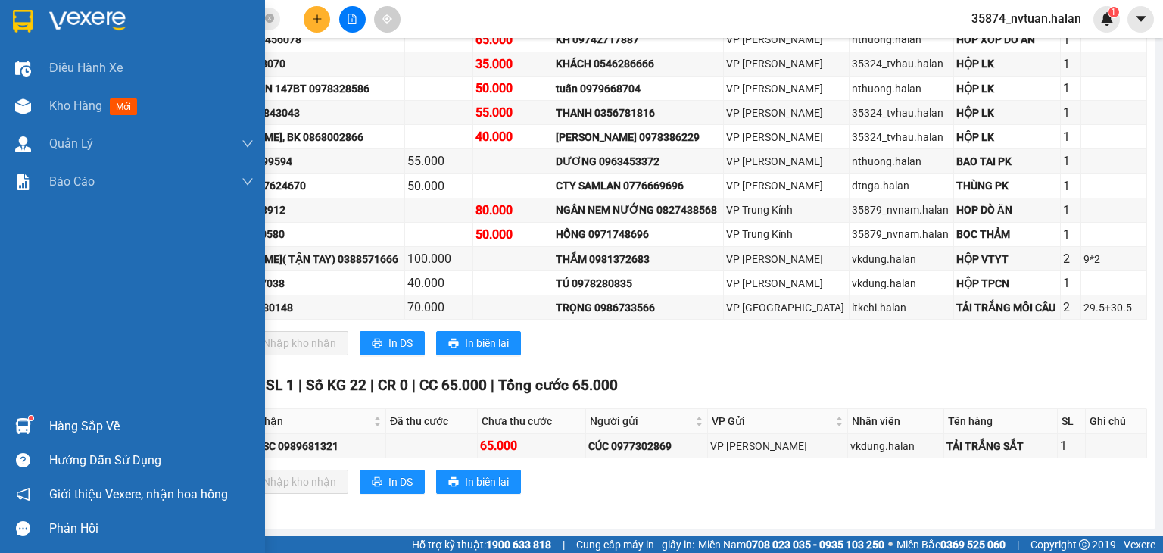
click at [54, 416] on div "Hàng sắp về" at bounding box center [151, 426] width 204 height 23
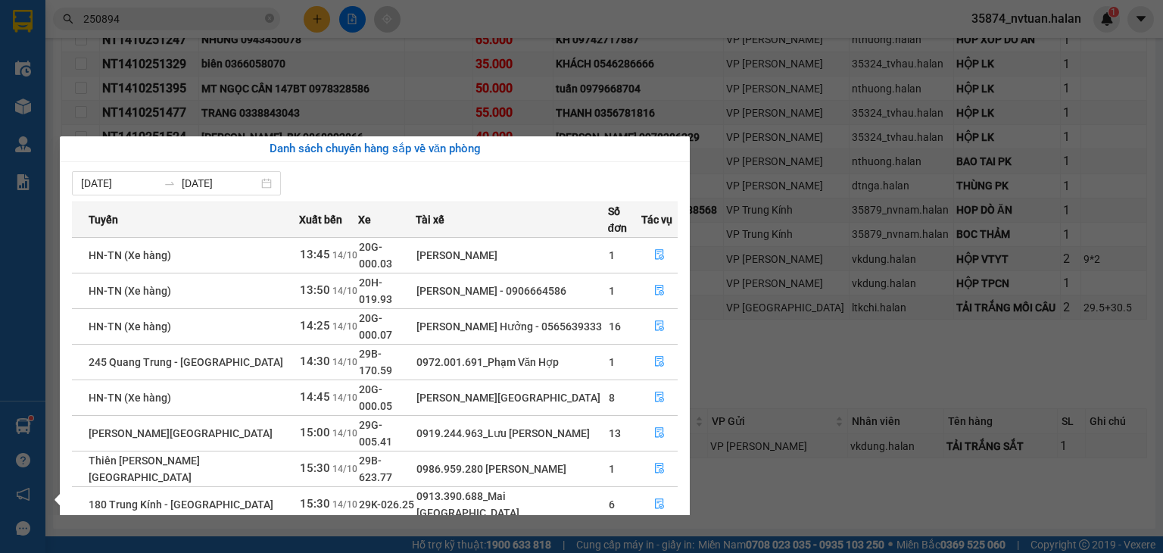
click at [28, 424] on div "Điều hành xe Kho hàng mới Quản [PERSON_NAME] lý chuyến Quản lý kiểm kho Báo cáo…" at bounding box center [22, 276] width 45 height 553
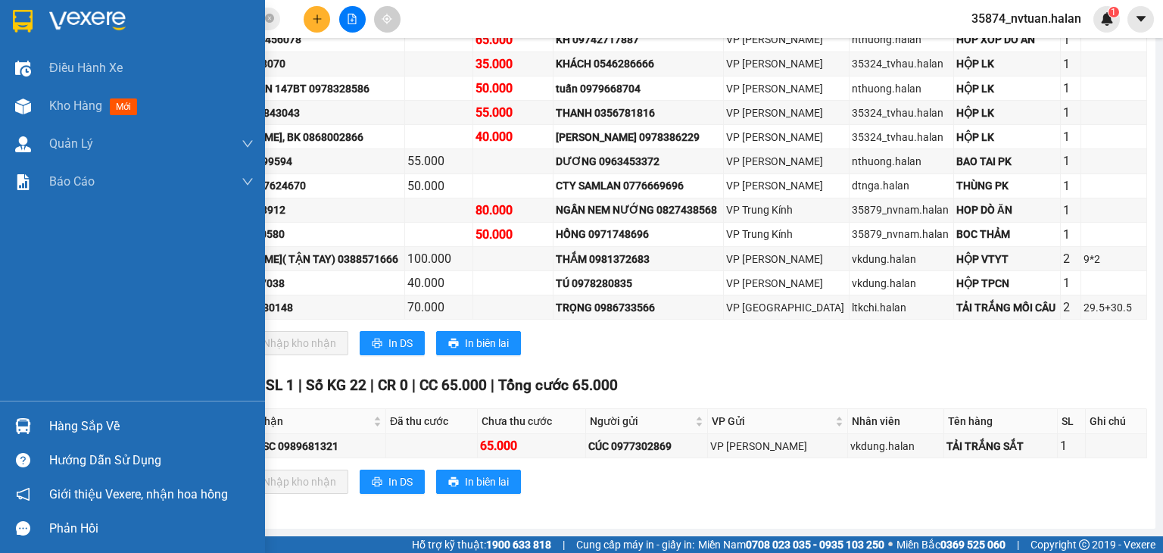
click at [27, 424] on img at bounding box center [23, 426] width 16 height 16
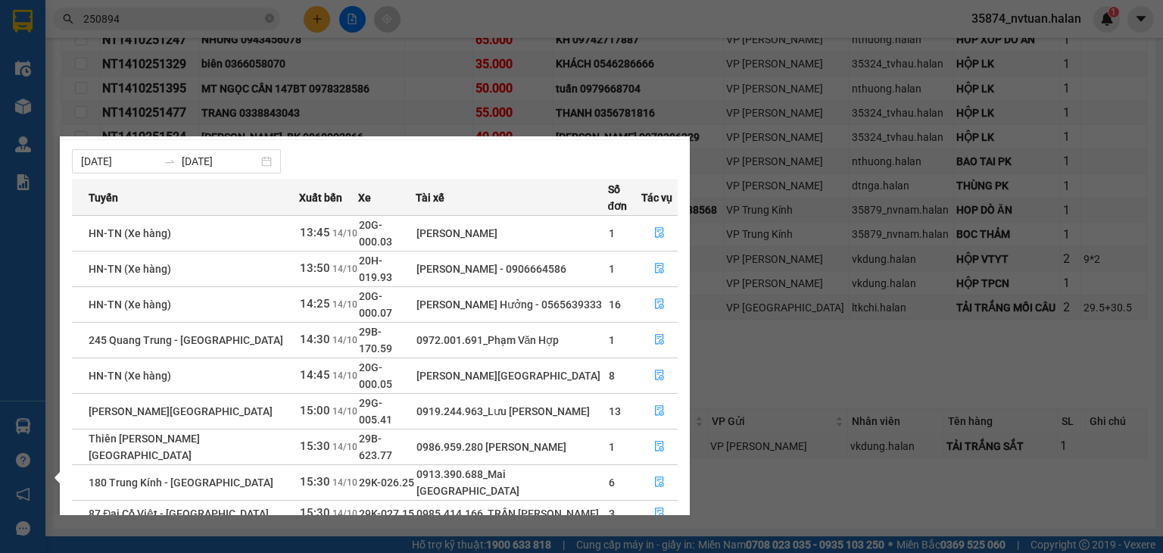
scroll to position [24, 0]
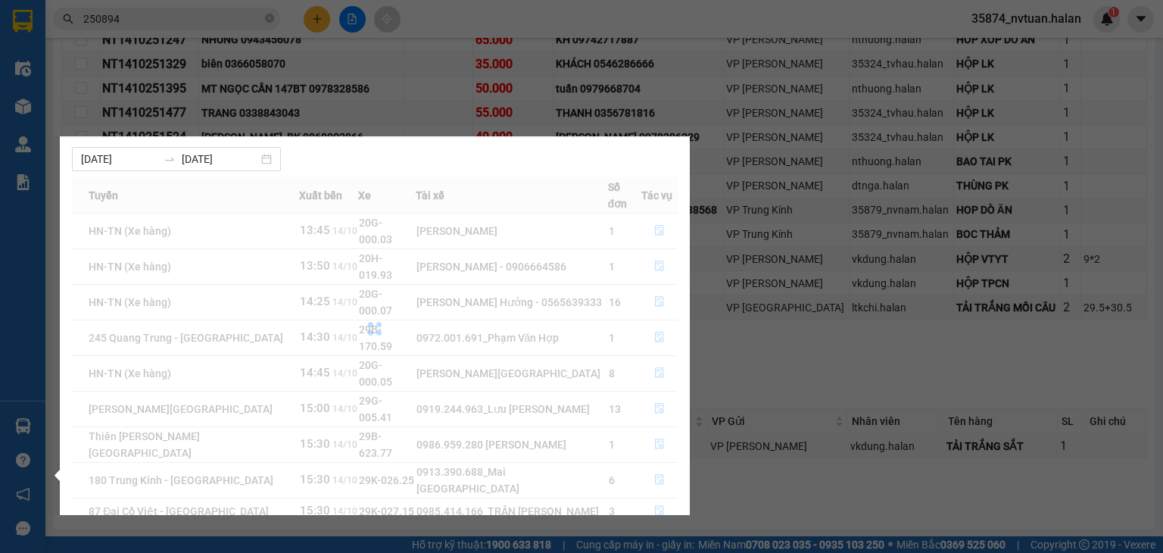
scroll to position [0, 0]
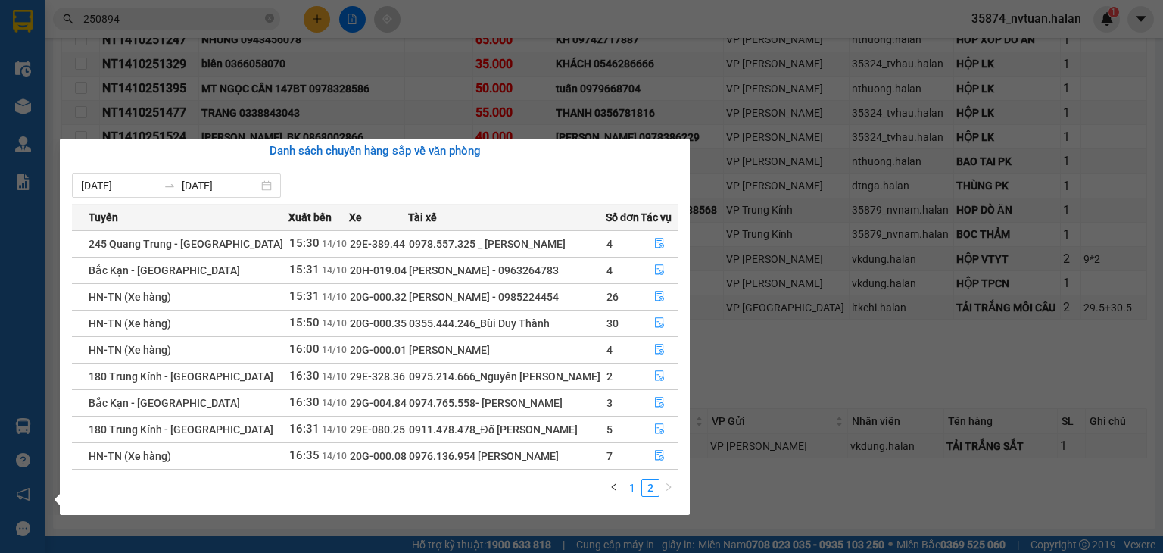
click at [624, 485] on link "1" at bounding box center [632, 487] width 17 height 17
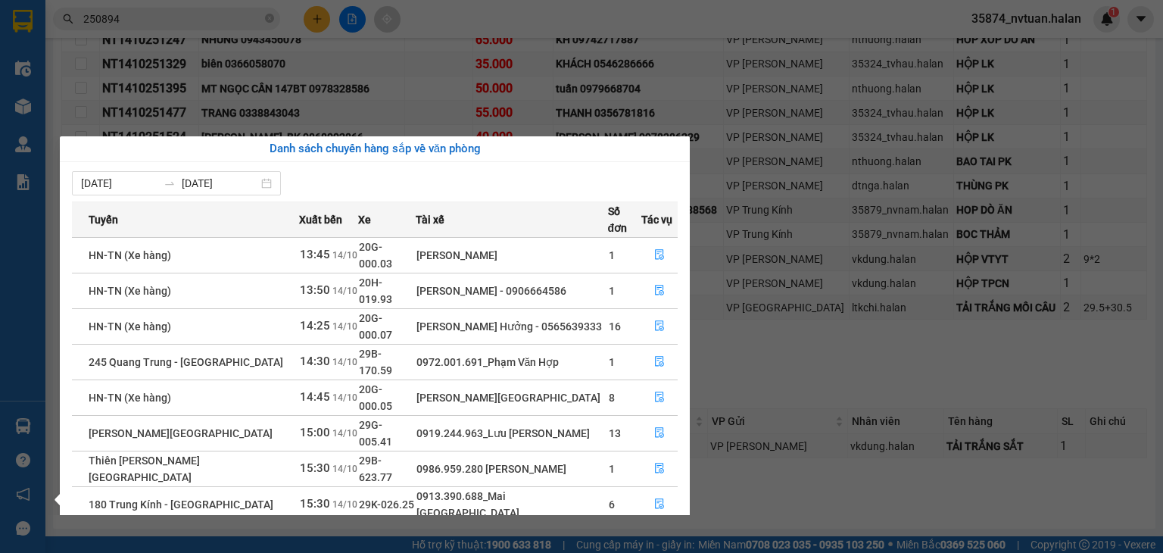
click at [20, 431] on div "Điều hành xe Kho hàng mới Quản [PERSON_NAME] lý chuyến Quản lý kiểm kho Báo cáo…" at bounding box center [22, 276] width 45 height 553
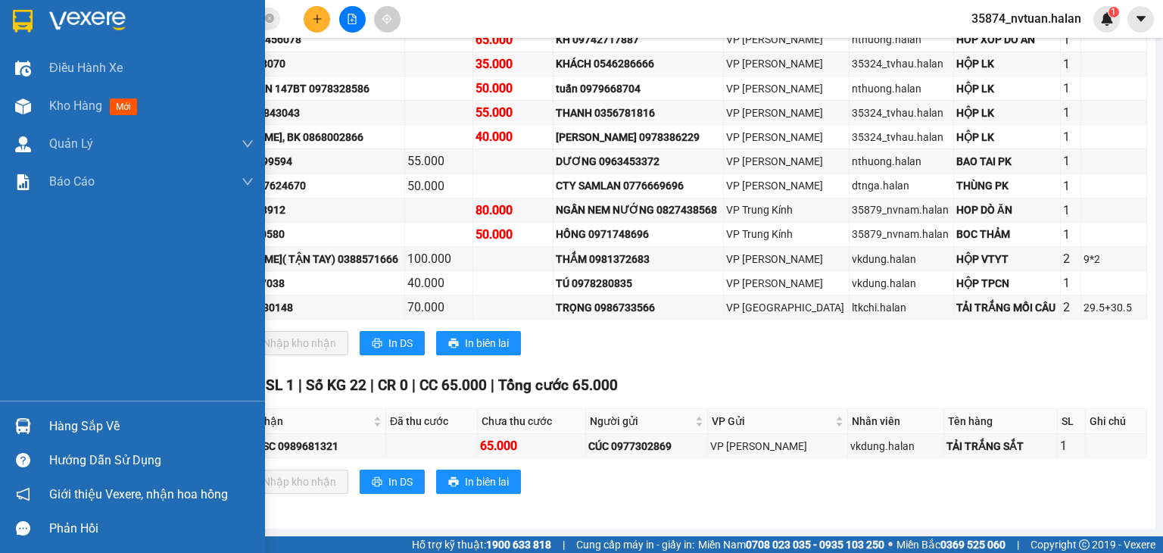
click at [23, 431] on img at bounding box center [23, 426] width 16 height 16
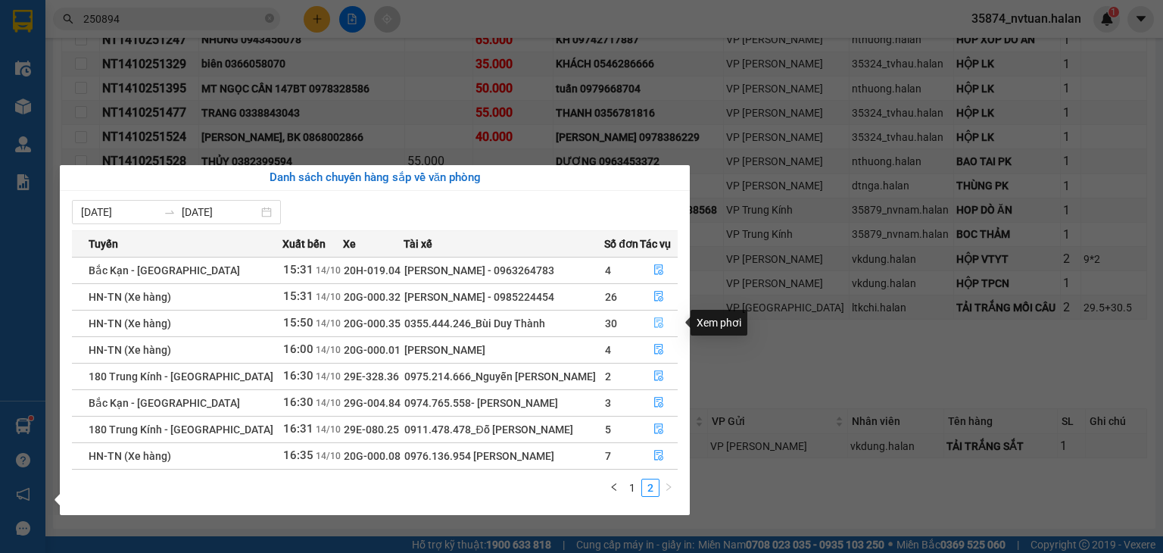
click at [657, 322] on icon "file-done" at bounding box center [658, 322] width 11 height 11
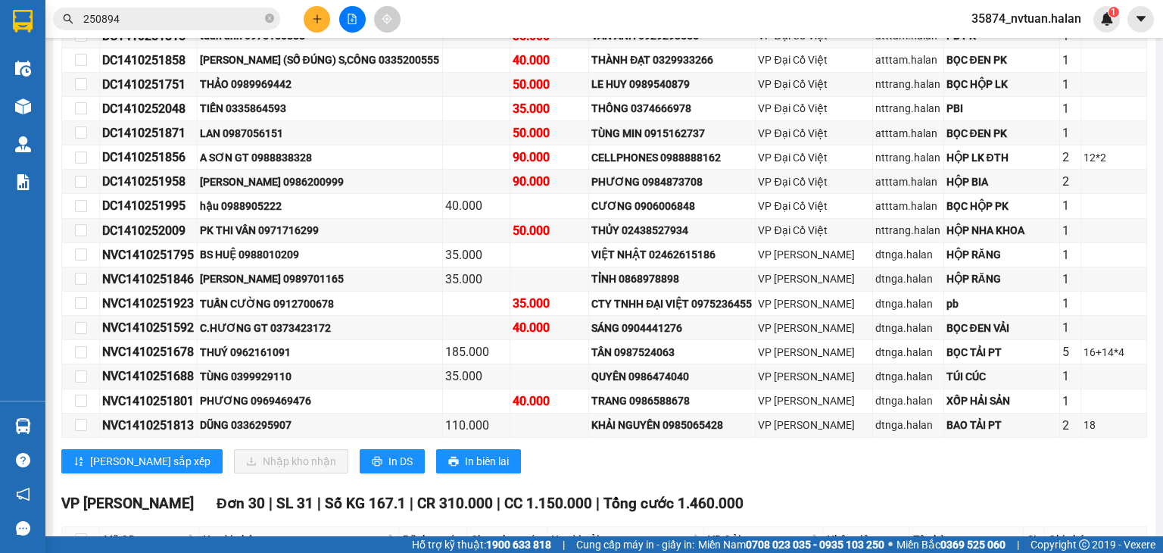
scroll to position [2498, 0]
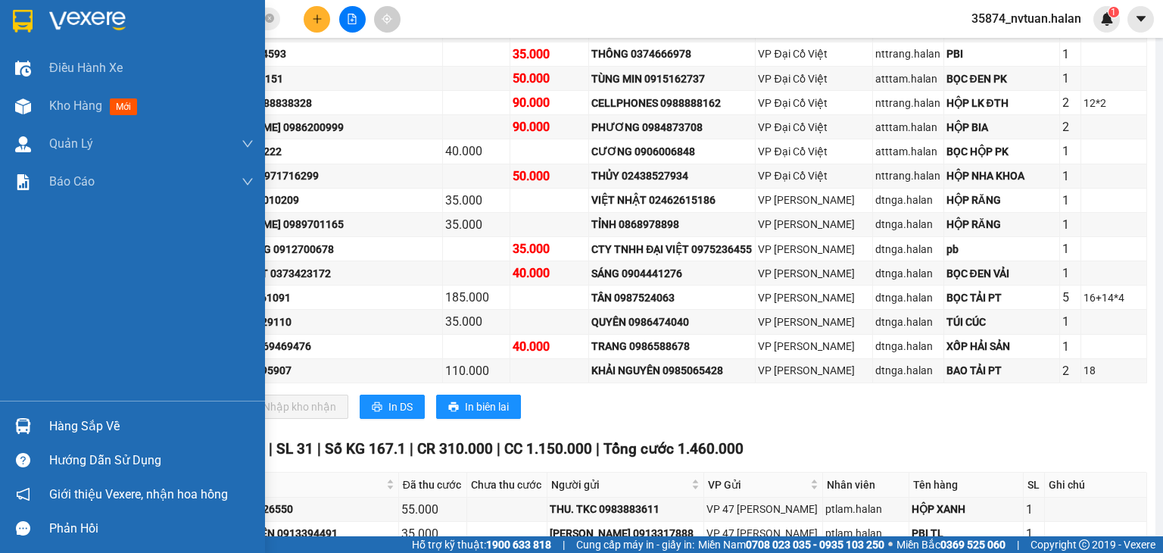
click at [67, 423] on div "Hàng sắp về" at bounding box center [151, 426] width 204 height 23
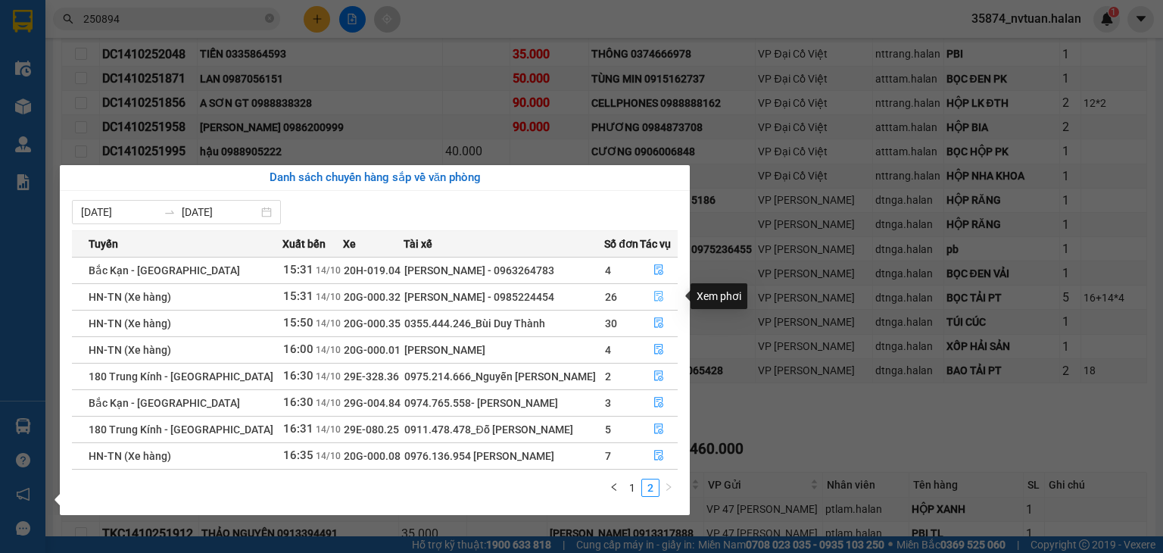
click at [656, 297] on icon "file-done" at bounding box center [658, 296] width 11 height 11
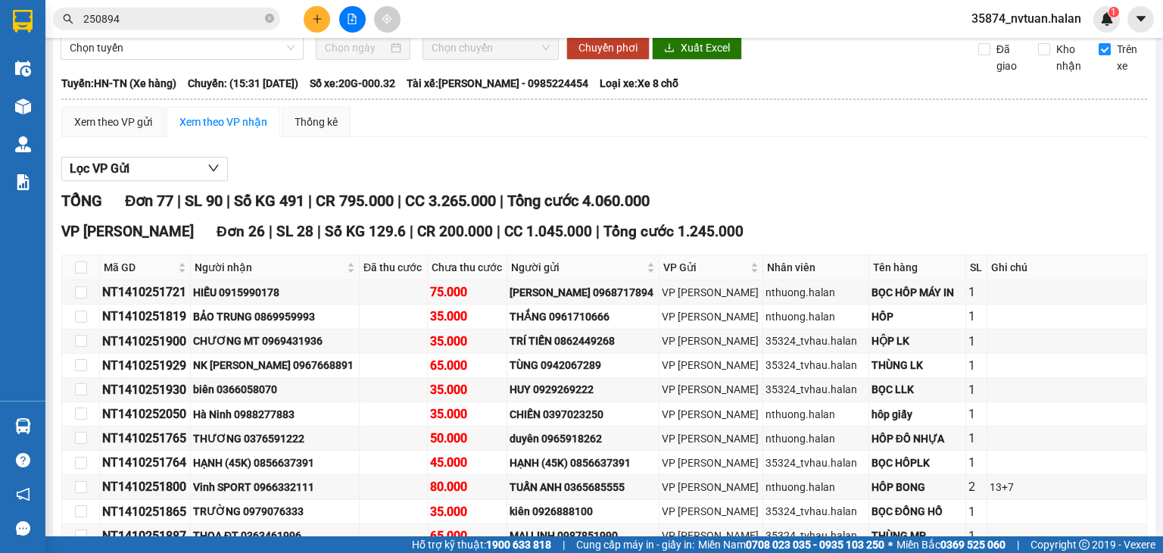
scroll to position [39, 0]
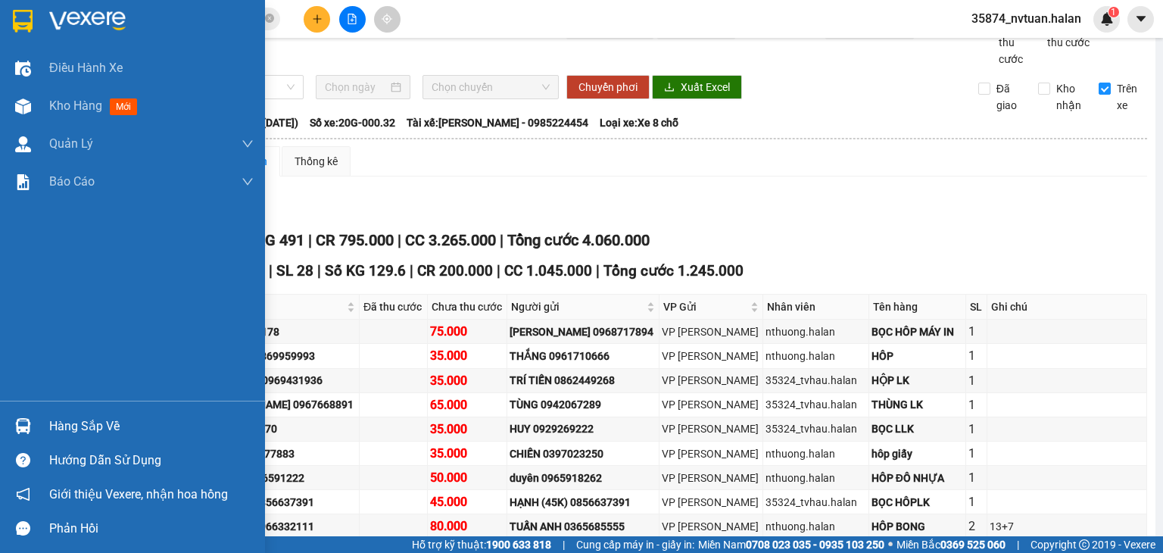
click at [42, 429] on div "Hàng sắp về" at bounding box center [132, 426] width 265 height 34
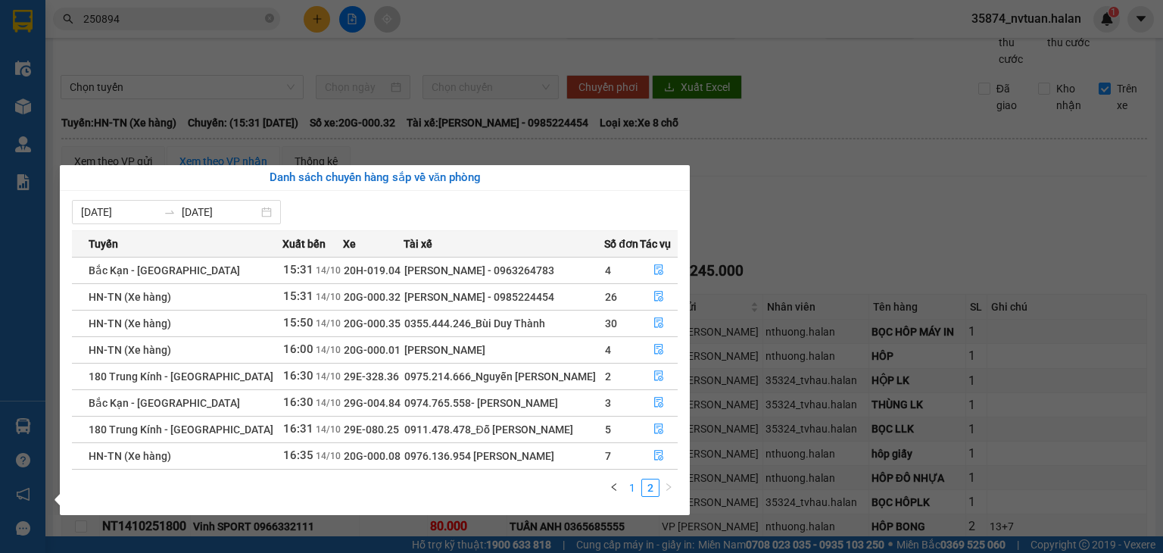
click at [632, 492] on link "1" at bounding box center [632, 487] width 17 height 17
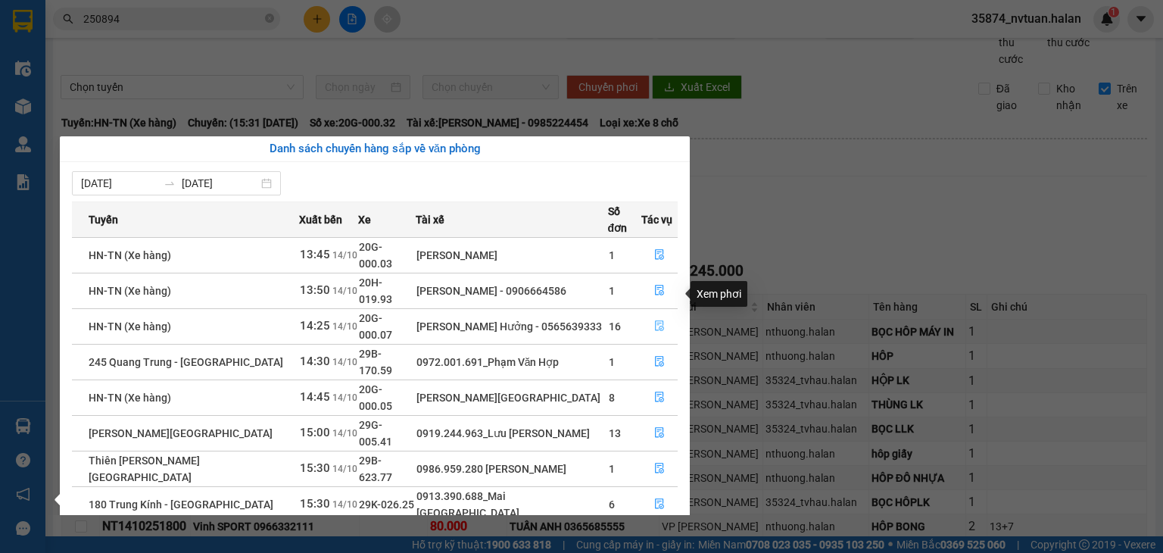
click at [658, 320] on icon "file-done" at bounding box center [659, 325] width 11 height 11
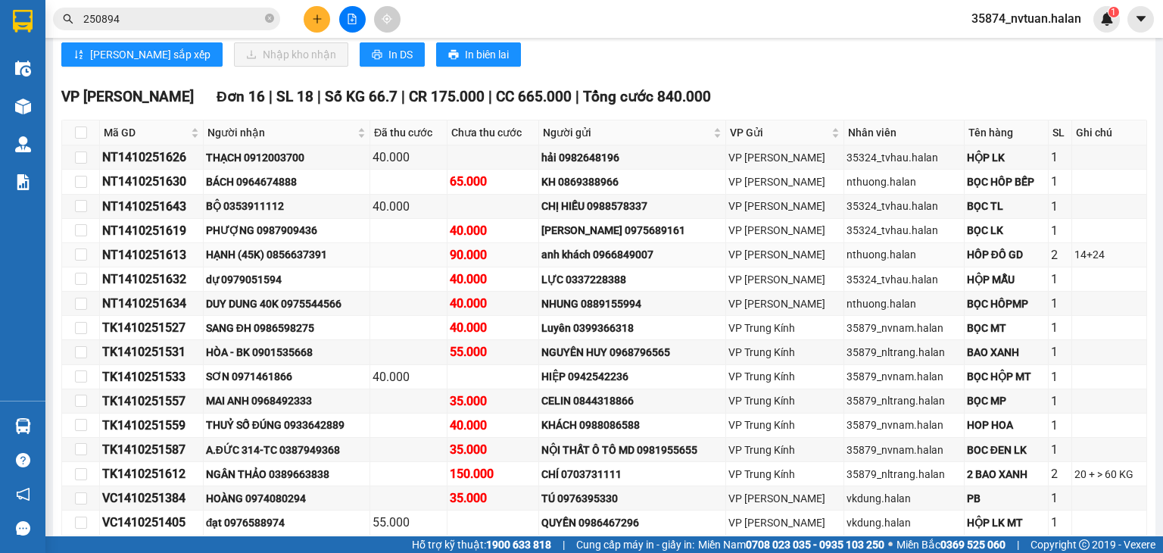
scroll to position [1023, 0]
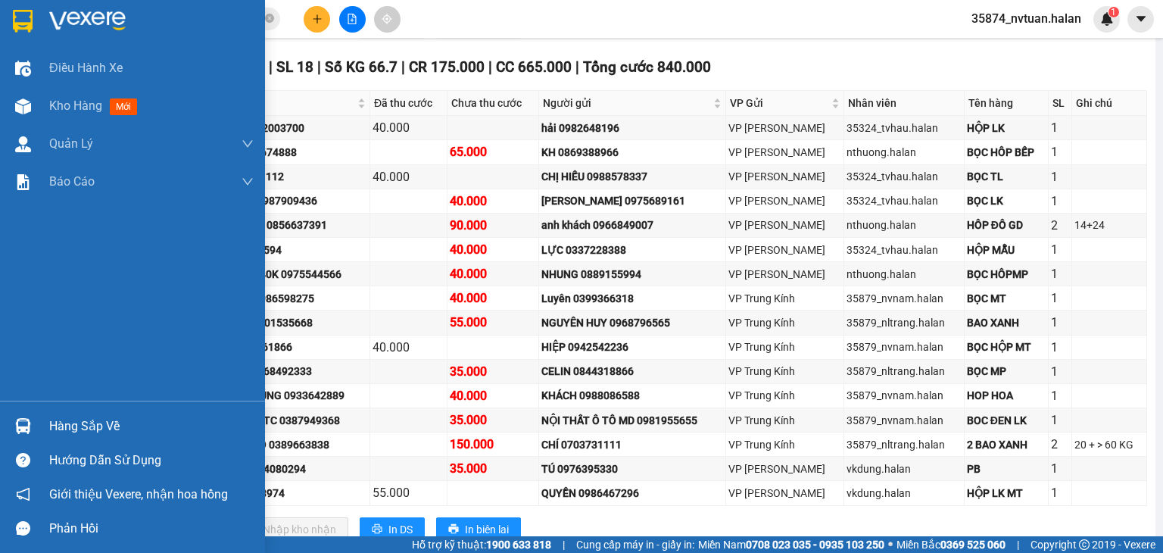
drag, startPoint x: 66, startPoint y: 417, endPoint x: 71, endPoint y: 424, distance: 8.6
click at [67, 419] on div "Hàng sắp về" at bounding box center [151, 426] width 204 height 23
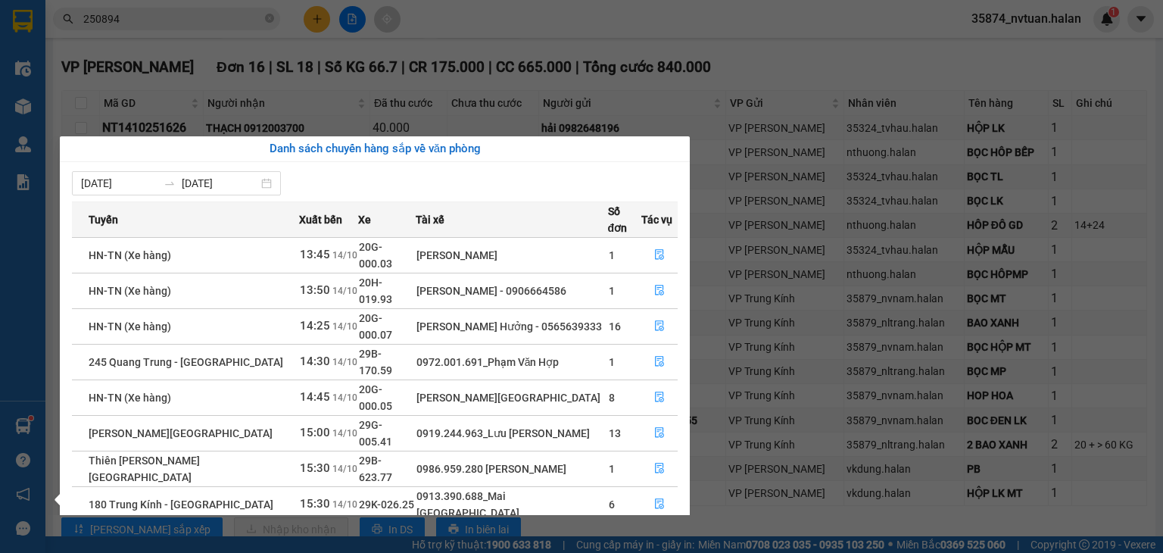
click at [24, 426] on div "Điều hành xe Kho hàng mới Quản [PERSON_NAME] lý chuyến Quản lý kiểm kho Báo cáo…" at bounding box center [22, 276] width 45 height 553
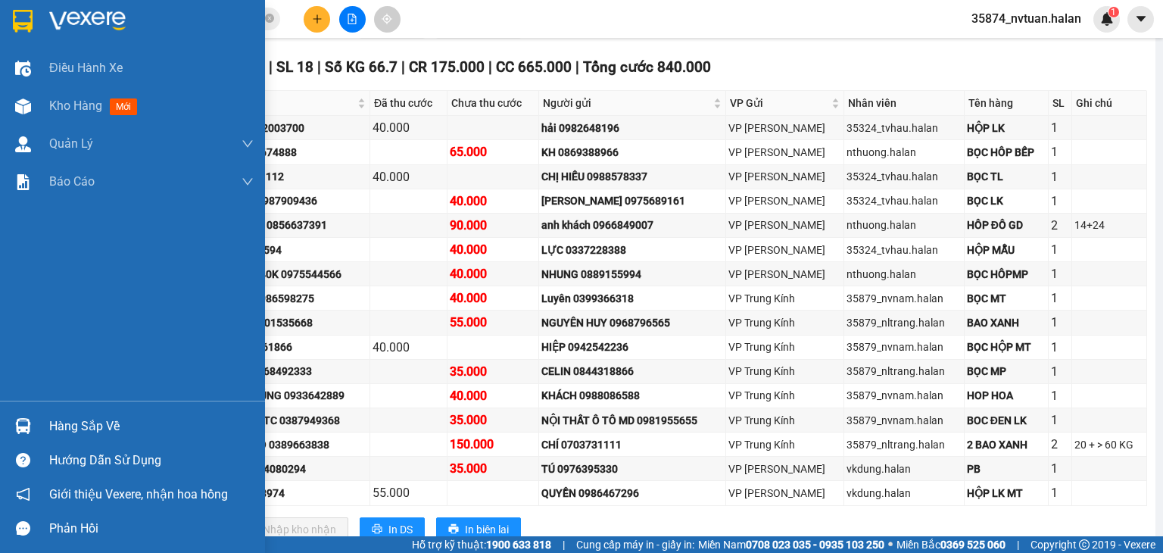
click at [24, 425] on img at bounding box center [23, 426] width 16 height 16
click at [20, 428] on div "Điều hành xe Kho hàng mới Quản [PERSON_NAME] lý chuyến Quản lý kiểm kho Báo cáo…" at bounding box center [132, 276] width 265 height 553
click at [20, 428] on img at bounding box center [23, 426] width 16 height 16
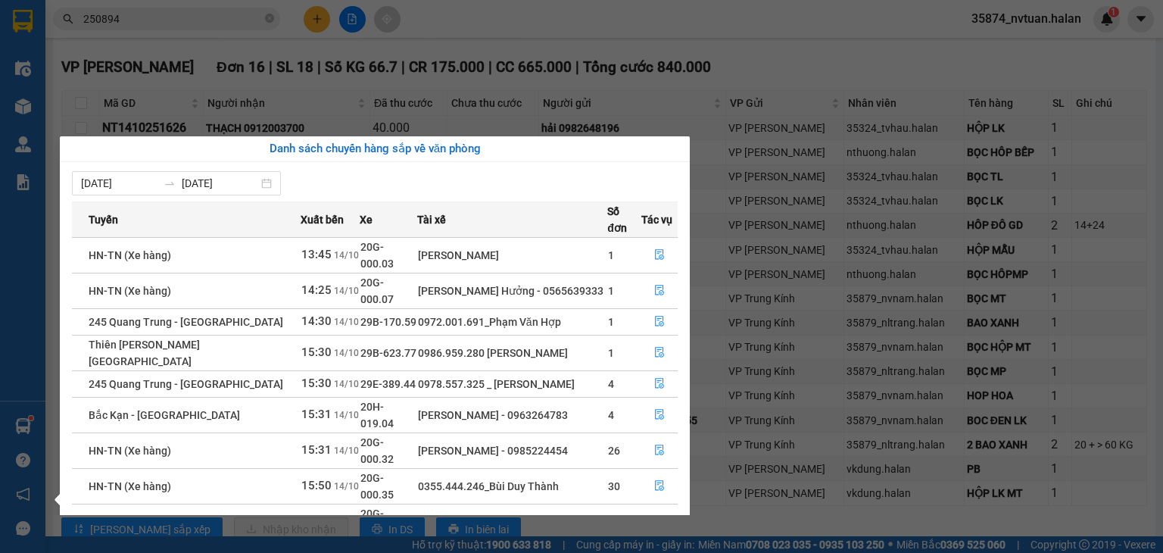
click at [23, 428] on div "Điều hành xe Kho hàng mới Quản [PERSON_NAME] lý chuyến Quản lý kiểm kho Báo cáo…" at bounding box center [22, 276] width 45 height 553
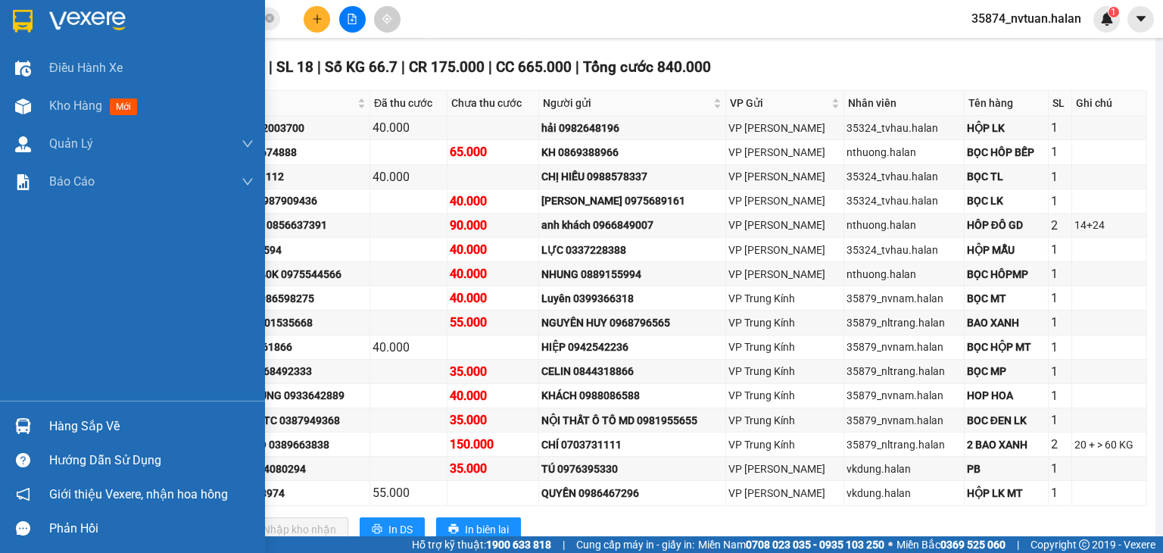
click at [23, 428] on img at bounding box center [23, 426] width 16 height 16
click at [21, 431] on div "Điều hành xe Kho hàng mới Quản [PERSON_NAME] lý chuyến Quản lý kiểm kho Báo cáo…" at bounding box center [132, 276] width 265 height 553
click at [21, 431] on img at bounding box center [23, 426] width 16 height 16
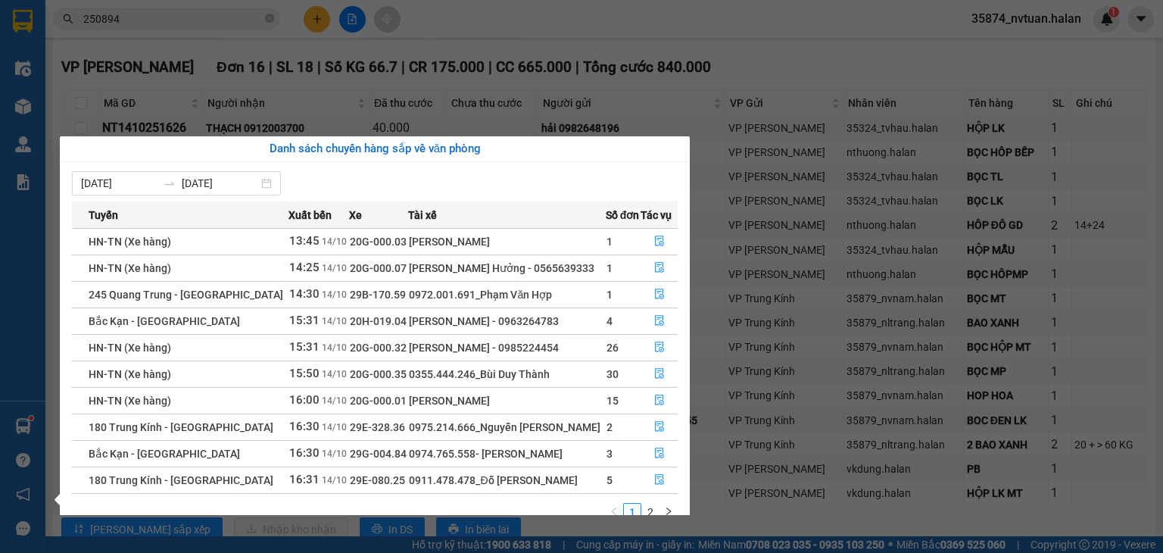
click at [24, 424] on div "Điều hành xe Kho hàng mới Quản [PERSON_NAME] lý chuyến Quản lý kiểm kho Báo cáo…" at bounding box center [22, 276] width 45 height 553
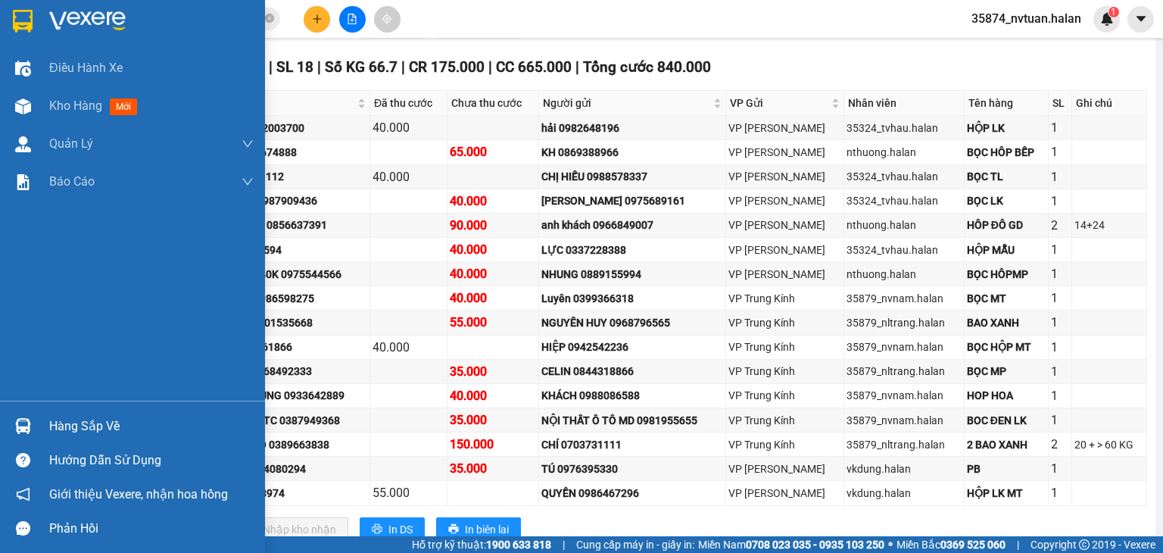
click at [24, 424] on img at bounding box center [23, 426] width 16 height 16
click at [26, 422] on div "Điều hành xe Kho hàng mới Quản [PERSON_NAME] lý chuyến Quản lý kiểm kho Báo cáo…" at bounding box center [132, 276] width 265 height 553
click at [24, 422] on img at bounding box center [23, 426] width 16 height 16
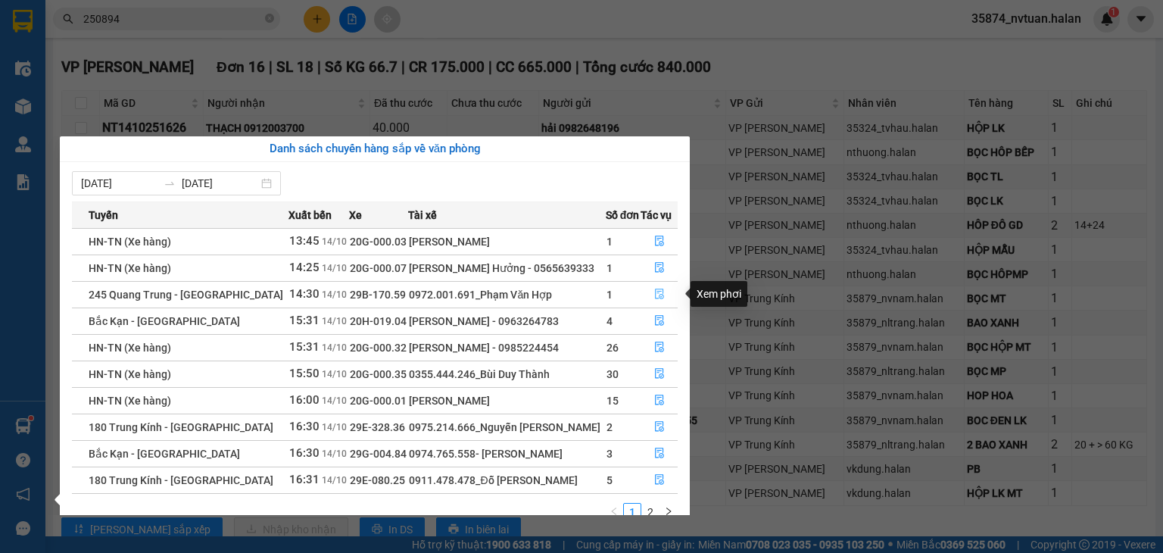
click at [656, 291] on icon "file-done" at bounding box center [659, 293] width 11 height 11
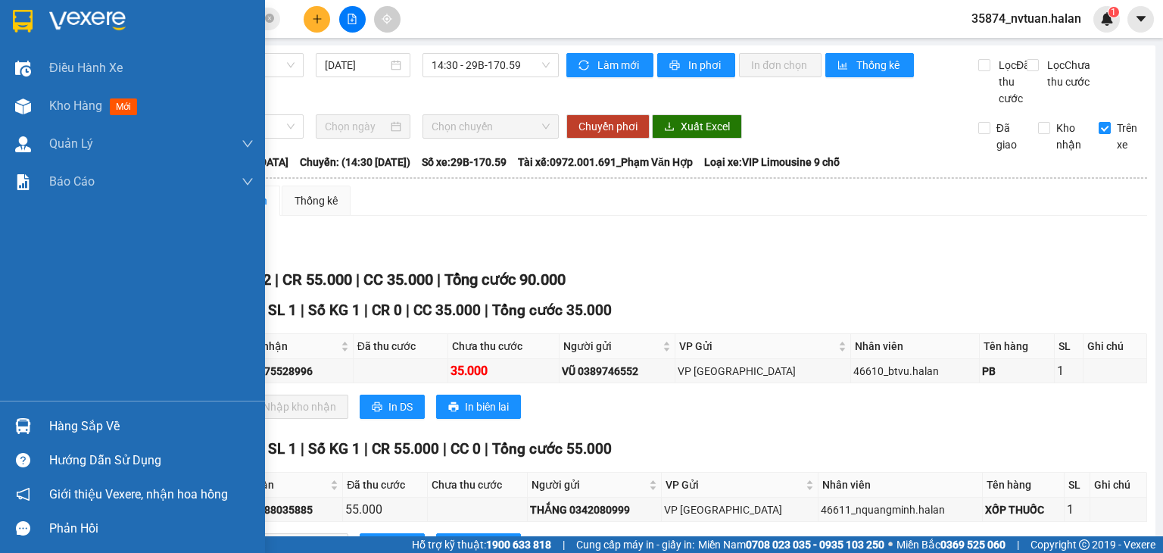
click at [70, 433] on div "Hàng sắp về" at bounding box center [151, 426] width 204 height 23
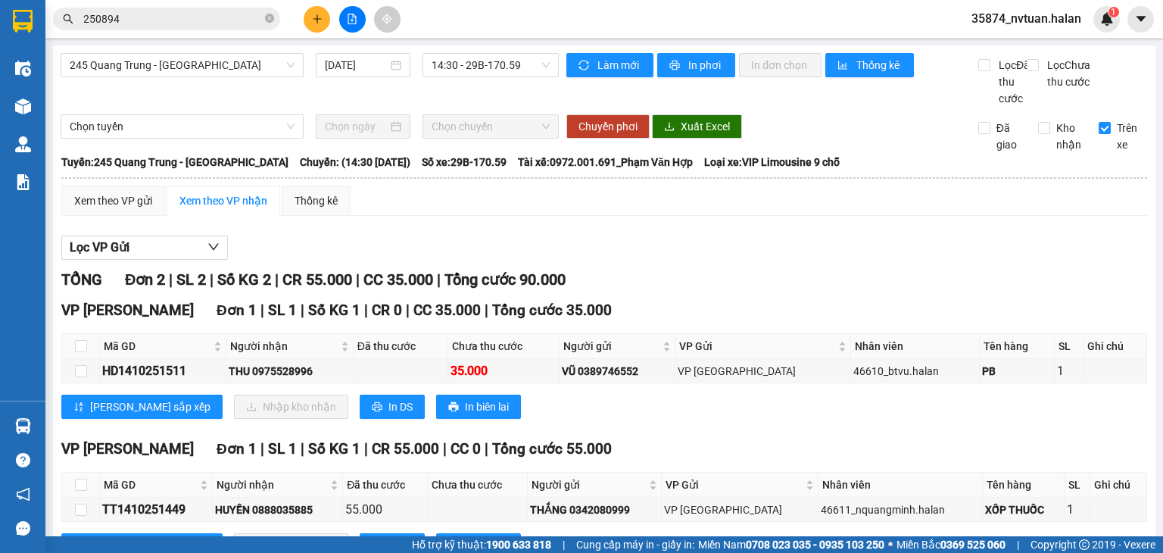
click at [886, 253] on section "Kết quả tìm kiếm ( 273 ) Bộ lọc Mã ĐH Trạng thái Món hàng Thu hộ Tổng cước Chưa…" at bounding box center [581, 276] width 1163 height 553
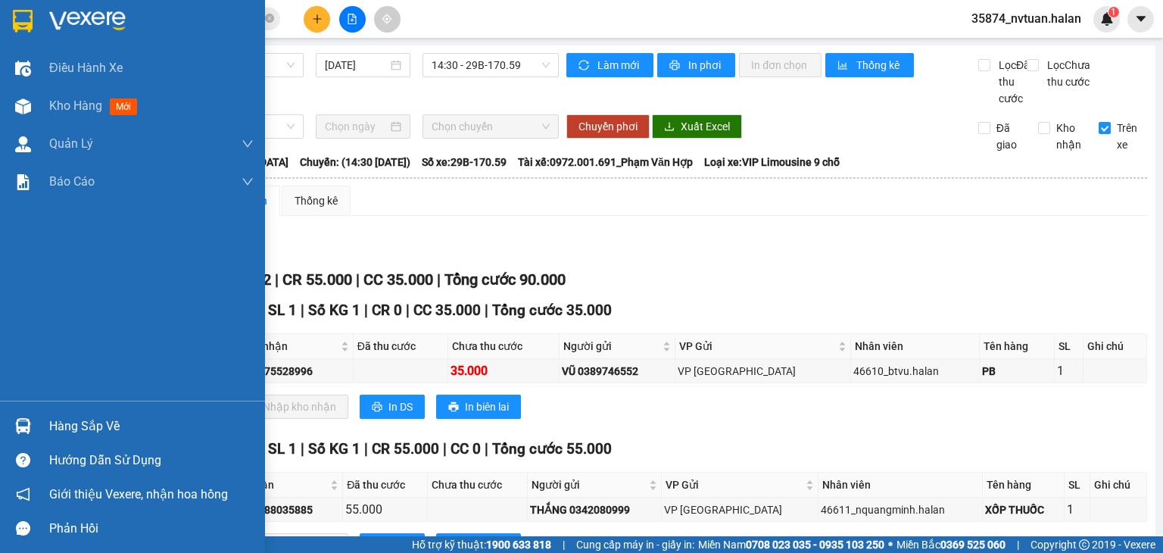
click at [23, 428] on img at bounding box center [23, 426] width 16 height 16
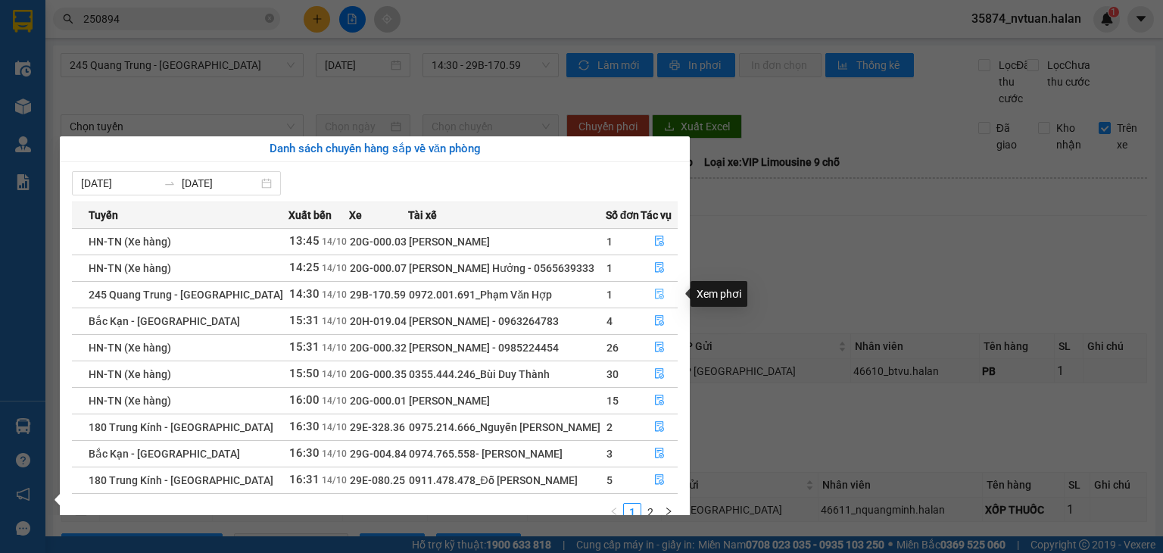
click at [654, 292] on icon "file-done" at bounding box center [659, 293] width 11 height 11
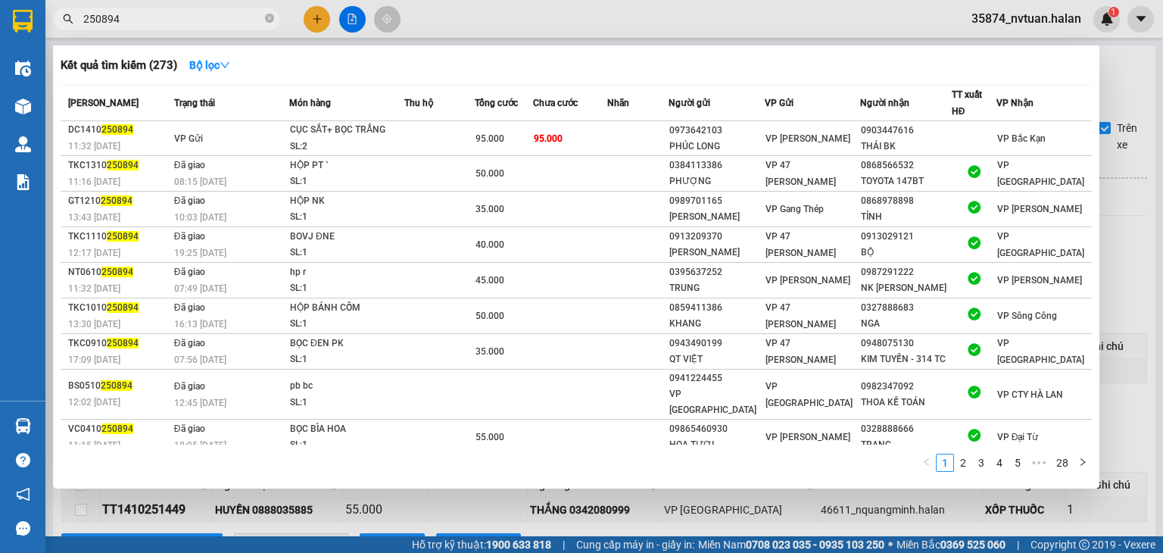
click at [163, 14] on input "250894" at bounding box center [172, 19] width 179 height 17
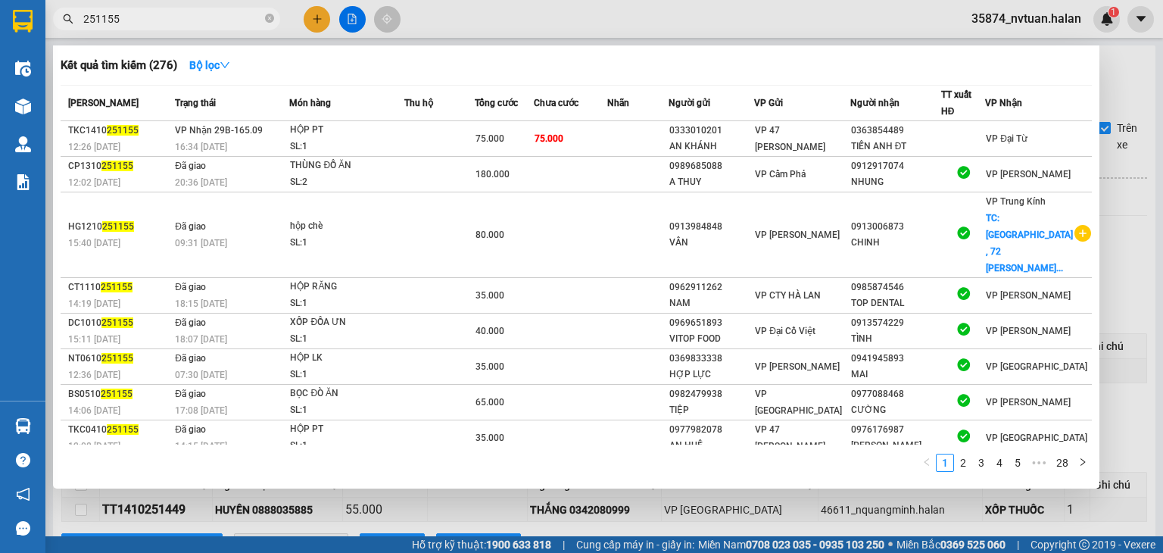
click at [338, 495] on div at bounding box center [581, 276] width 1163 height 553
click at [151, 17] on input "251155" at bounding box center [172, 19] width 179 height 17
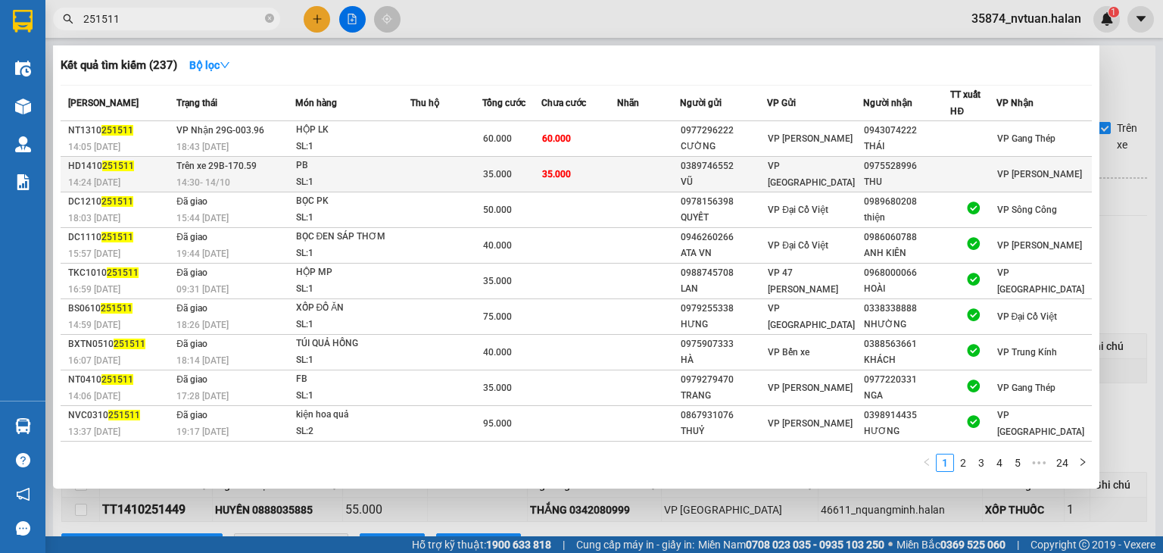
type input "251511"
click at [868, 178] on div "THU" at bounding box center [907, 182] width 86 height 16
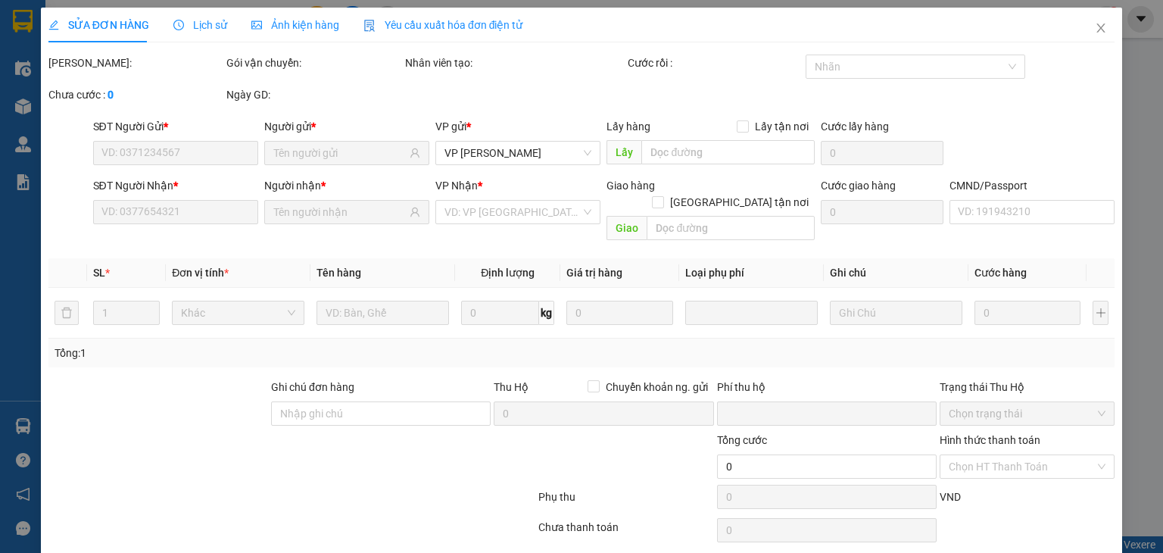
type input "0389746552"
type input "VŨ"
type input "0975528996"
type input "THU"
type input "0"
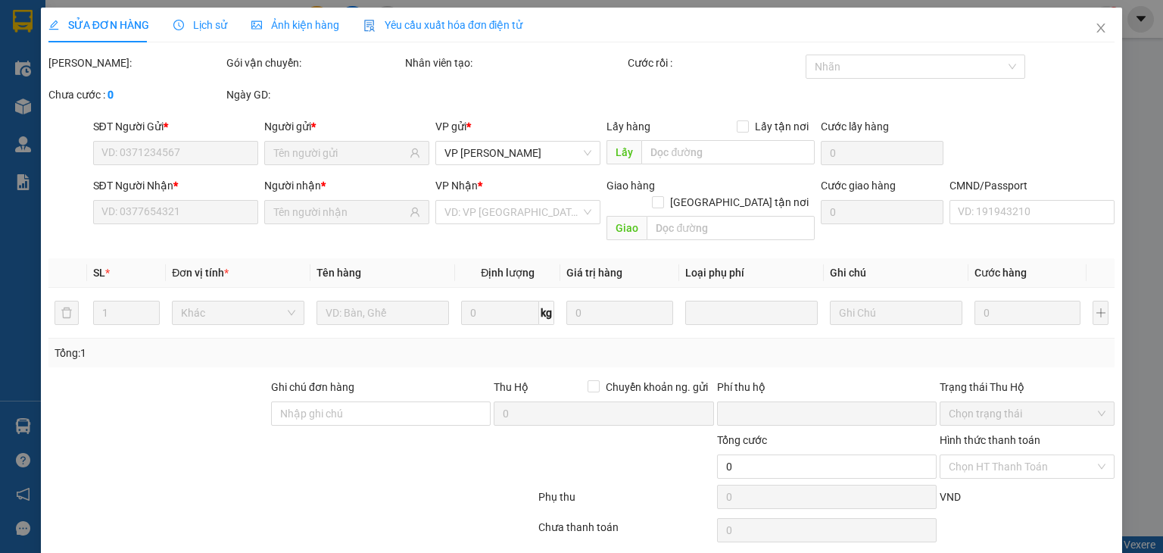
type input "35.000"
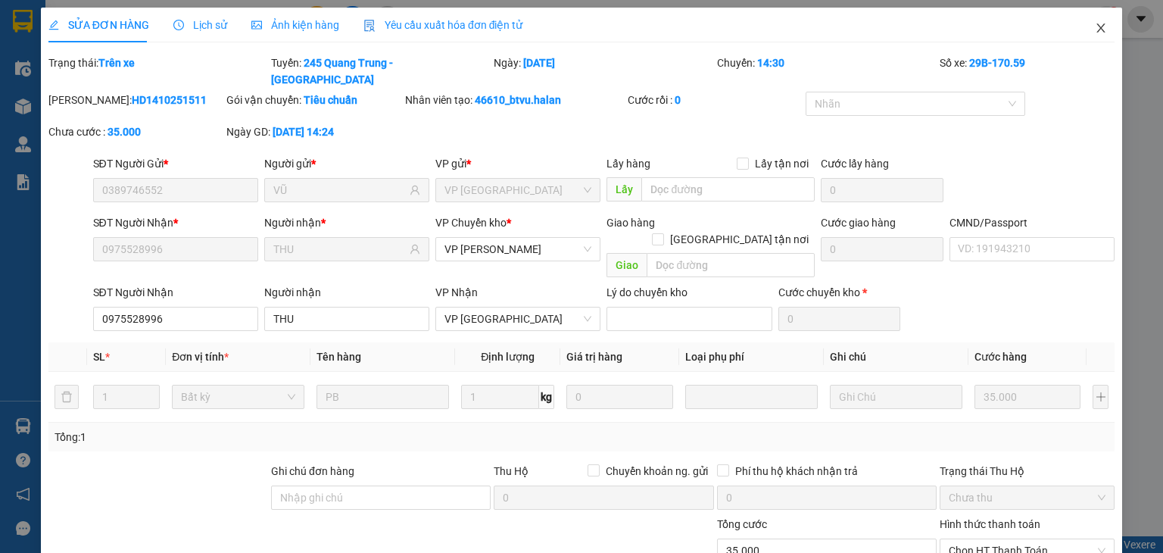
click at [1094, 27] on icon "close" at bounding box center [1100, 28] width 12 height 12
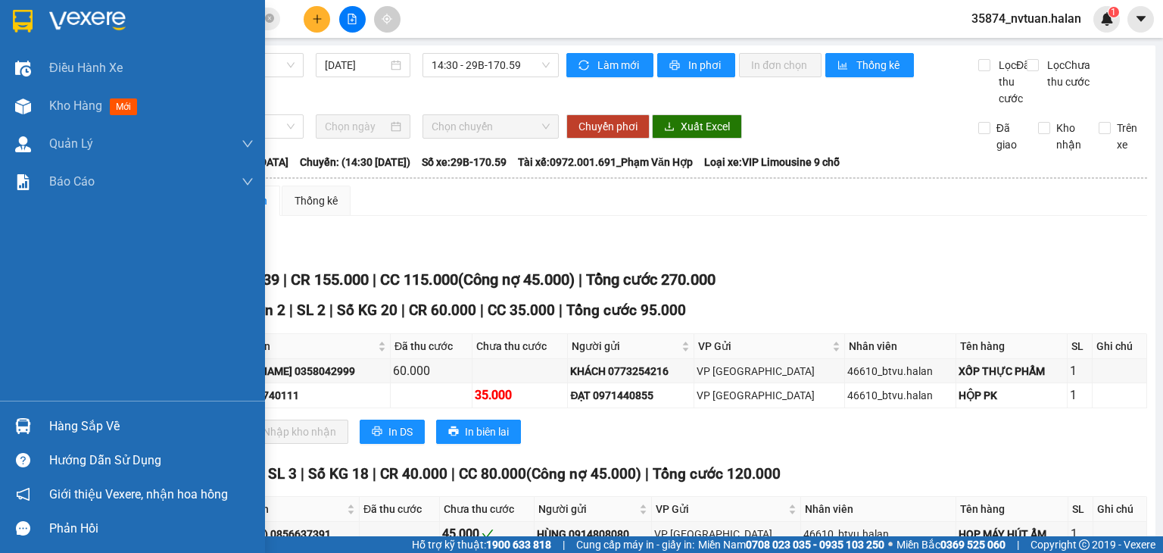
click at [42, 431] on div "Hàng sắp về" at bounding box center [132, 426] width 265 height 34
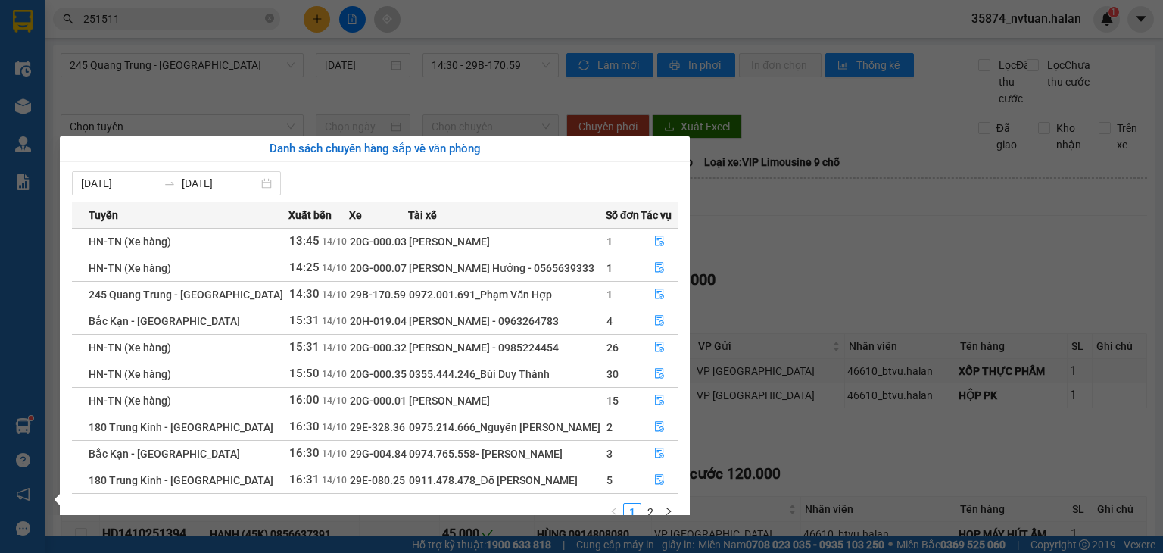
click at [24, 431] on div "Điều hành xe Kho hàng mới Quản [PERSON_NAME] lý chuyến Quản lý kiểm kho Báo cáo…" at bounding box center [22, 276] width 45 height 553
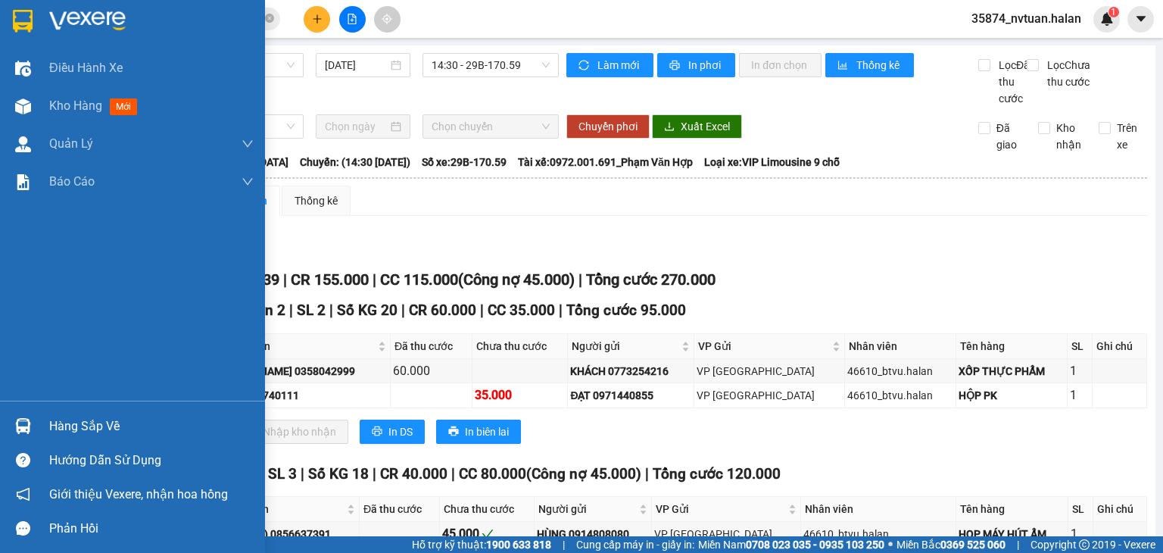
click at [24, 431] on img at bounding box center [23, 426] width 16 height 16
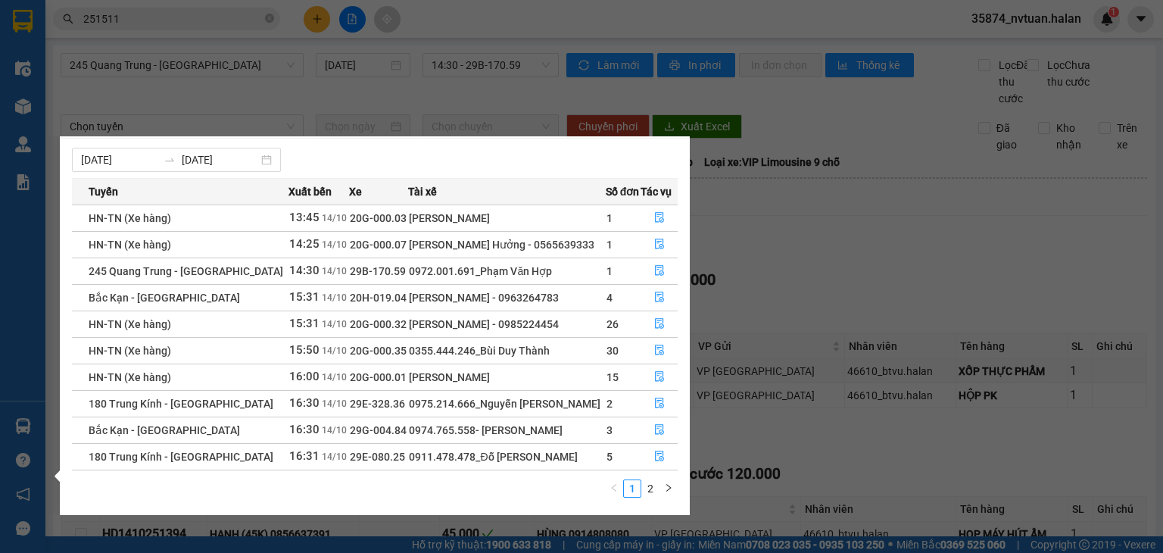
scroll to position [24, 0]
click at [653, 485] on link "2" at bounding box center [650, 487] width 17 height 17
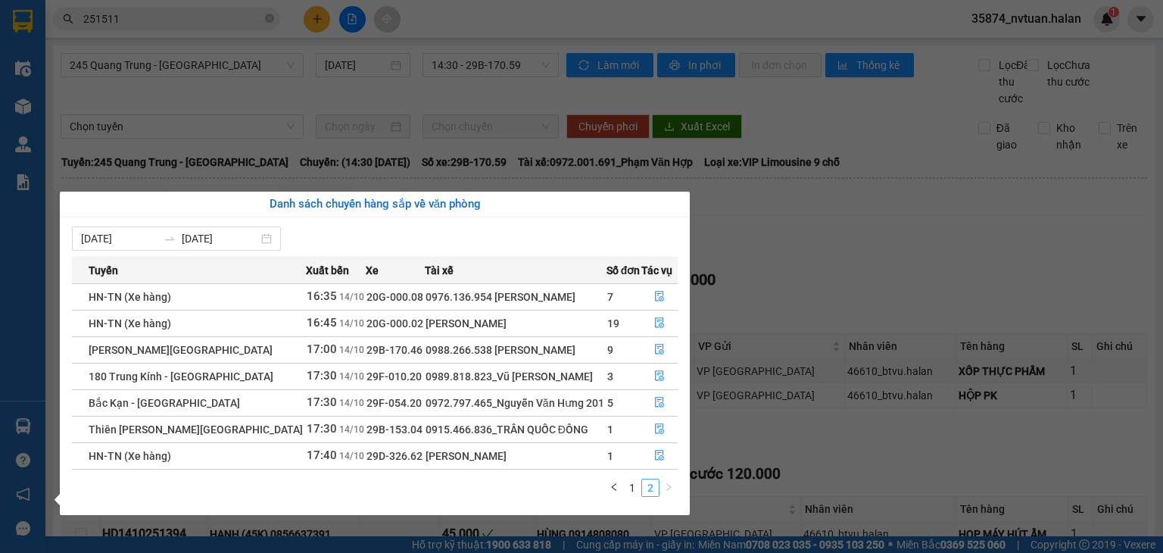
scroll to position [0, 0]
click at [634, 490] on link "1" at bounding box center [632, 487] width 17 height 17
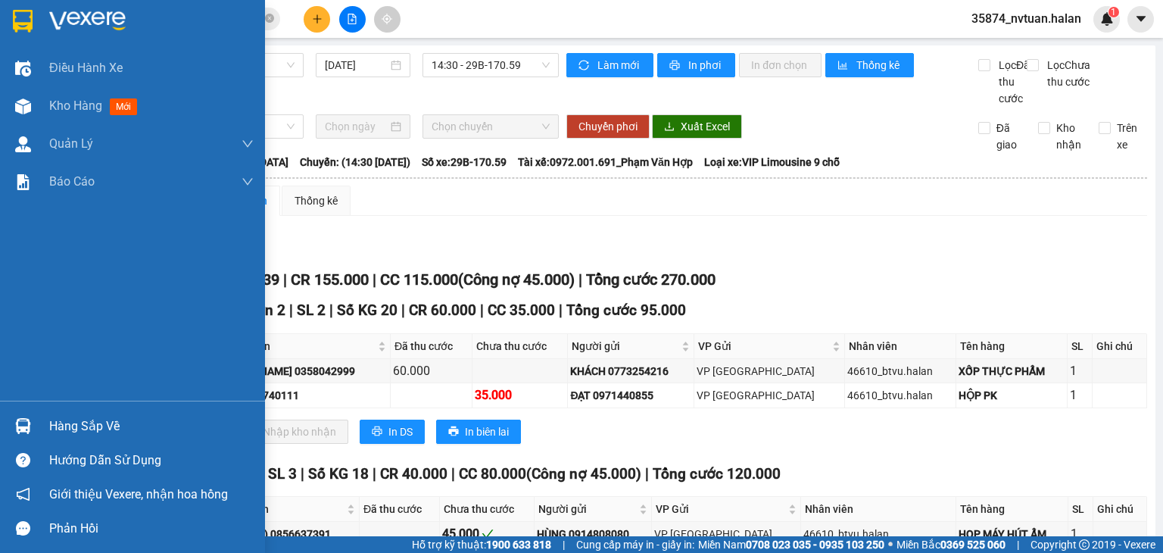
click at [29, 429] on div "Điều hành xe Kho hàng mới Quản [PERSON_NAME] lý chuyến Quản lý kiểm kho Báo cáo…" at bounding box center [132, 276] width 265 height 553
click at [48, 428] on div "Hàng sắp về" at bounding box center [132, 426] width 265 height 34
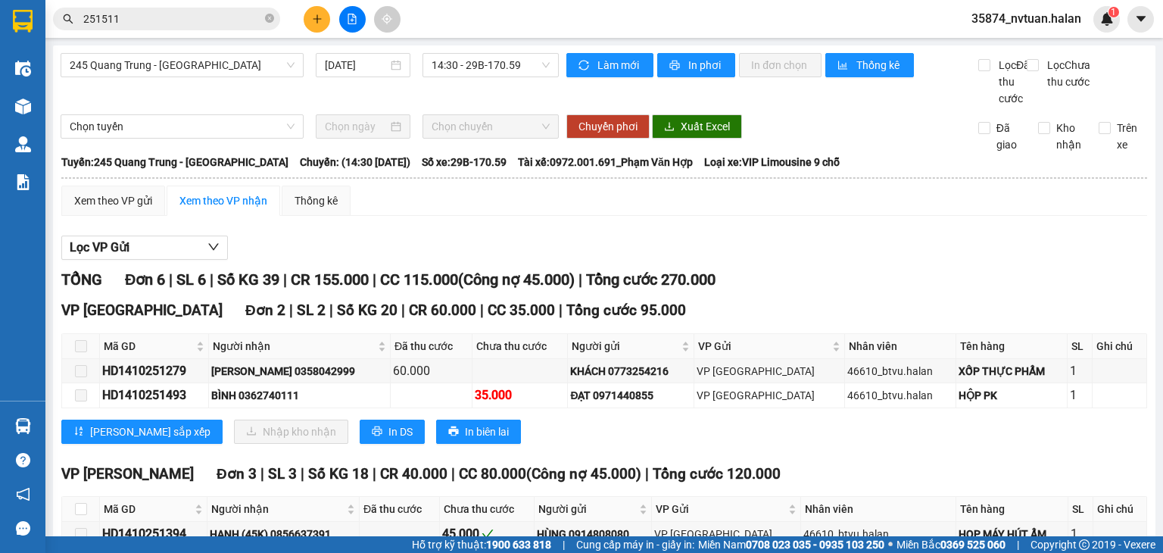
click at [876, 251] on section "Kết quả tìm kiếm ( 237 ) Bộ lọc Mã ĐH Trạng thái Món hàng Thu hộ Tổng cước Chưa…" at bounding box center [581, 276] width 1163 height 553
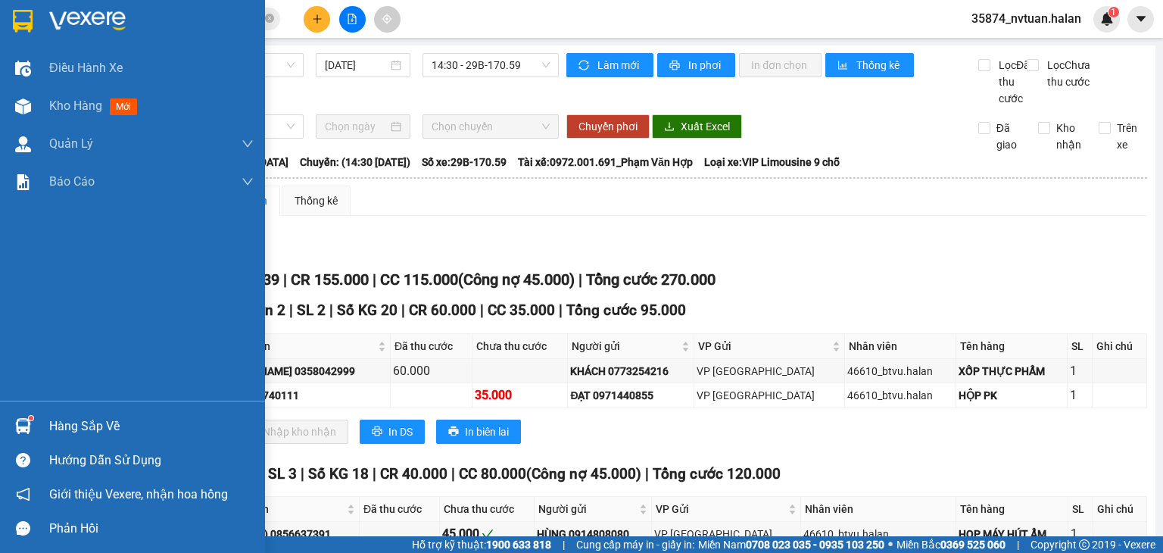
click at [30, 424] on div at bounding box center [23, 426] width 26 height 26
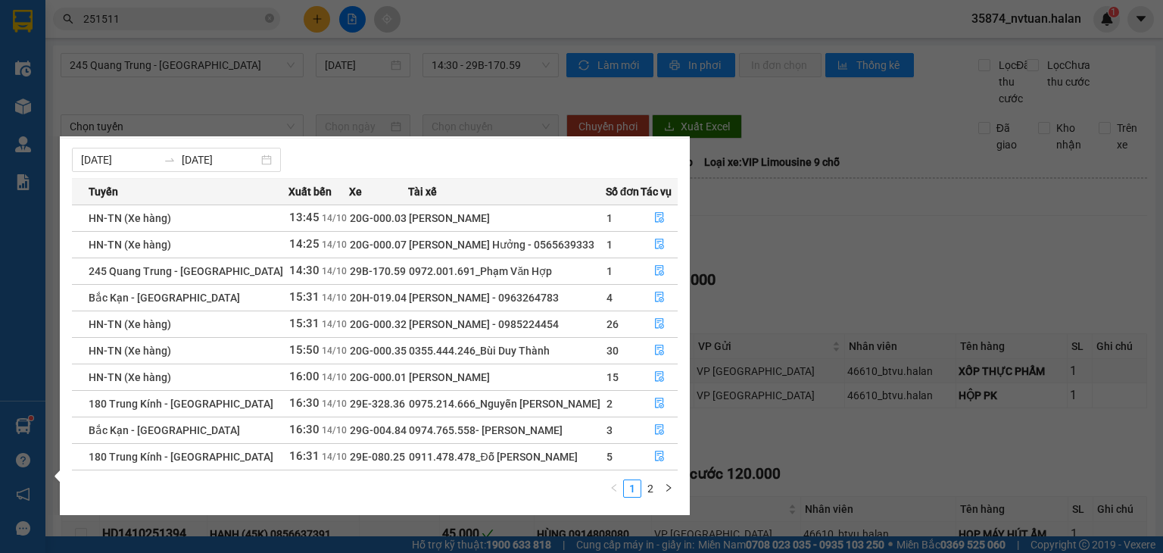
scroll to position [24, 0]
click at [25, 427] on div "Điều hành xe Kho hàng mới Quản [PERSON_NAME] lý chuyến Quản lý kiểm kho Báo cáo…" at bounding box center [22, 276] width 45 height 553
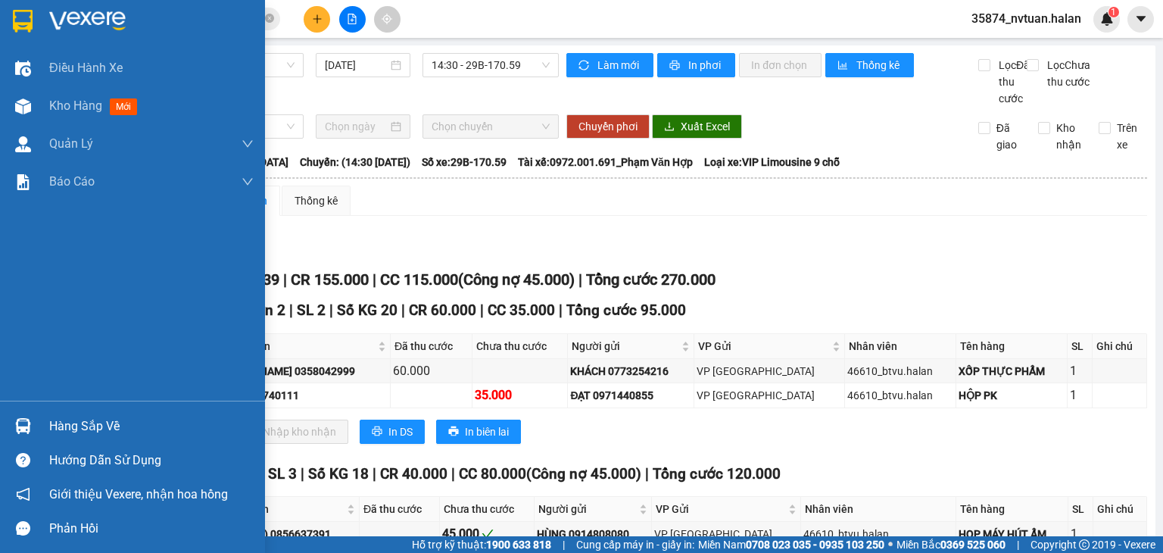
drag, startPoint x: 25, startPoint y: 427, endPoint x: 27, endPoint y: 411, distance: 16.1
click at [26, 427] on img at bounding box center [23, 426] width 16 height 16
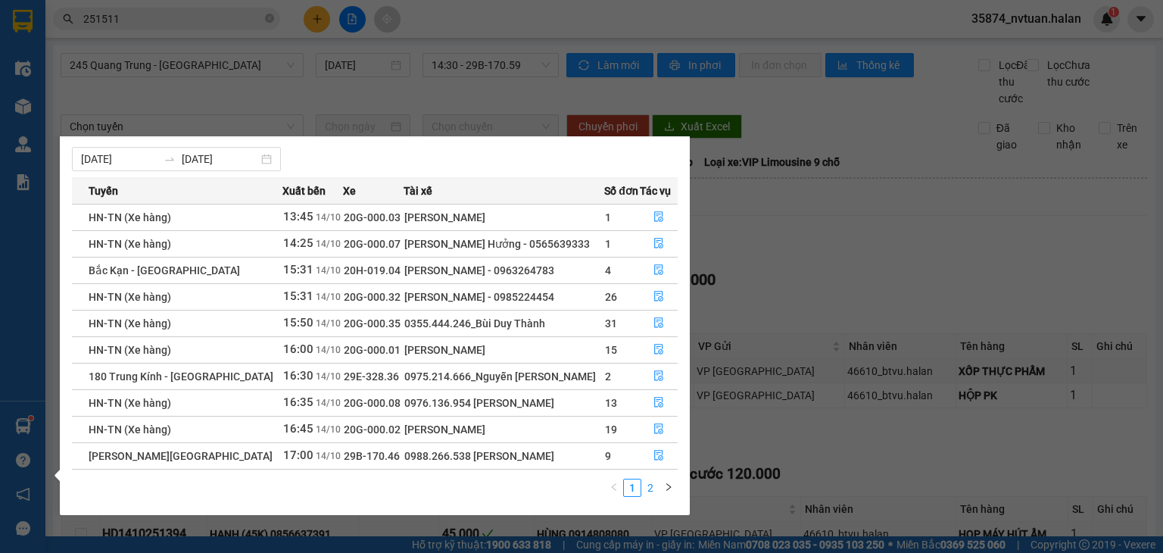
click at [654, 491] on link "2" at bounding box center [650, 487] width 17 height 17
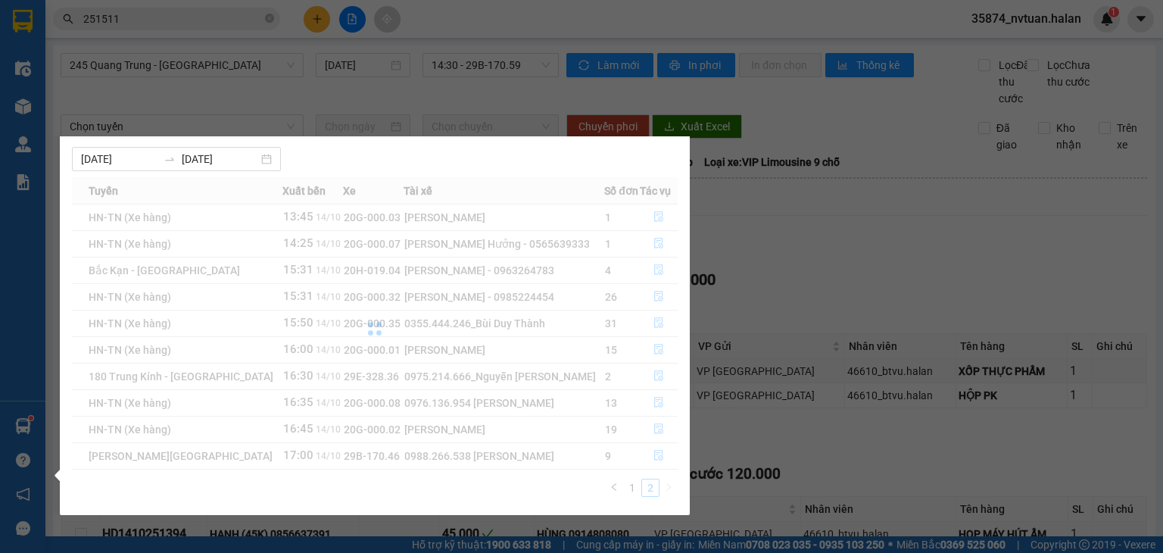
scroll to position [0, 0]
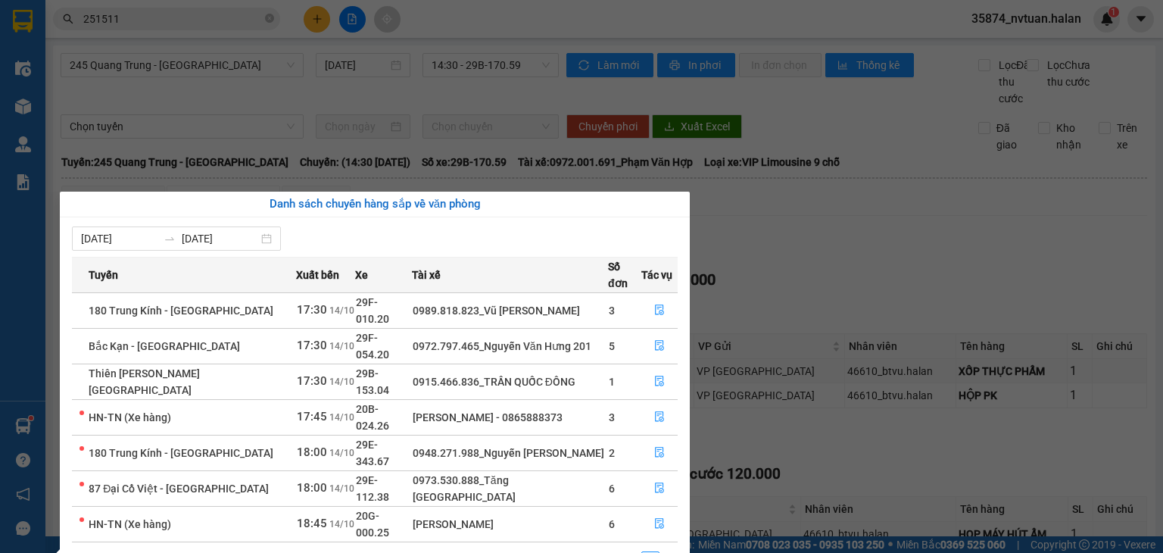
click at [632, 552] on link "1" at bounding box center [632, 560] width 17 height 17
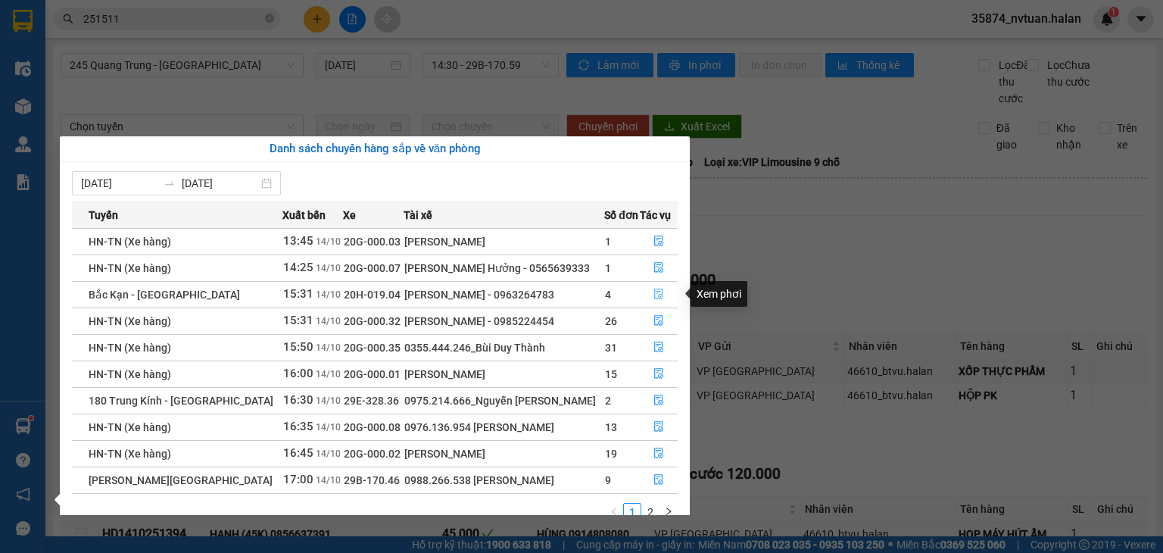
click at [653, 293] on icon "file-done" at bounding box center [658, 293] width 11 height 11
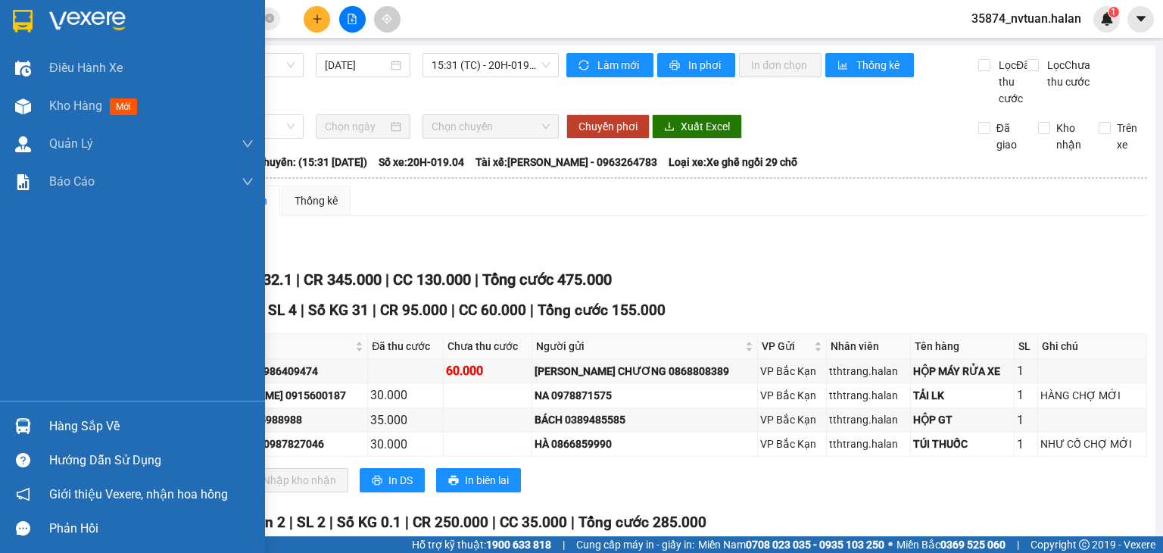
click at [48, 425] on div "Hàng sắp về" at bounding box center [132, 426] width 265 height 34
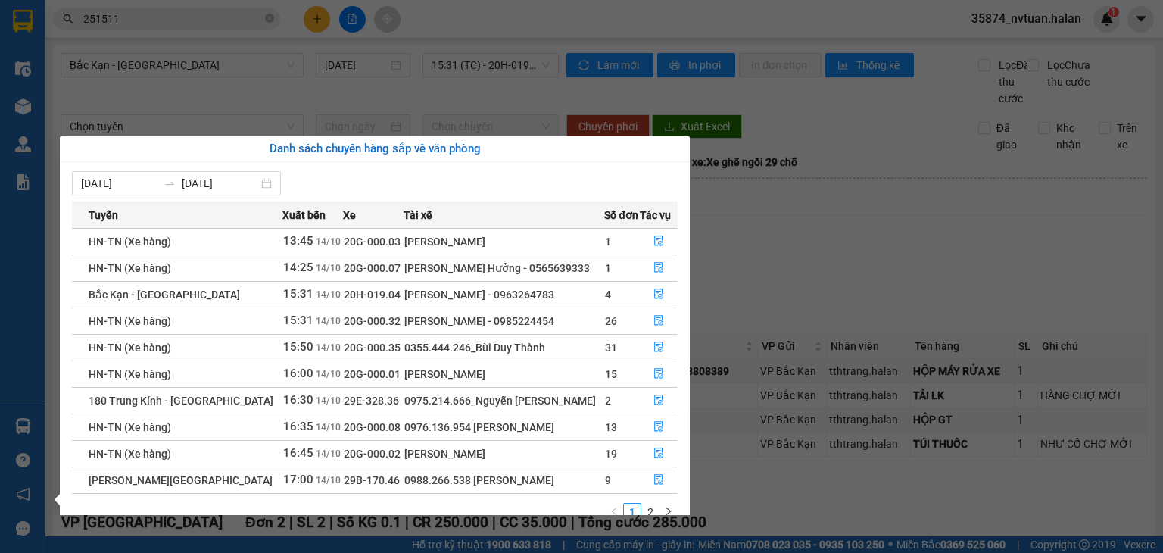
click at [30, 428] on div "Điều hành xe Kho hàng mới Quản [PERSON_NAME] lý chuyến Quản lý kiểm kho Báo cáo…" at bounding box center [22, 276] width 45 height 553
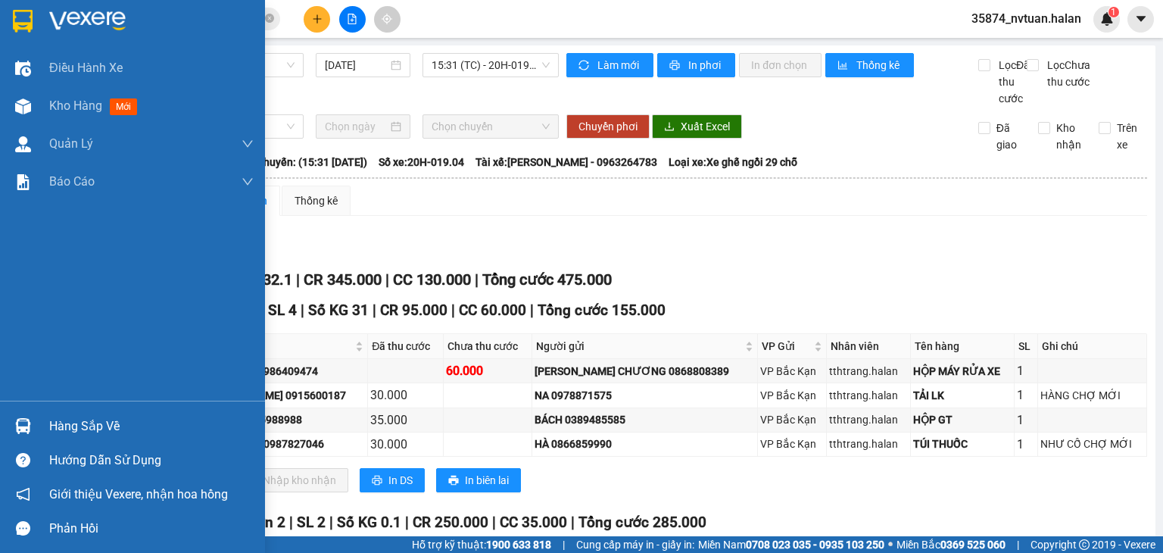
click at [77, 430] on div "Hàng sắp về" at bounding box center [151, 426] width 204 height 23
click at [23, 428] on div "Điều hành xe Kho hàng mới Quản [PERSON_NAME] lý chuyến Quản lý kiểm kho Báo cáo…" at bounding box center [132, 276] width 265 height 553
click at [23, 428] on img at bounding box center [23, 426] width 16 height 16
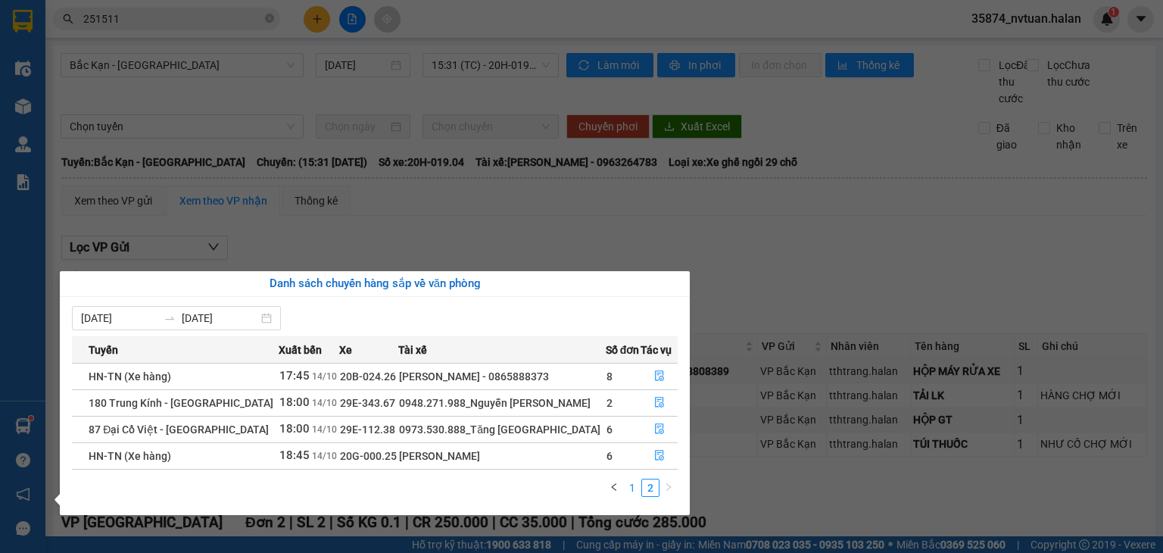
click at [633, 490] on link "1" at bounding box center [632, 487] width 17 height 17
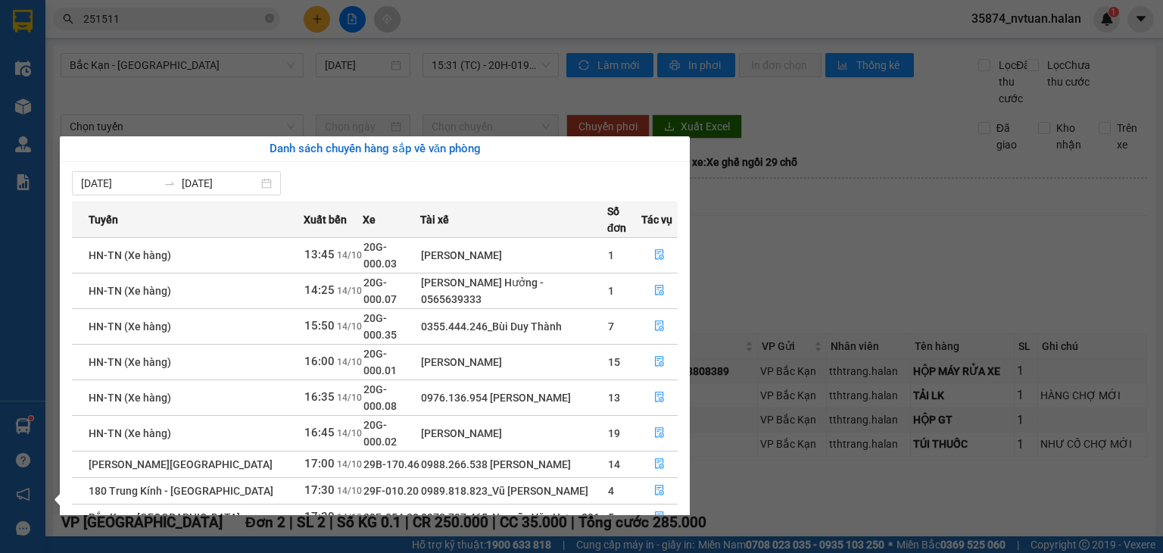
click at [21, 422] on div "Điều hành xe Kho hàng mới Quản [PERSON_NAME] lý chuyến Quản lý kiểm kho Báo cáo…" at bounding box center [22, 276] width 45 height 553
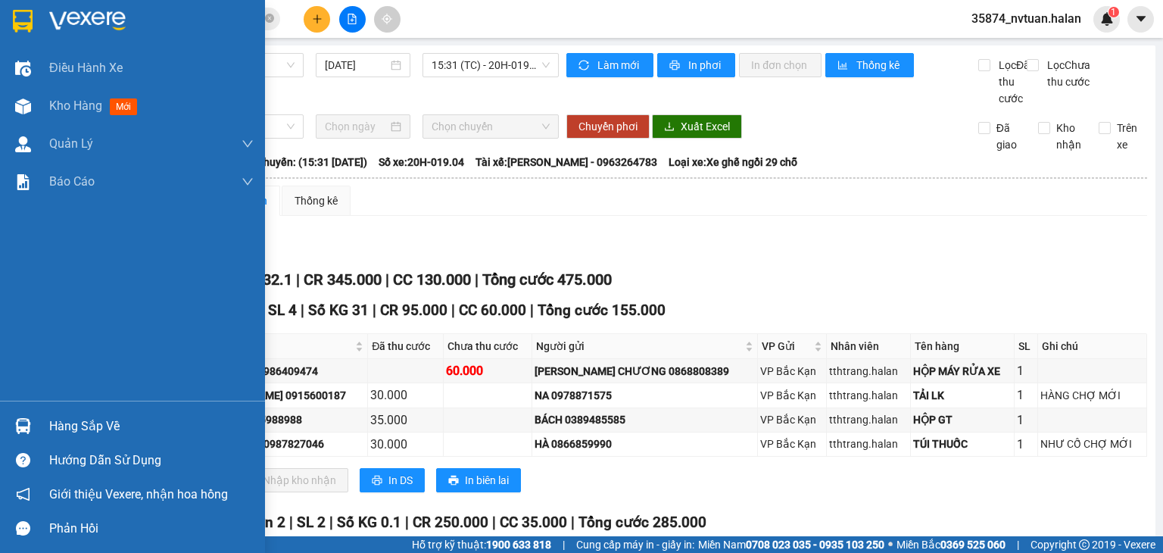
click at [25, 425] on img at bounding box center [23, 426] width 16 height 16
click at [23, 425] on div "Điều hành xe Kho hàng mới Quản [PERSON_NAME] lý chuyến Quản lý kiểm kho Báo cáo…" at bounding box center [132, 276] width 265 height 553
click at [23, 425] on img at bounding box center [23, 426] width 16 height 16
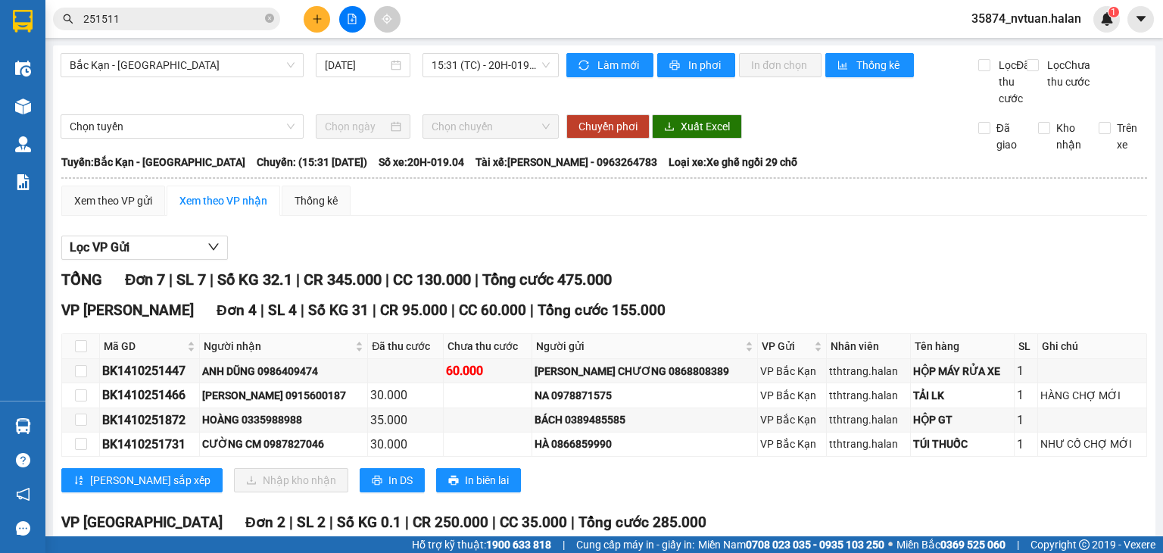
click at [820, 319] on section "Kết quả tìm kiếm ( 237 ) Bộ lọc Mã ĐH Trạng thái Món hàng Thu hộ Tổng cước Chưa…" at bounding box center [581, 276] width 1163 height 553
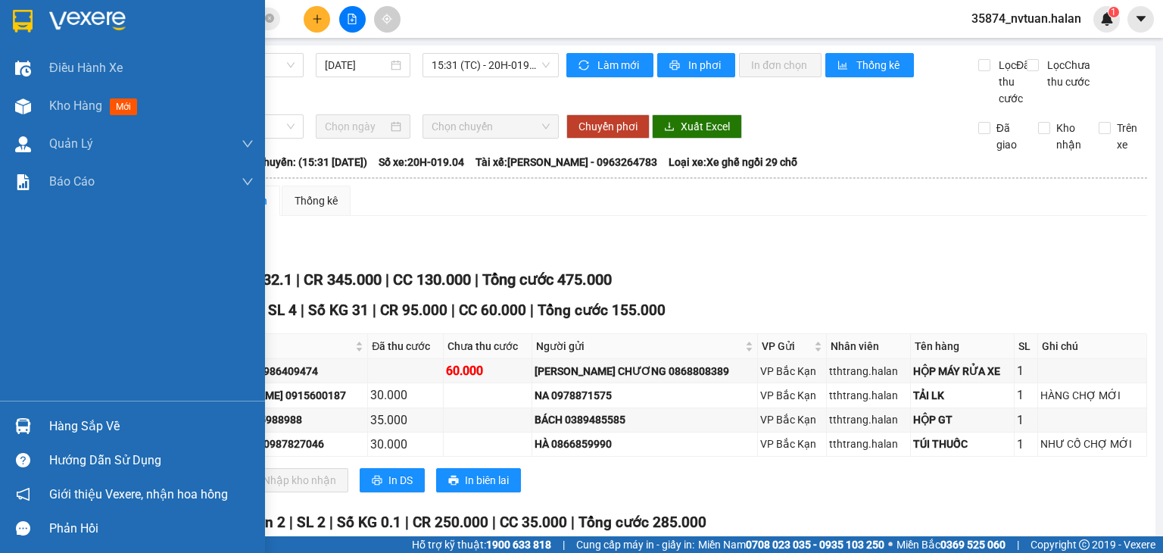
click at [82, 419] on div "Hàng sắp về" at bounding box center [151, 426] width 204 height 23
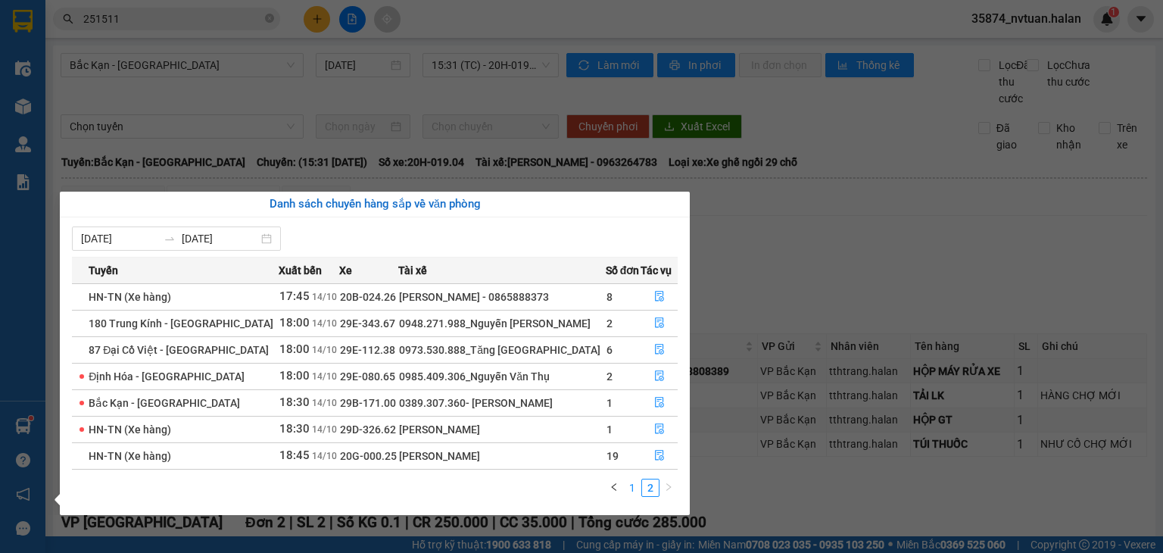
click at [634, 490] on link "1" at bounding box center [632, 487] width 17 height 17
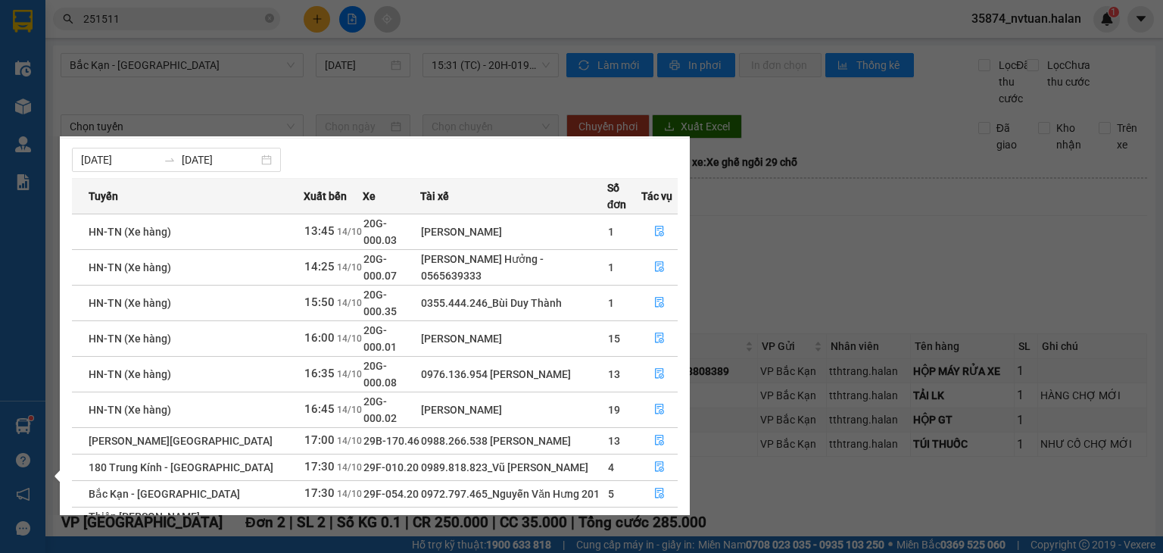
scroll to position [24, 0]
click at [652, 552] on link "2" at bounding box center [650, 560] width 17 height 17
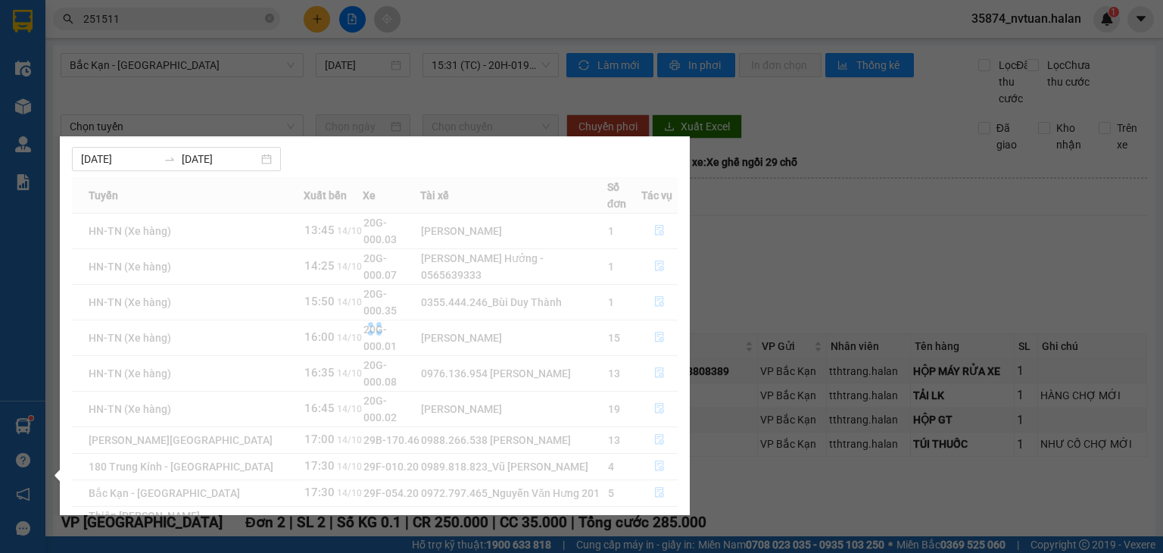
scroll to position [0, 0]
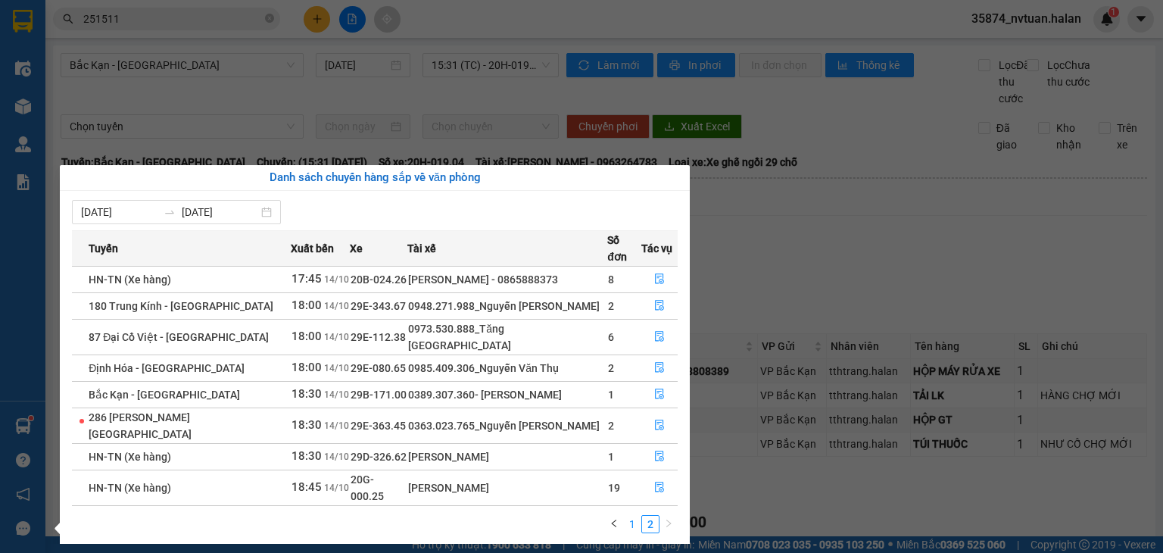
click at [639, 515] on link "1" at bounding box center [632, 523] width 17 height 17
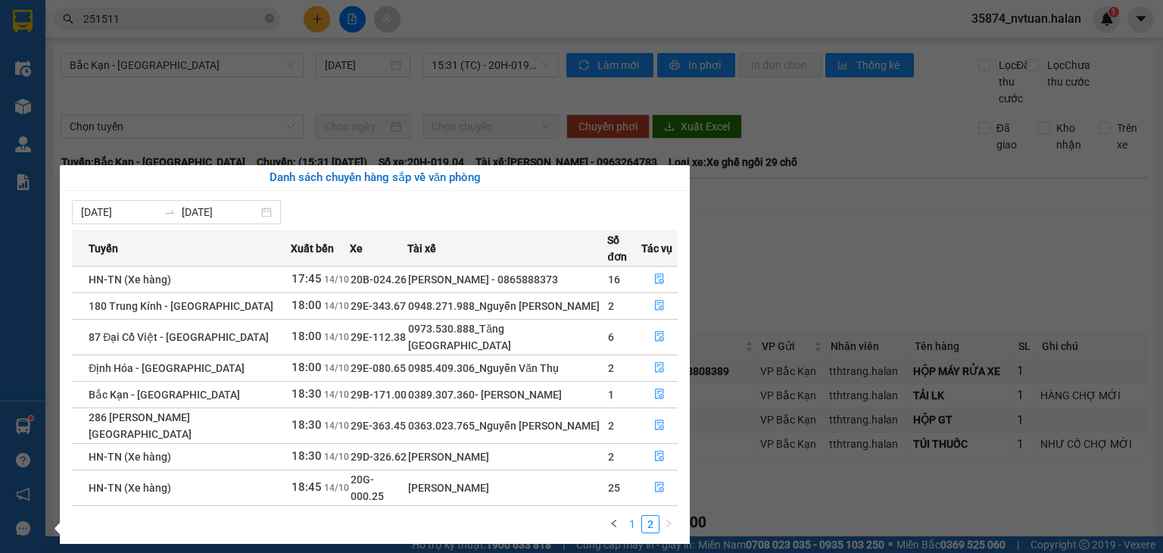
click at [629, 515] on link "1" at bounding box center [632, 523] width 17 height 17
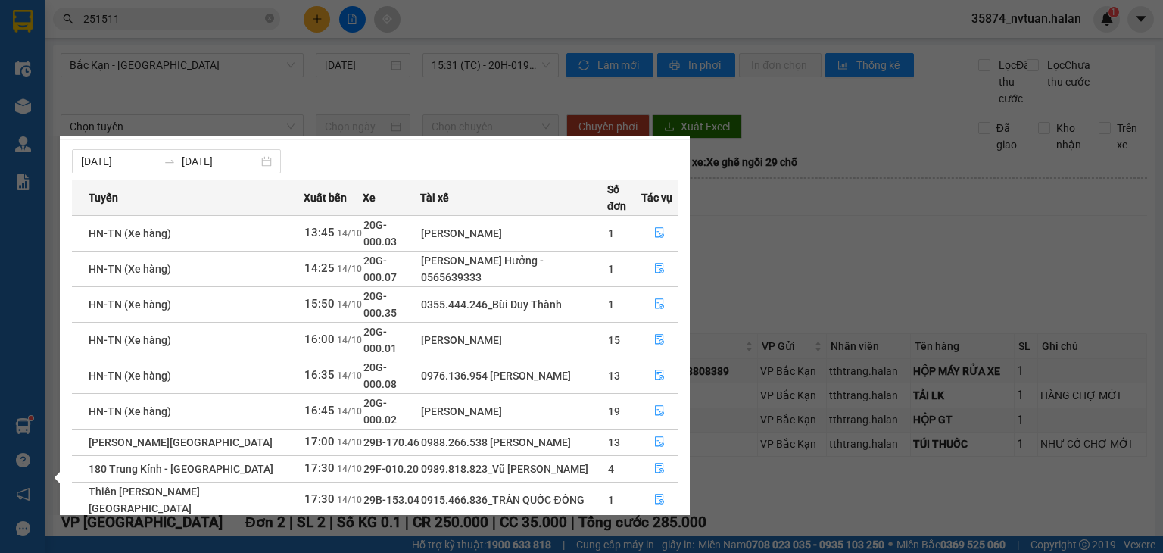
scroll to position [24, 0]
click at [650, 552] on link "2" at bounding box center [650, 560] width 17 height 17
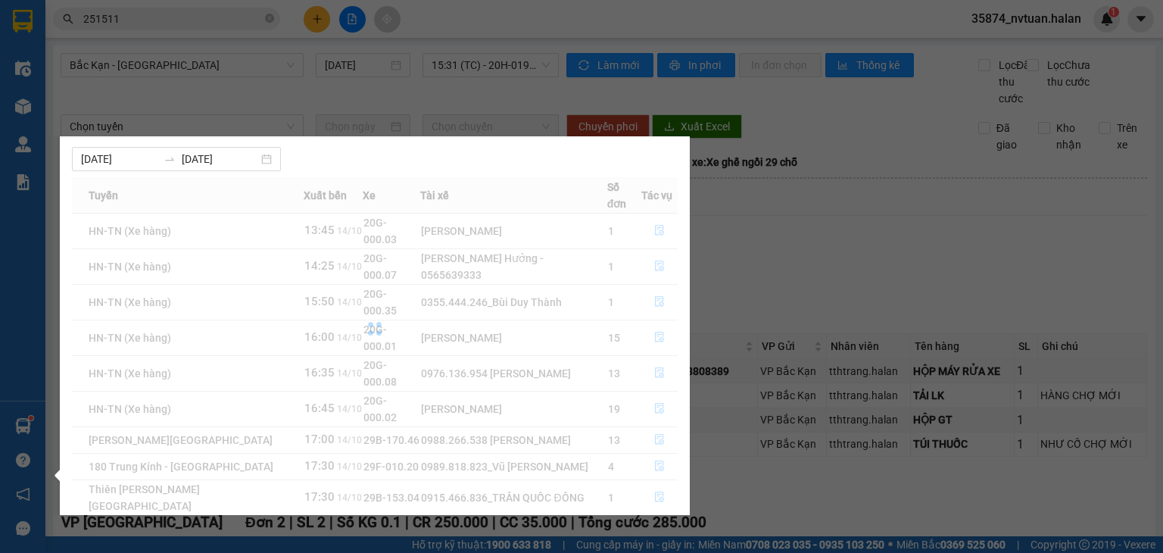
scroll to position [0, 0]
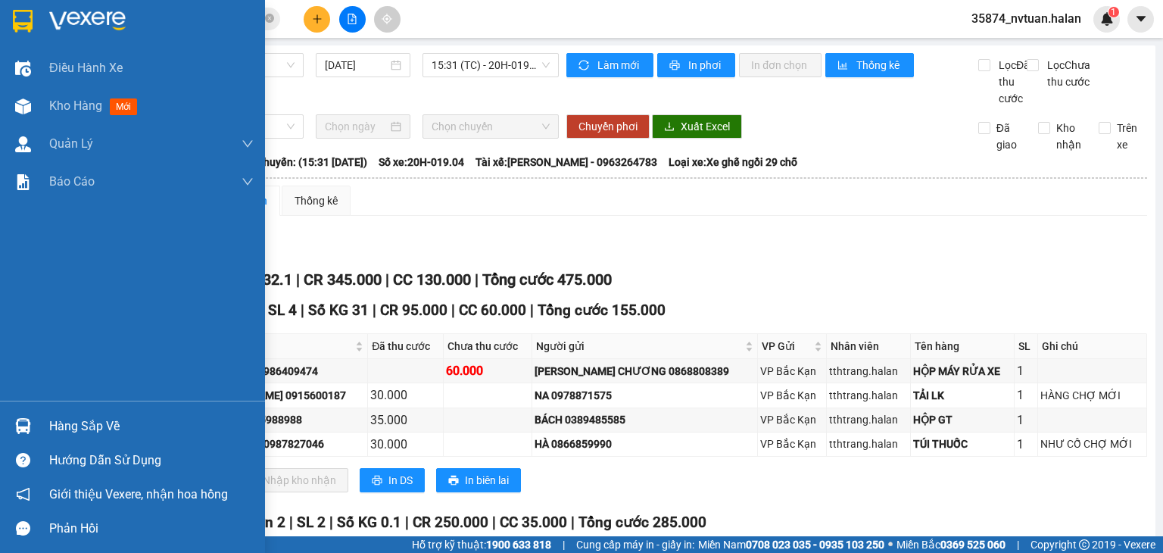
click at [25, 425] on div "Điều hành xe Kho hàng mới Quản [PERSON_NAME] lý chuyến Quản lý kiểm kho Báo cáo…" at bounding box center [132, 276] width 265 height 553
click at [25, 425] on img at bounding box center [23, 426] width 16 height 16
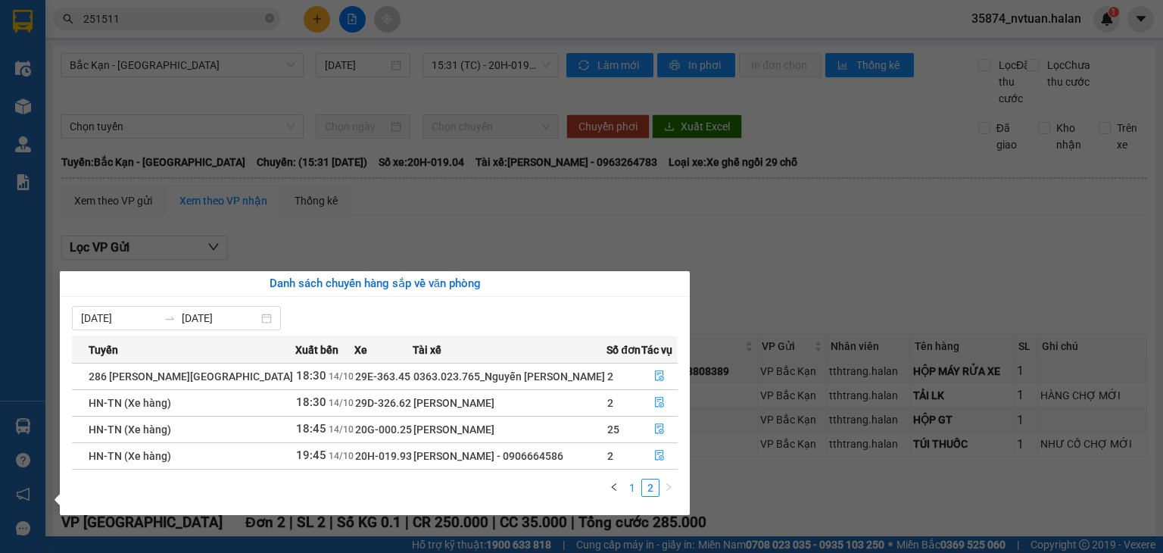
click at [631, 485] on link "1" at bounding box center [632, 487] width 17 height 17
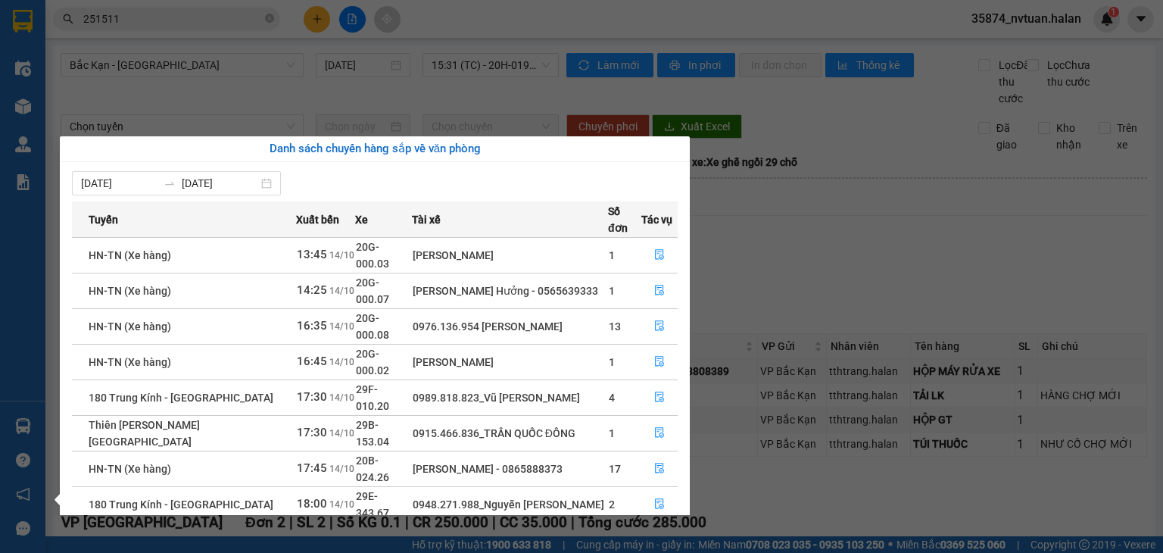
click at [18, 425] on div "Điều hành xe Kho hàng mới Quản [PERSON_NAME] lý chuyến Quản lý kiểm kho Báo cáo…" at bounding box center [22, 276] width 45 height 553
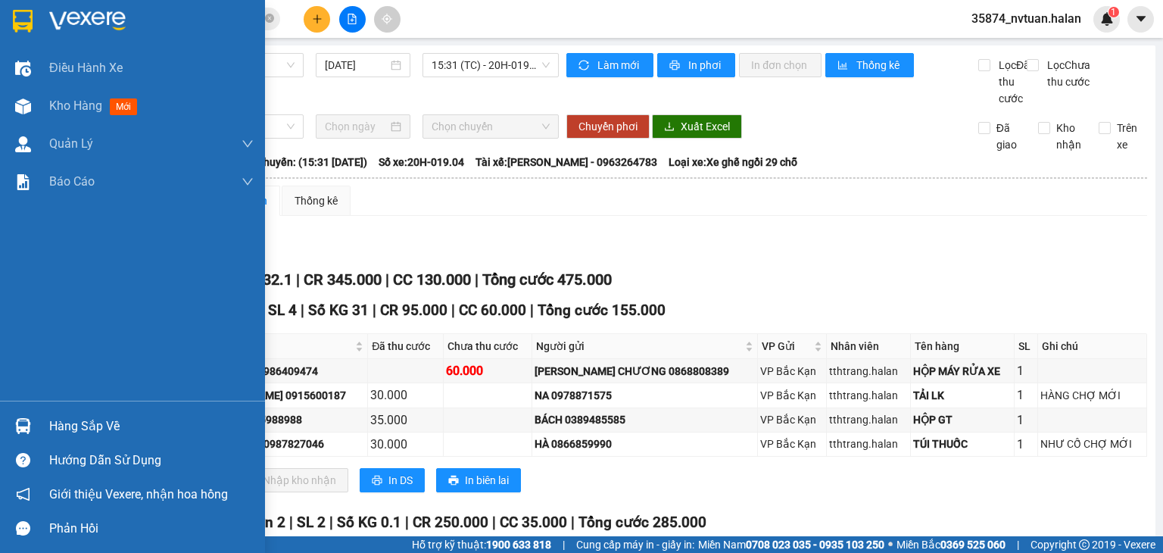
click at [18, 425] on img at bounding box center [23, 426] width 16 height 16
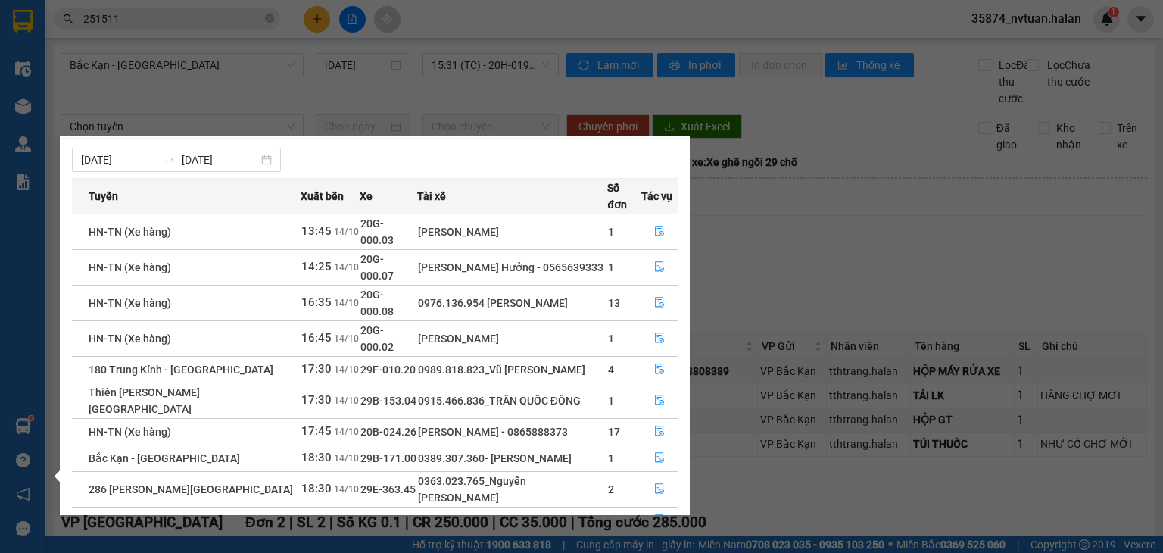
scroll to position [24, 0]
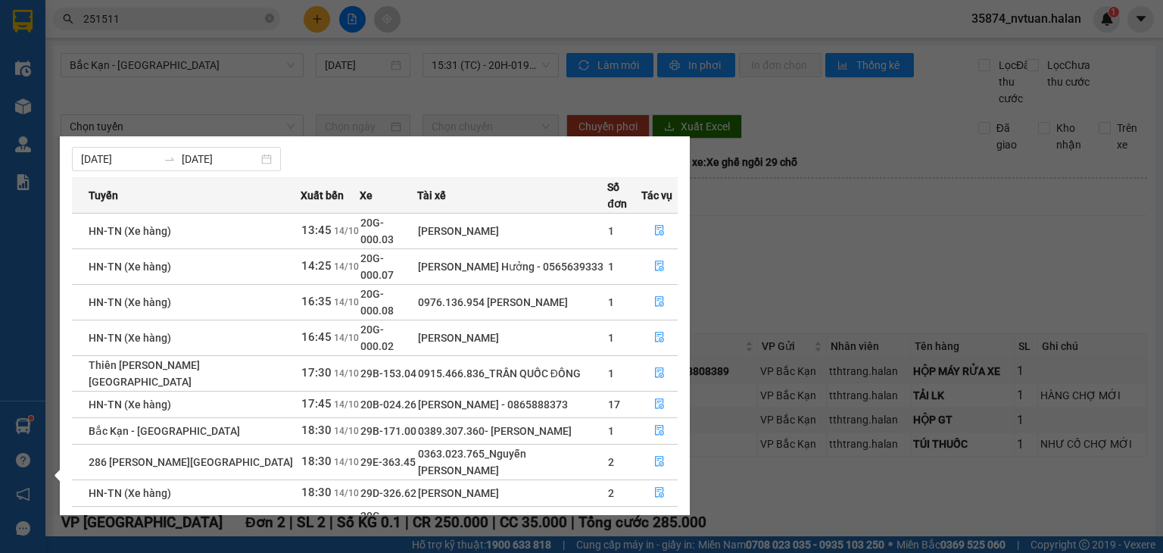
click at [21, 426] on div "Điều hành xe Kho hàng mới Quản [PERSON_NAME] lý chuyến Quản lý kiểm kho Báo cáo…" at bounding box center [22, 276] width 45 height 553
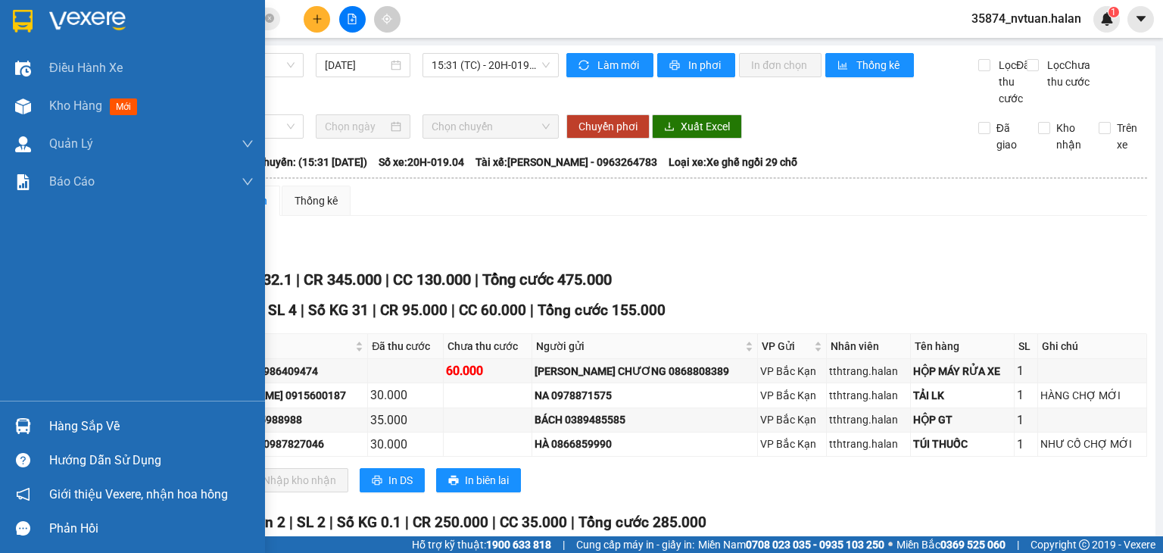
click at [25, 427] on img at bounding box center [23, 426] width 16 height 16
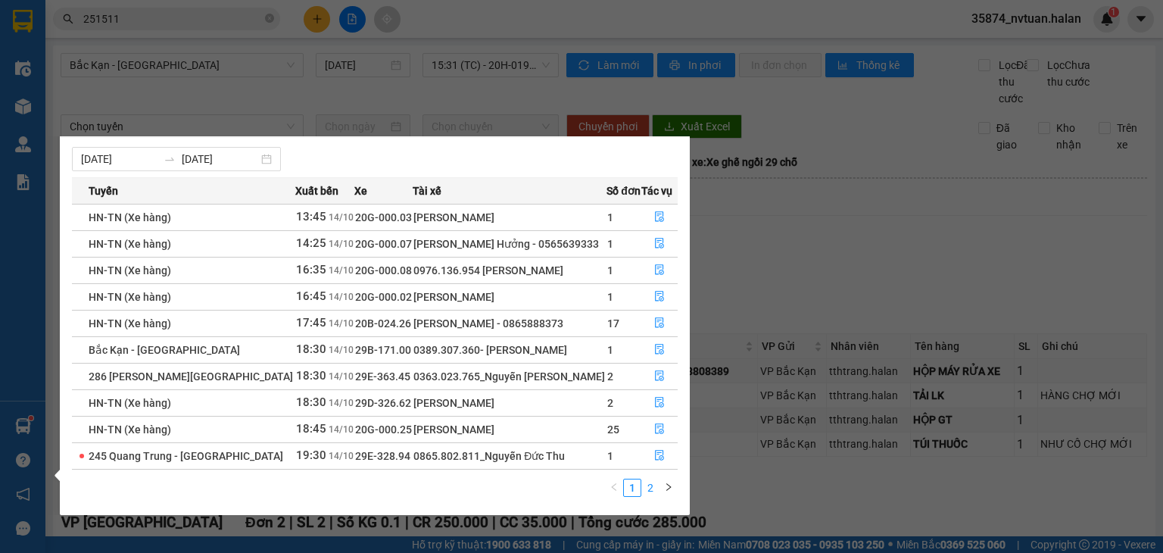
click at [649, 488] on link "2" at bounding box center [650, 487] width 17 height 17
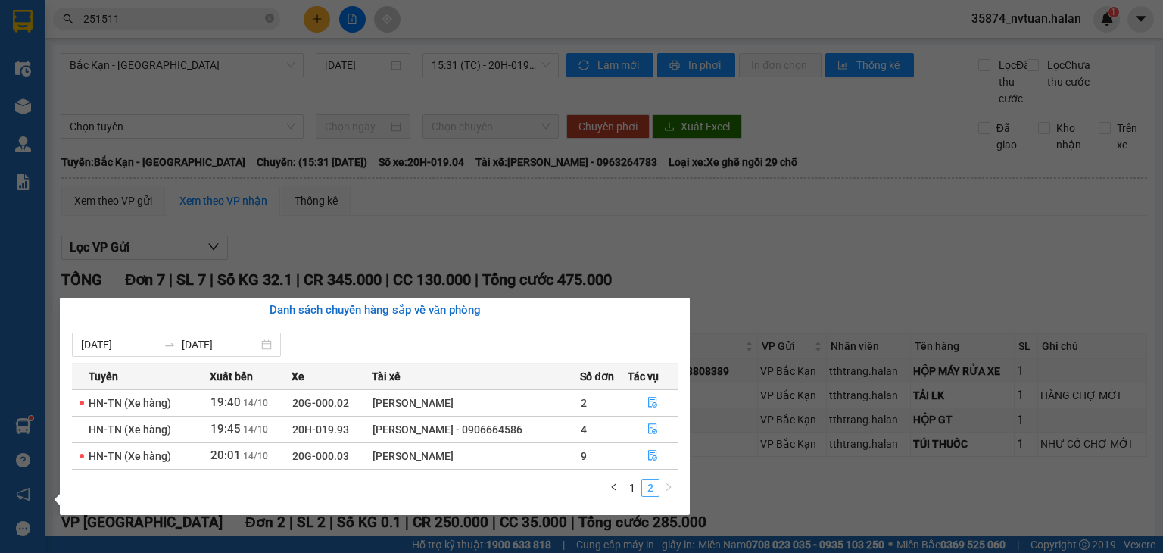
scroll to position [0, 0]
click at [627, 486] on link "1" at bounding box center [632, 487] width 17 height 17
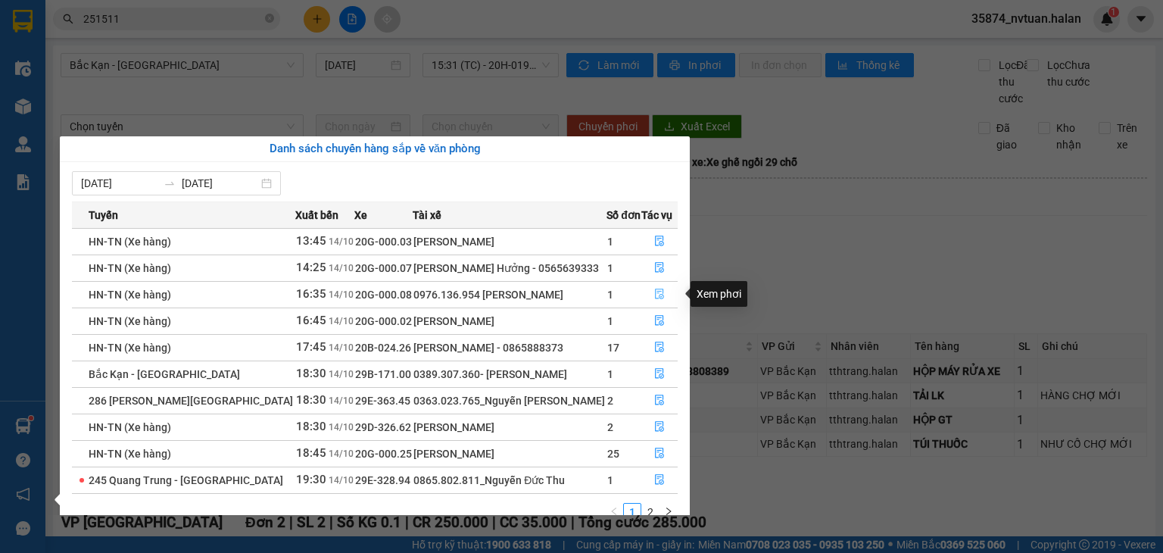
click at [656, 293] on icon "file-done" at bounding box center [659, 293] width 11 height 11
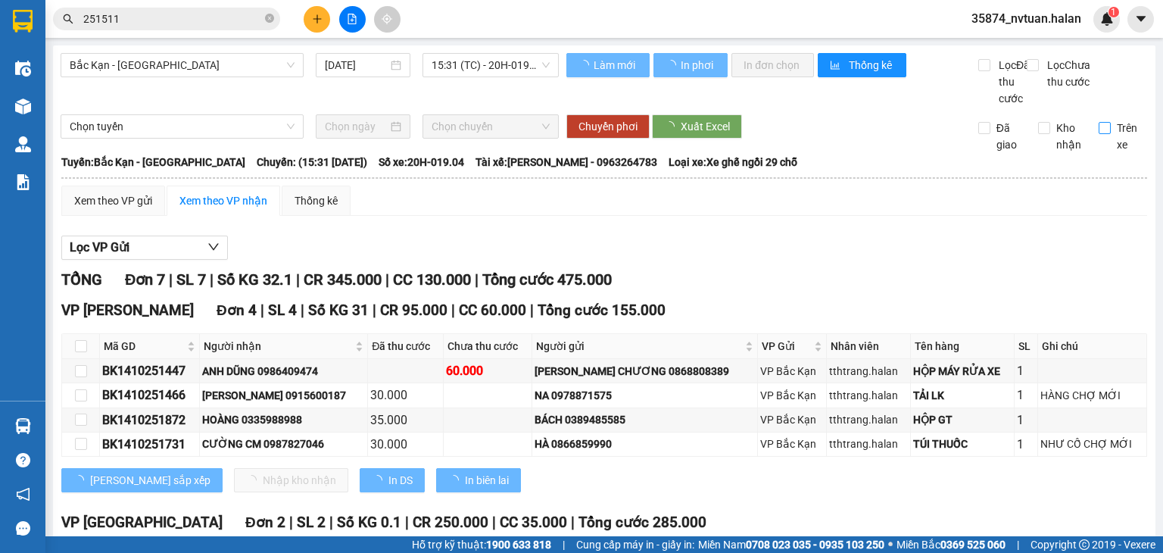
click at [1098, 134] on input "Trên xe" at bounding box center [1104, 128] width 12 height 12
checkbox input "true"
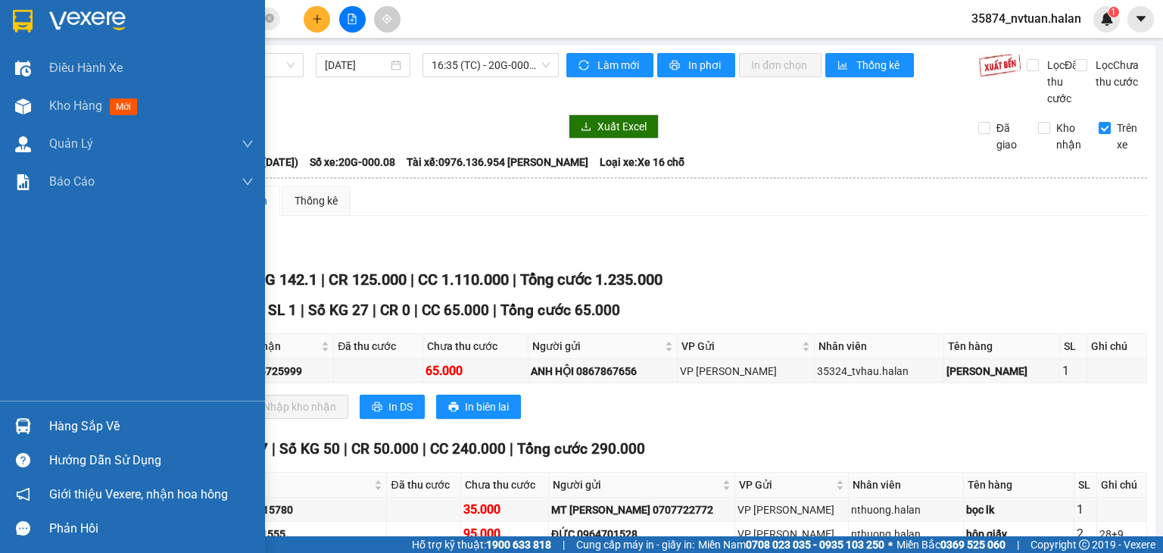
click at [21, 434] on div at bounding box center [23, 426] width 26 height 26
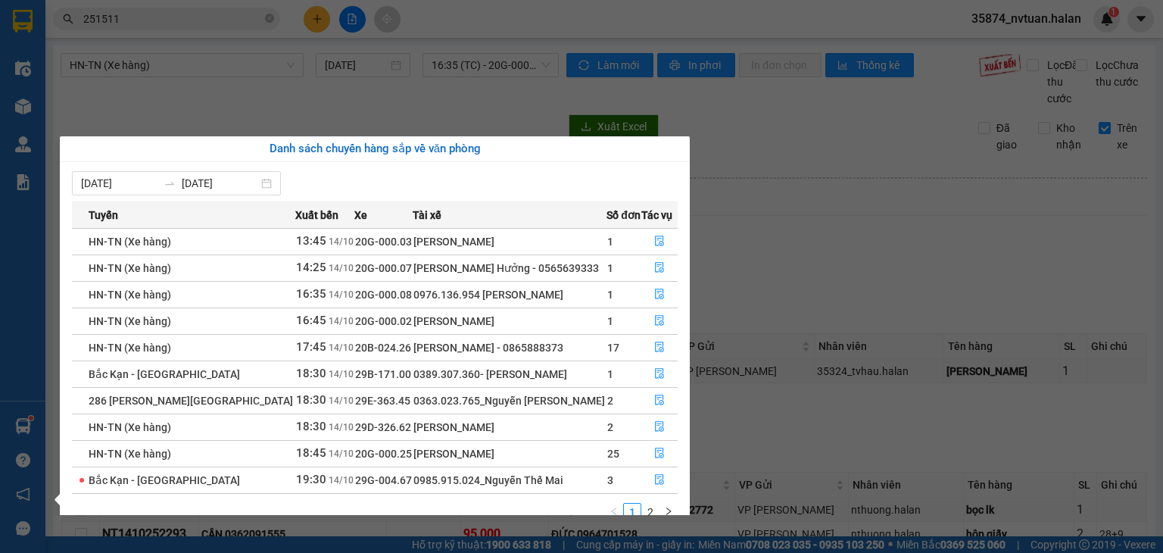
click at [24, 428] on div "Điều hành xe Kho hàng mới Quản [PERSON_NAME] lý chuyến Quản lý kiểm kho Báo cáo…" at bounding box center [22, 276] width 45 height 553
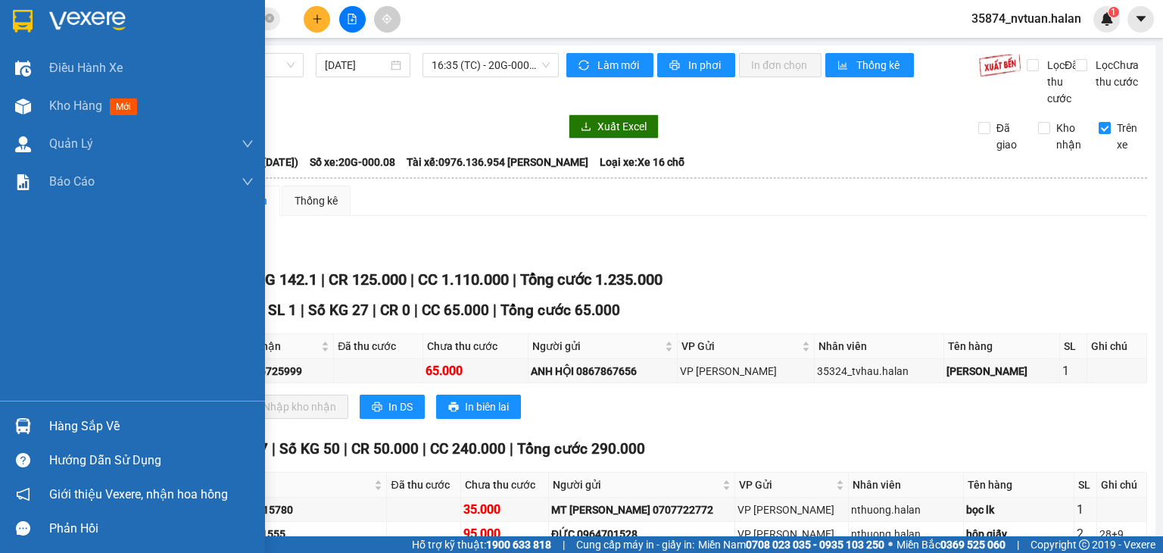
click at [24, 428] on img at bounding box center [23, 426] width 16 height 16
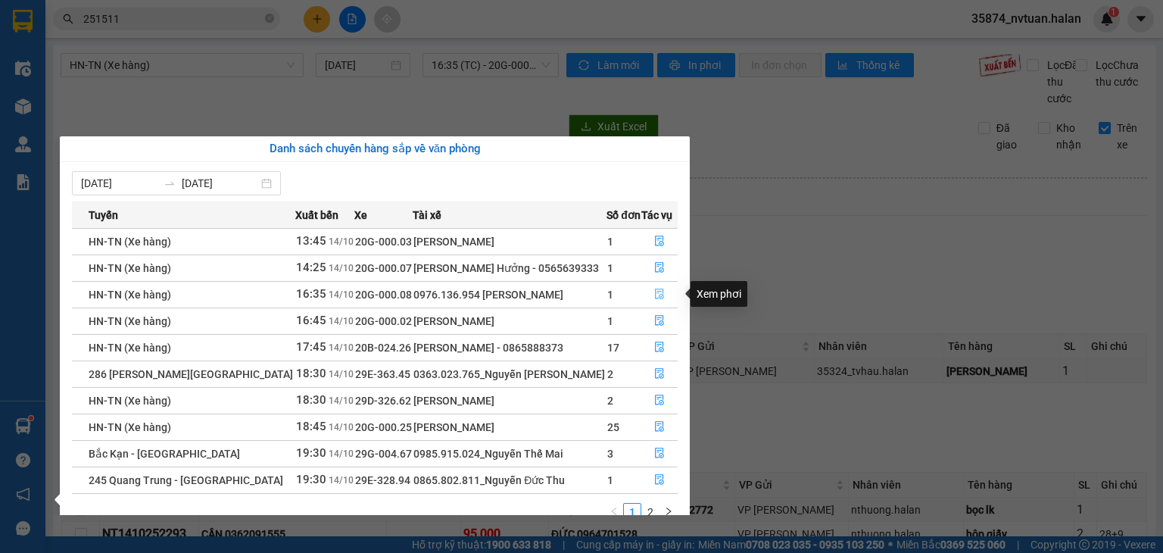
click at [654, 294] on icon "file-done" at bounding box center [659, 293] width 11 height 11
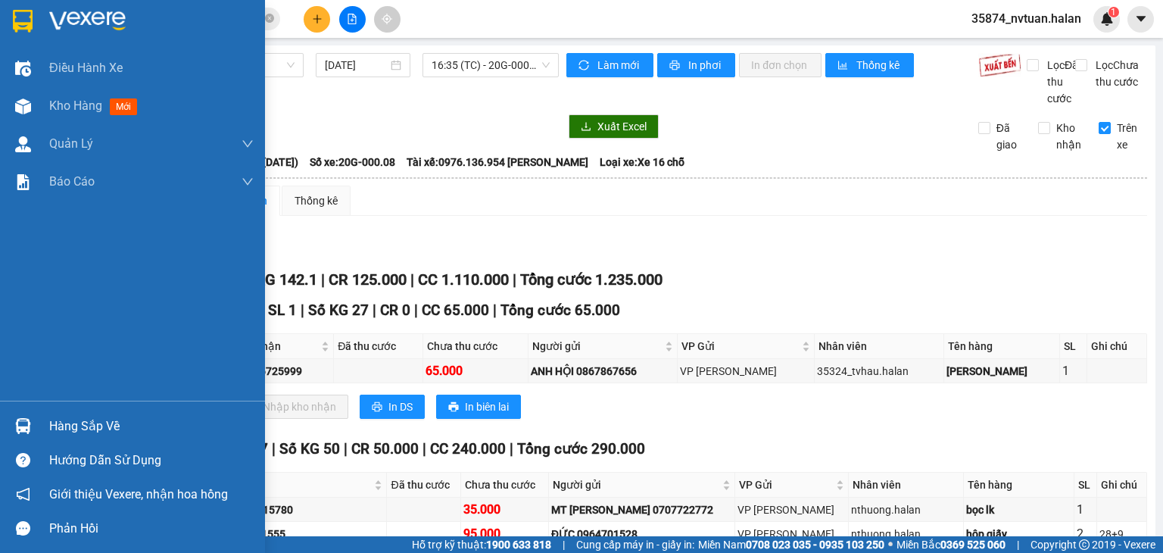
click at [88, 430] on div "Hàng sắp về" at bounding box center [151, 426] width 204 height 23
click at [27, 425] on div "Điều hành xe Kho hàng mới Quản [PERSON_NAME] lý chuyến Quản lý kiểm kho Báo cáo…" at bounding box center [132, 276] width 265 height 553
click at [102, 425] on div "Hàng sắp về" at bounding box center [151, 426] width 204 height 23
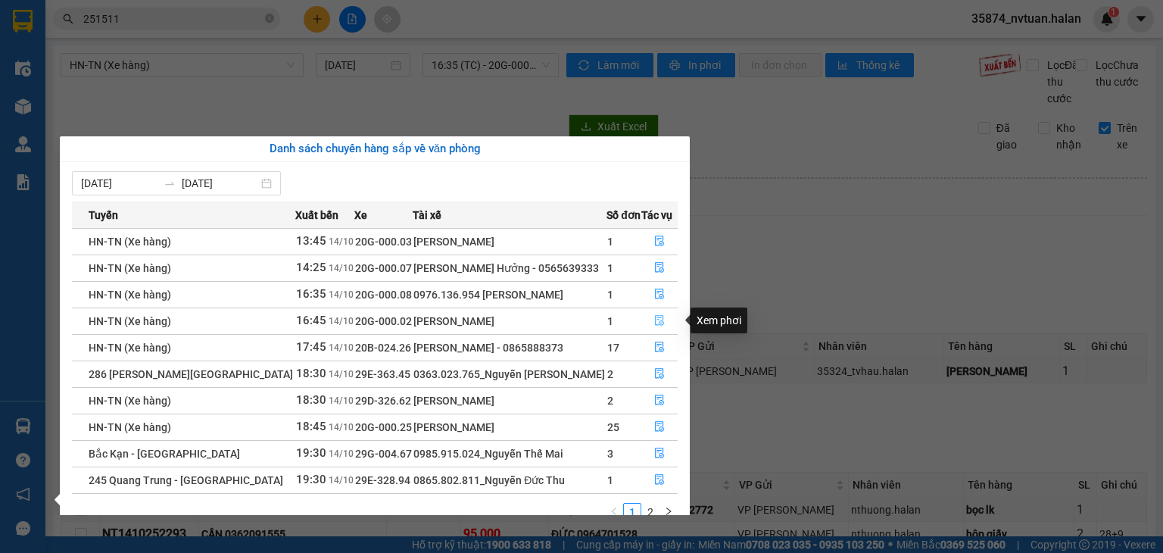
click at [657, 323] on icon "file-done" at bounding box center [659, 321] width 9 height 11
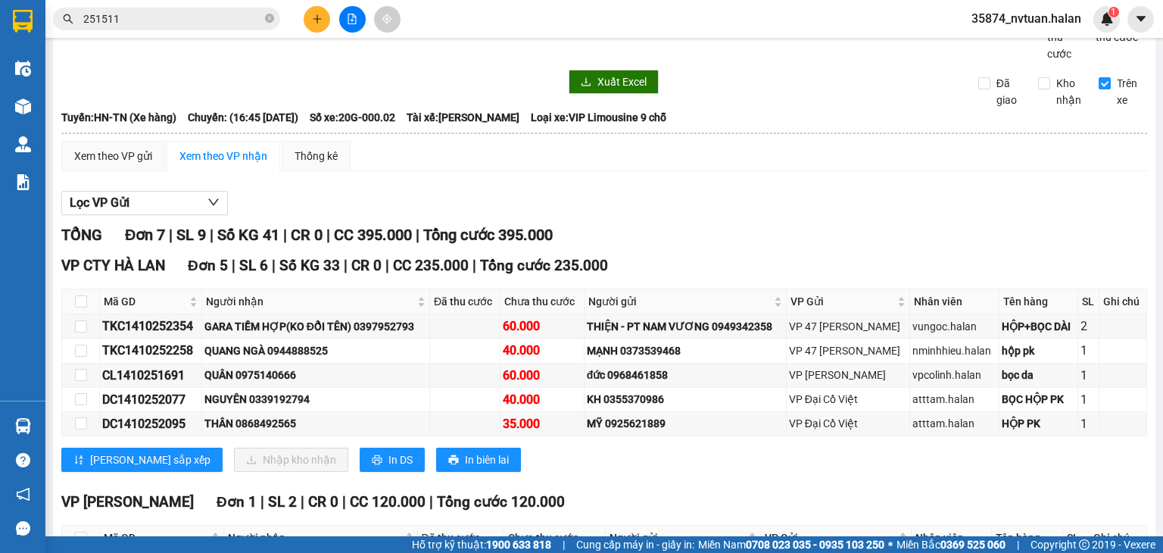
scroll to position [303, 0]
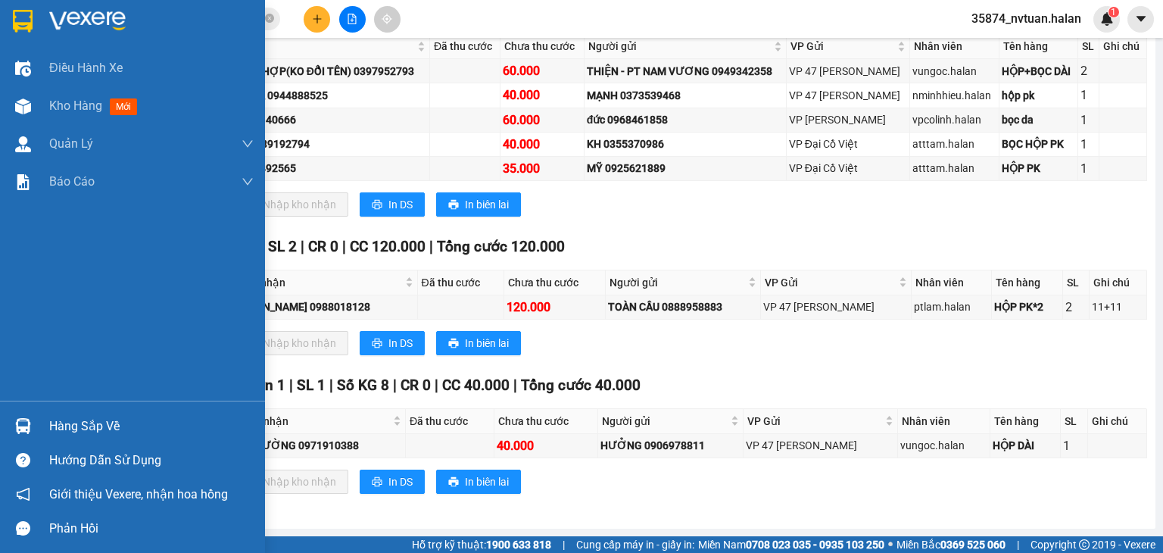
click at [36, 422] on div "Hàng sắp về" at bounding box center [132, 426] width 265 height 34
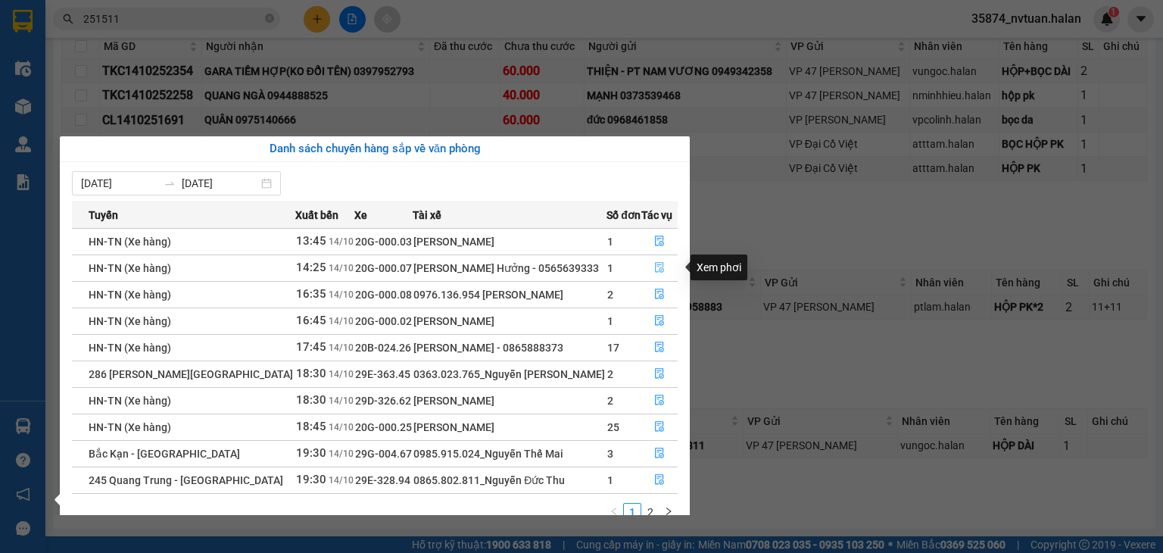
click at [654, 266] on icon "file-done" at bounding box center [659, 267] width 11 height 11
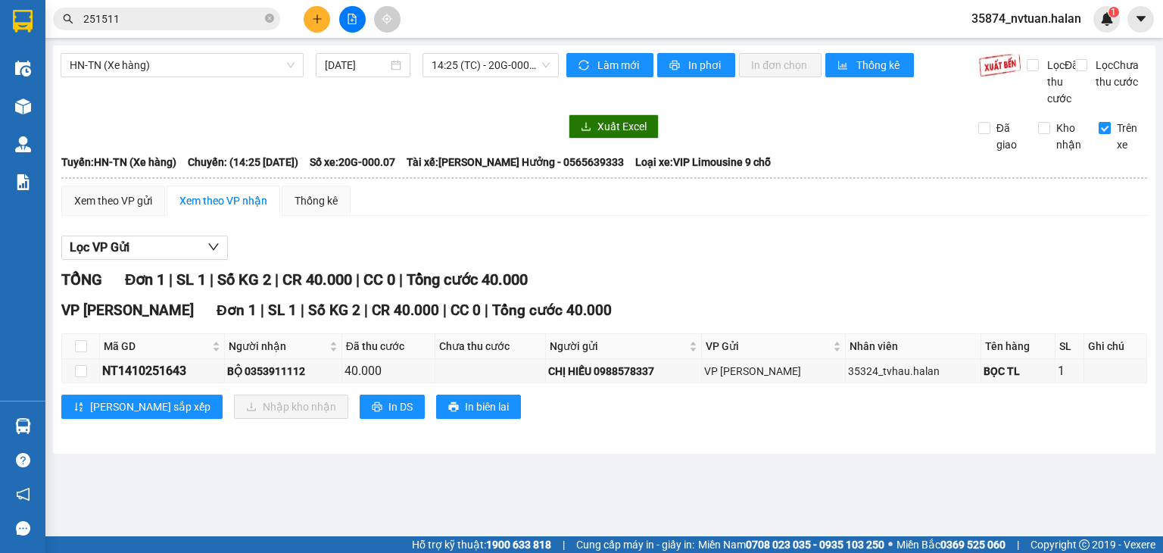
click at [154, 19] on input "251511" at bounding box center [172, 19] width 179 height 17
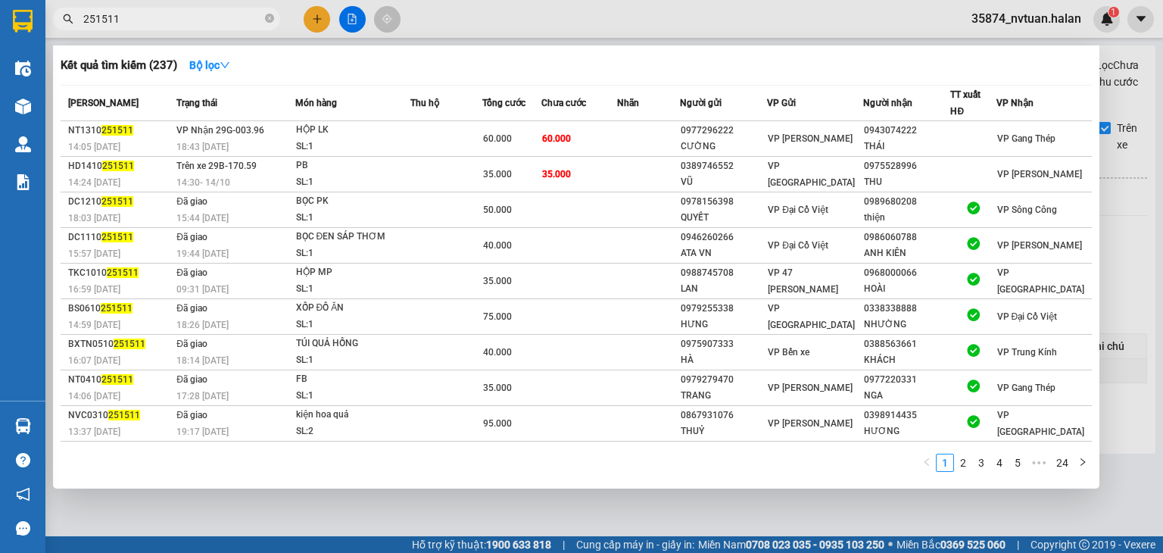
click at [388, 508] on div at bounding box center [581, 276] width 1163 height 553
click at [145, 18] on input "251511" at bounding box center [172, 19] width 179 height 17
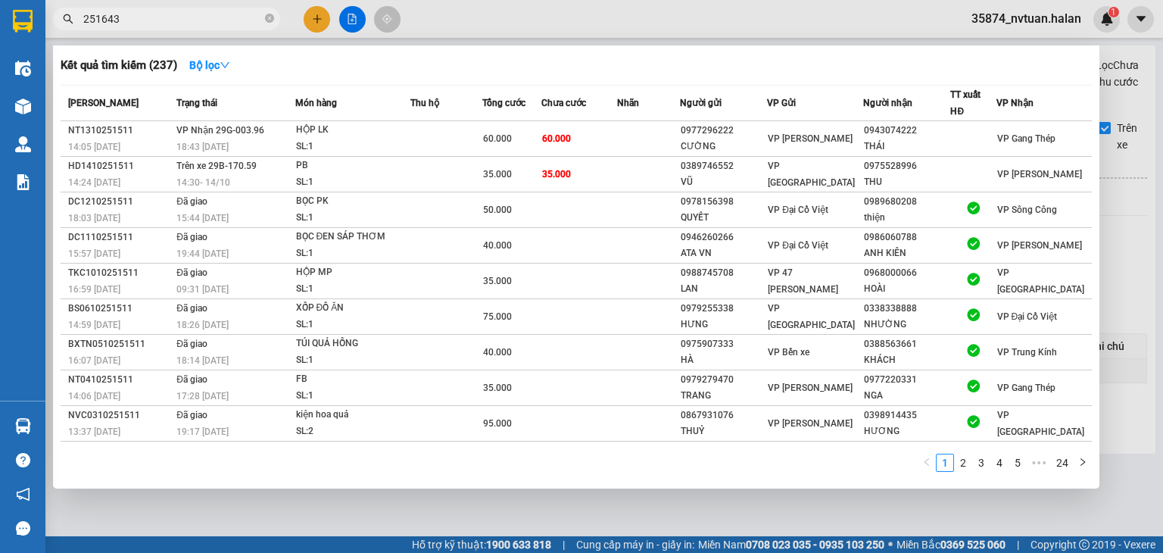
type input "251643"
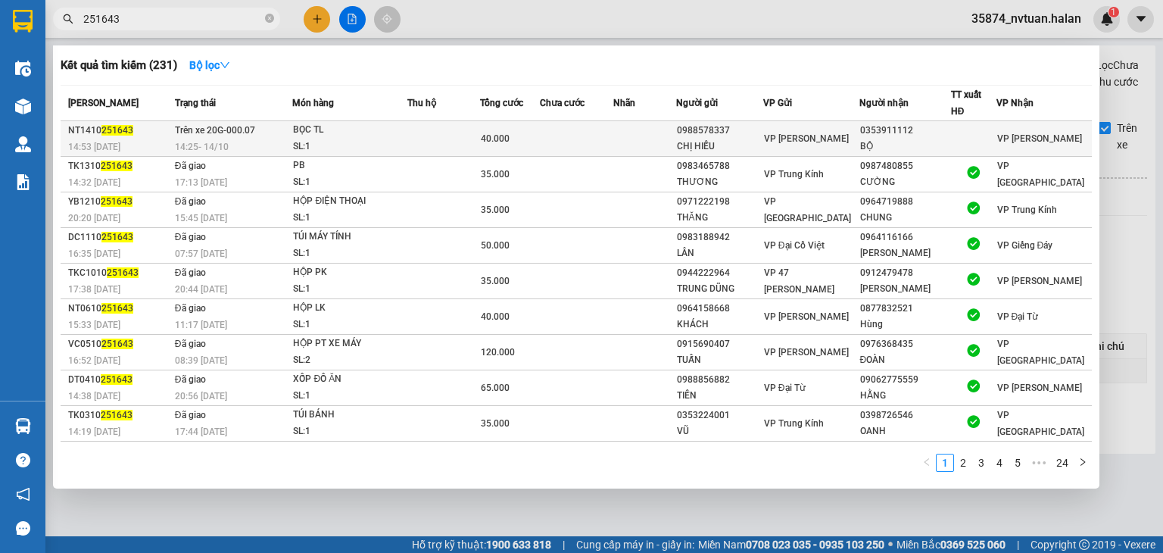
click at [868, 137] on div "0353911112" at bounding box center [905, 131] width 90 height 16
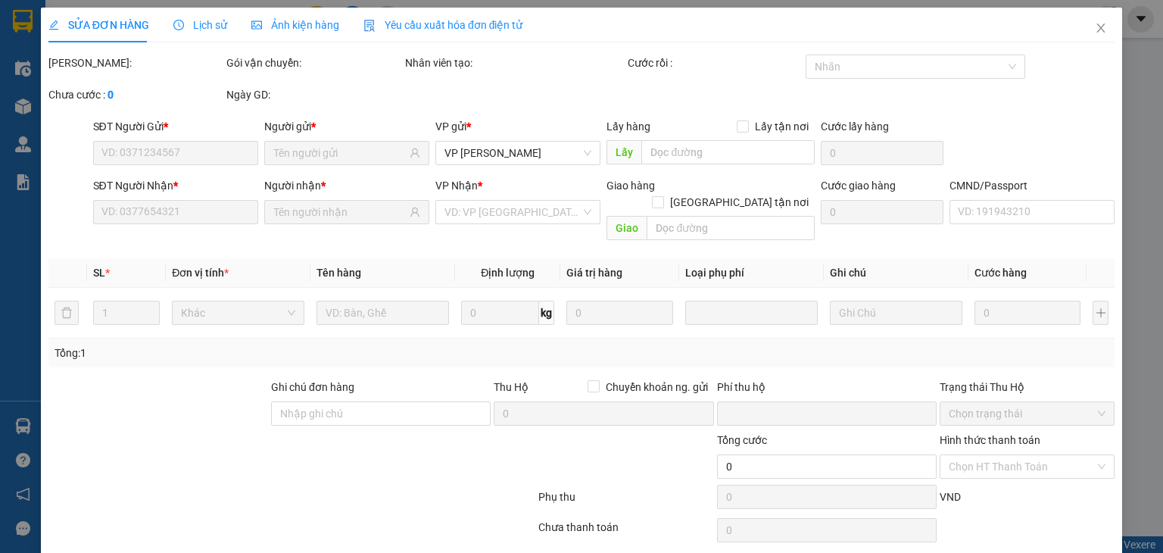
type input "0988578337"
type input "CHỊ HIẾU"
type input "0353911112"
type input "BỘ"
type input "0"
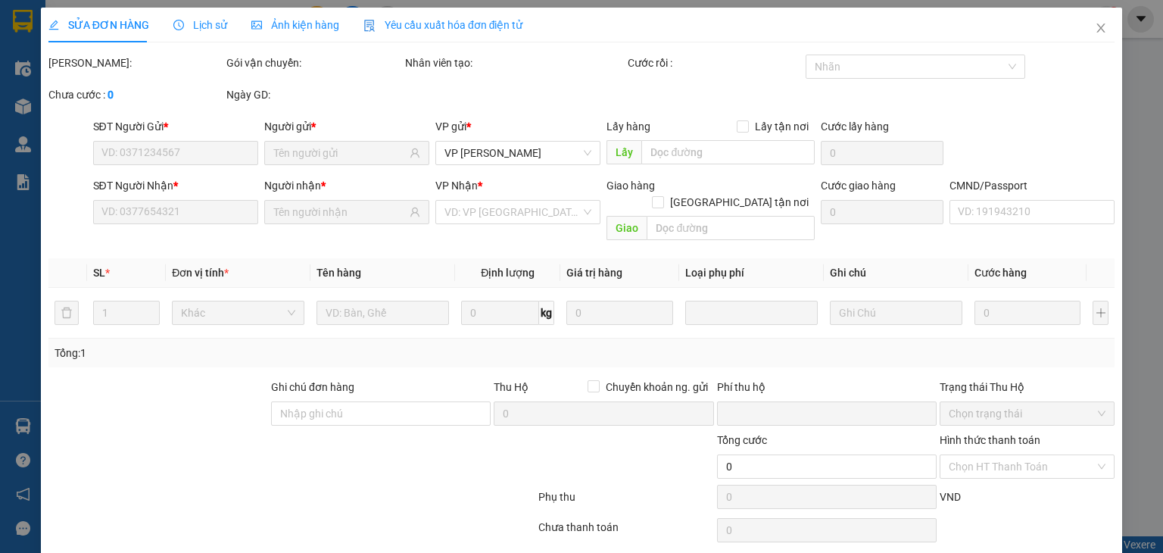
type input "40.000"
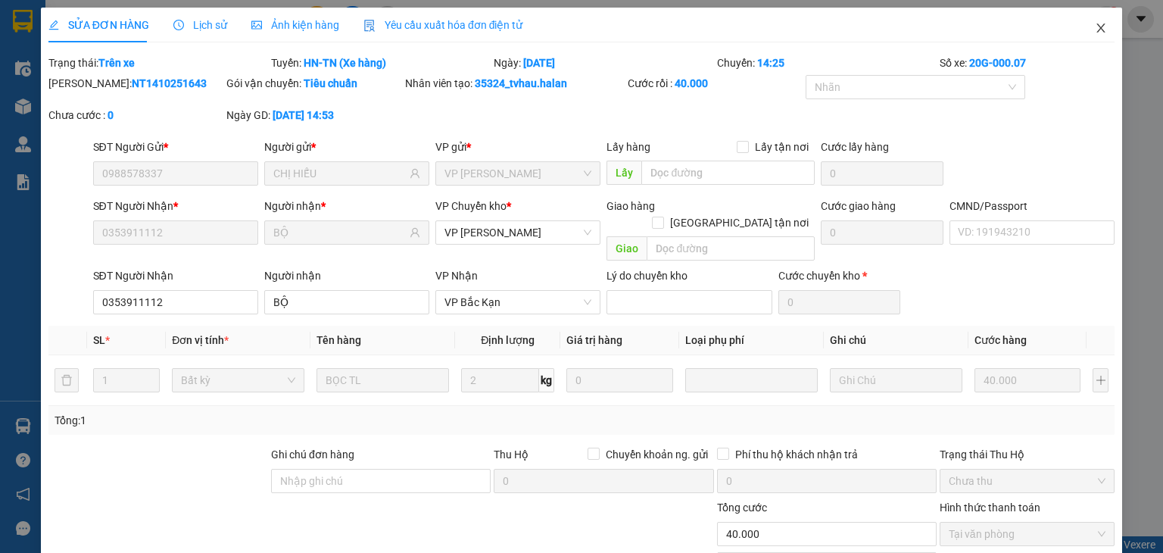
click at [1097, 28] on icon "close" at bounding box center [1101, 27] width 8 height 9
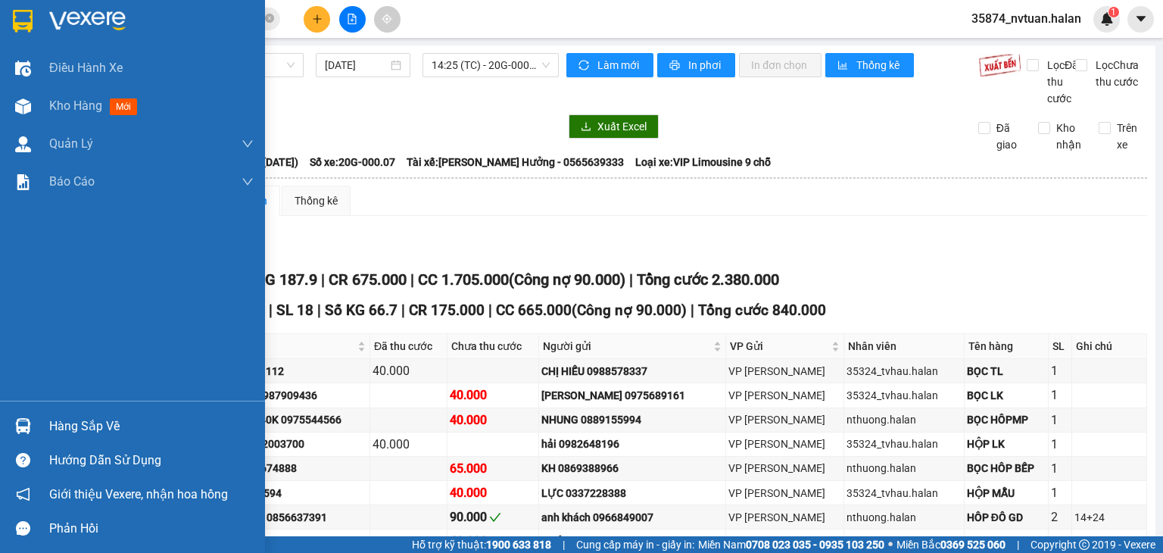
click at [39, 420] on div "Hàng sắp về" at bounding box center [132, 426] width 265 height 34
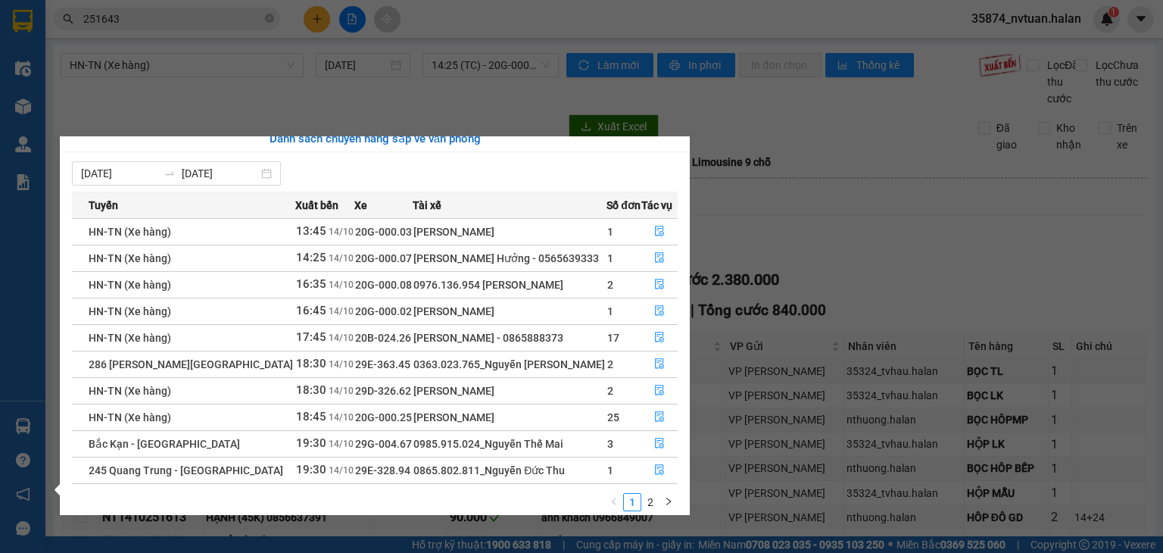
scroll to position [24, 0]
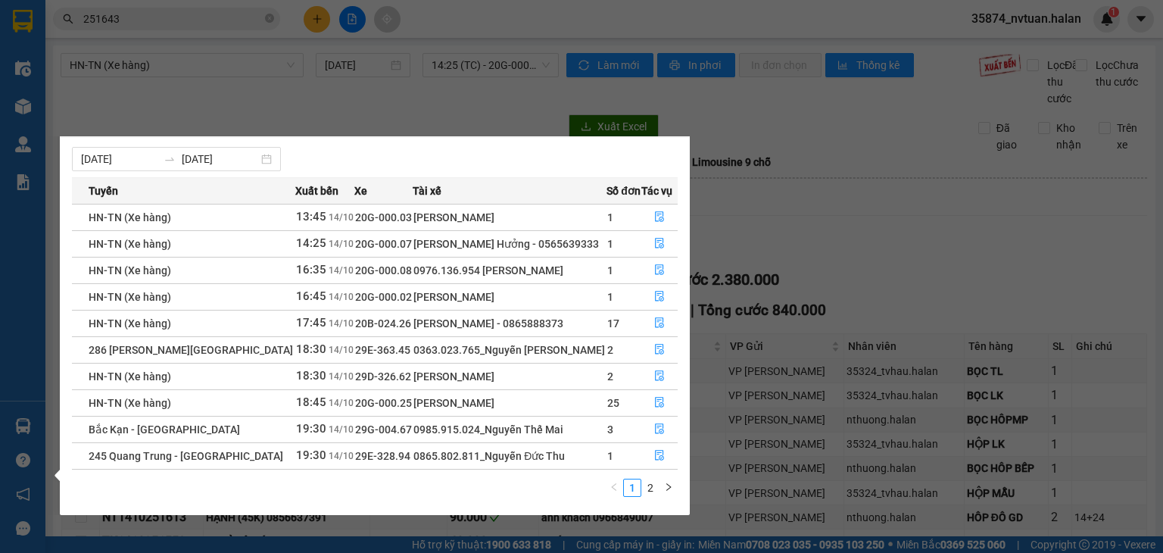
click at [20, 428] on div "Điều hành xe Kho hàng mới Quản [PERSON_NAME] lý chuyến Quản lý kiểm kho Báo cáo…" at bounding box center [22, 276] width 45 height 553
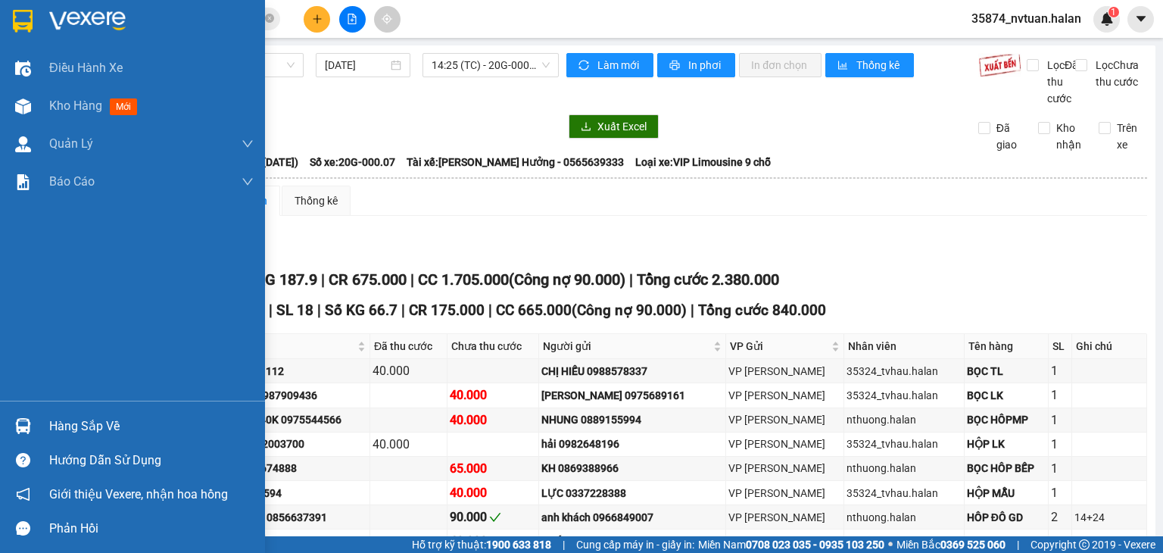
click at [20, 428] on img at bounding box center [23, 426] width 16 height 16
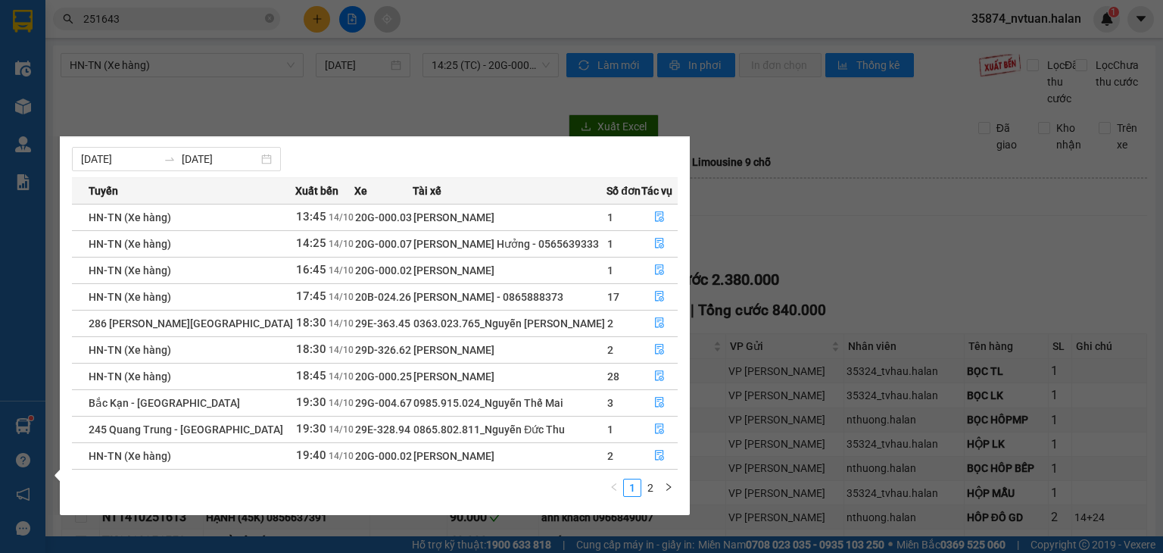
click at [26, 422] on div "Điều hành xe Kho hàng mới Quản [PERSON_NAME] lý chuyến Quản lý kiểm kho Báo cáo…" at bounding box center [22, 276] width 45 height 553
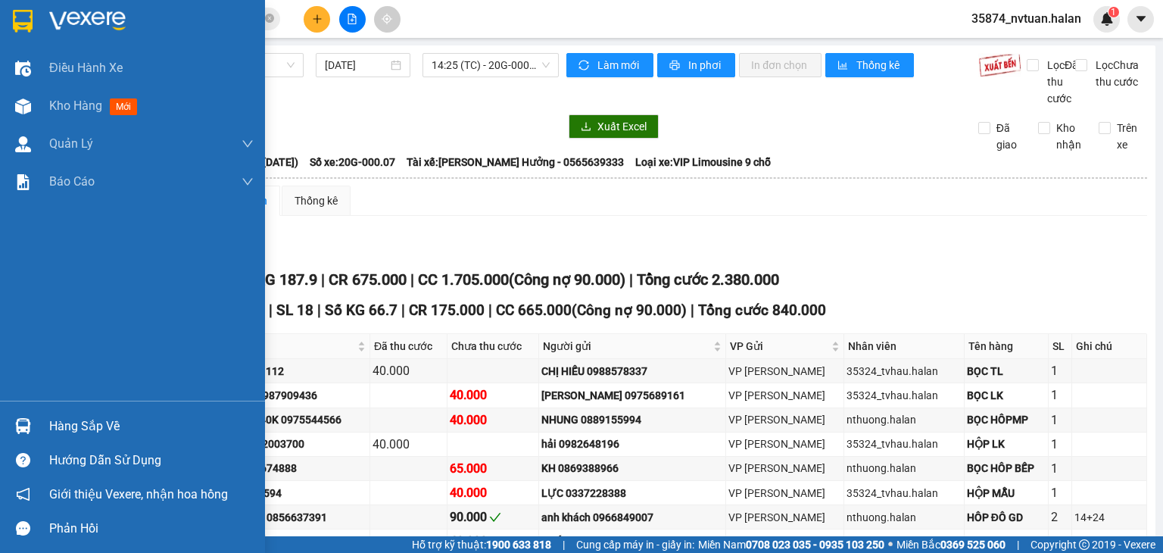
click at [25, 422] on img at bounding box center [23, 426] width 16 height 16
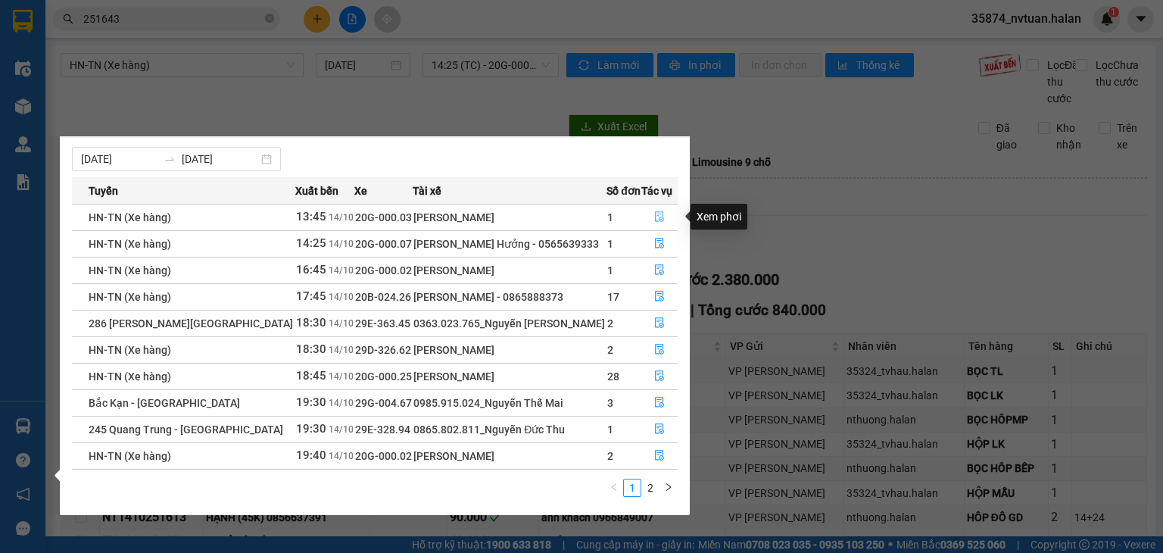
click at [659, 215] on icon "file-done" at bounding box center [659, 216] width 11 height 11
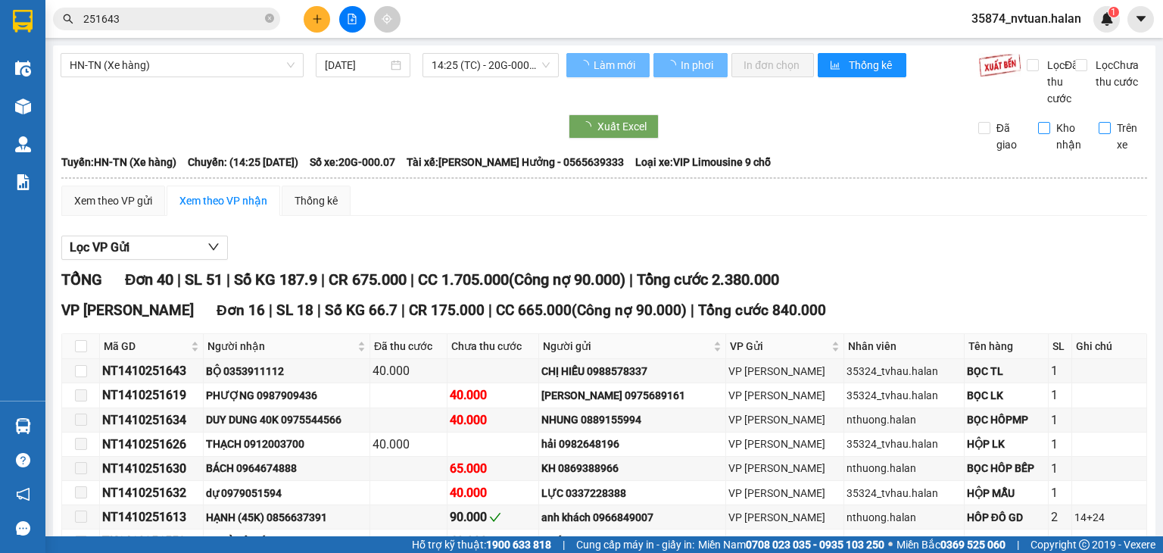
drag, startPoint x: 1094, startPoint y: 146, endPoint x: 1073, endPoint y: 160, distance: 24.6
click at [1098, 134] on input "Trên xe" at bounding box center [1104, 128] width 12 height 12
checkbox input "true"
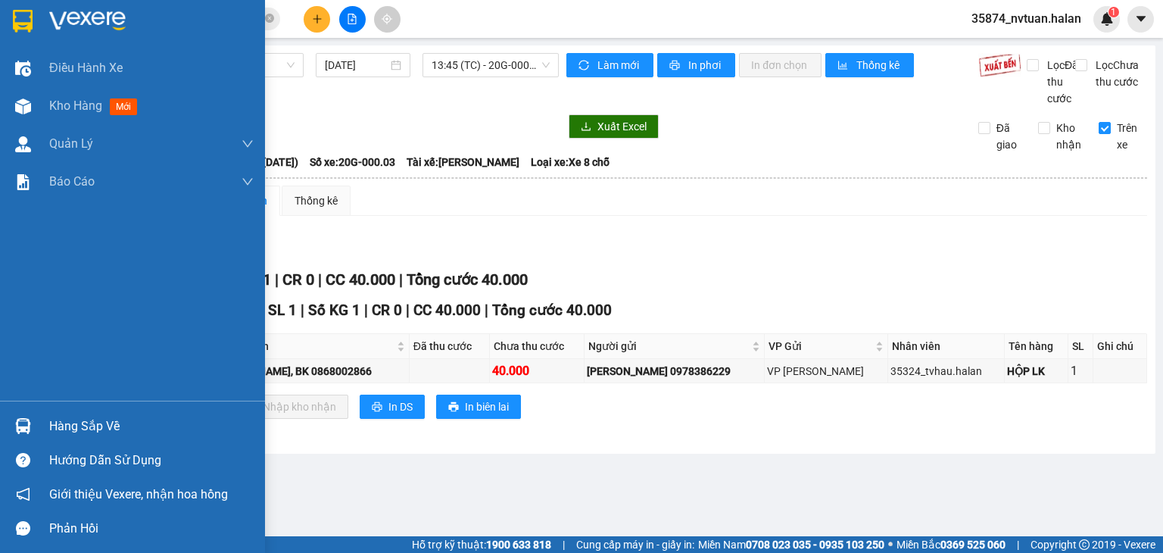
click at [56, 419] on div "Hàng sắp về" at bounding box center [151, 426] width 204 height 23
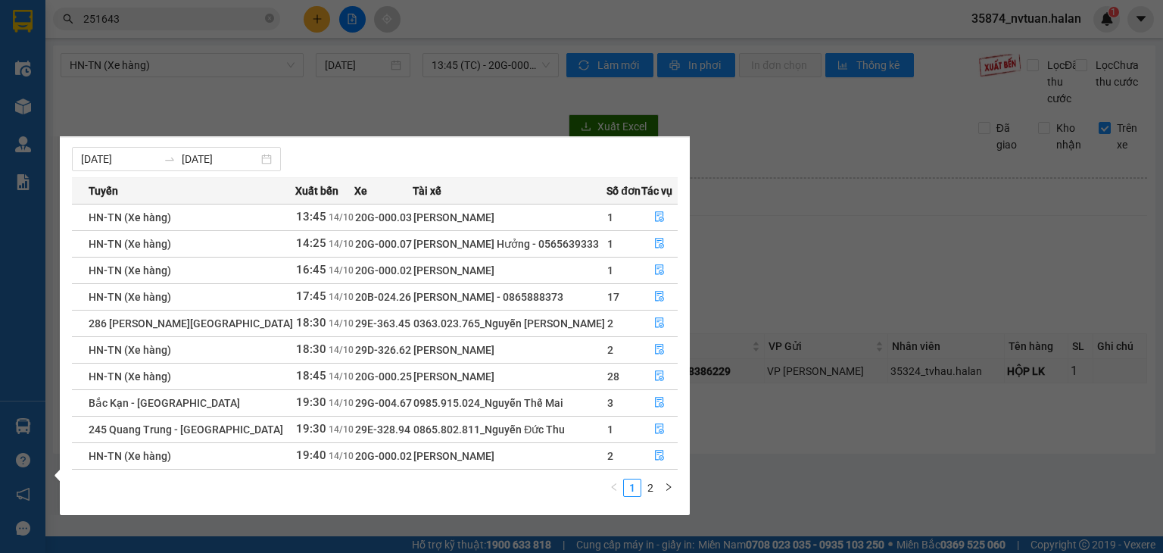
click at [182, 13] on section "Kết quả tìm kiếm ( 231 ) Bộ lọc Mã ĐH Trạng thái Món hàng Thu hộ Tổng cước Chưa…" at bounding box center [581, 276] width 1163 height 553
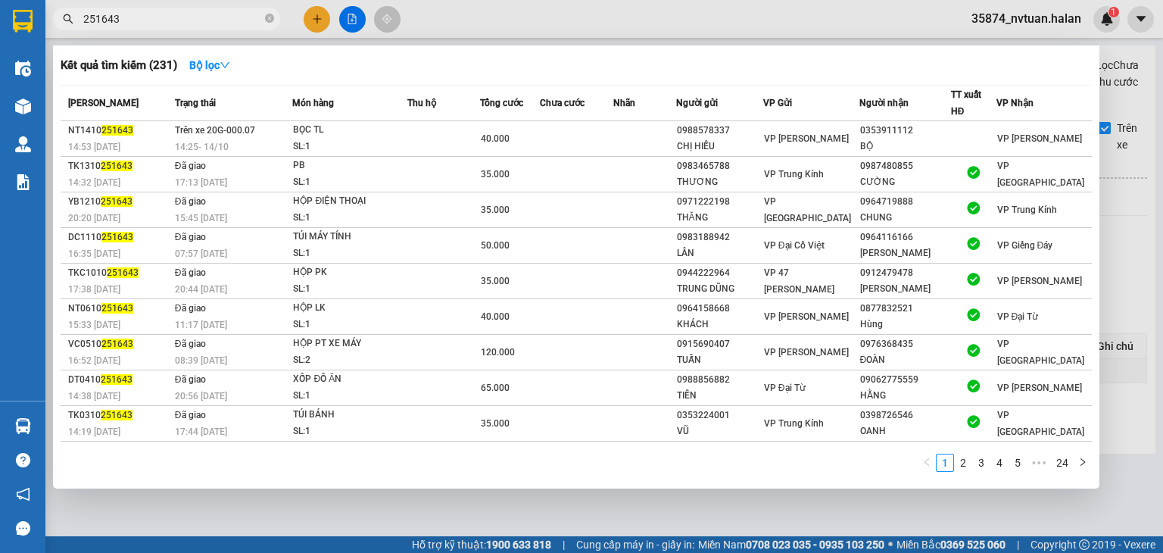
click at [182, 13] on input "251643" at bounding box center [172, 19] width 179 height 17
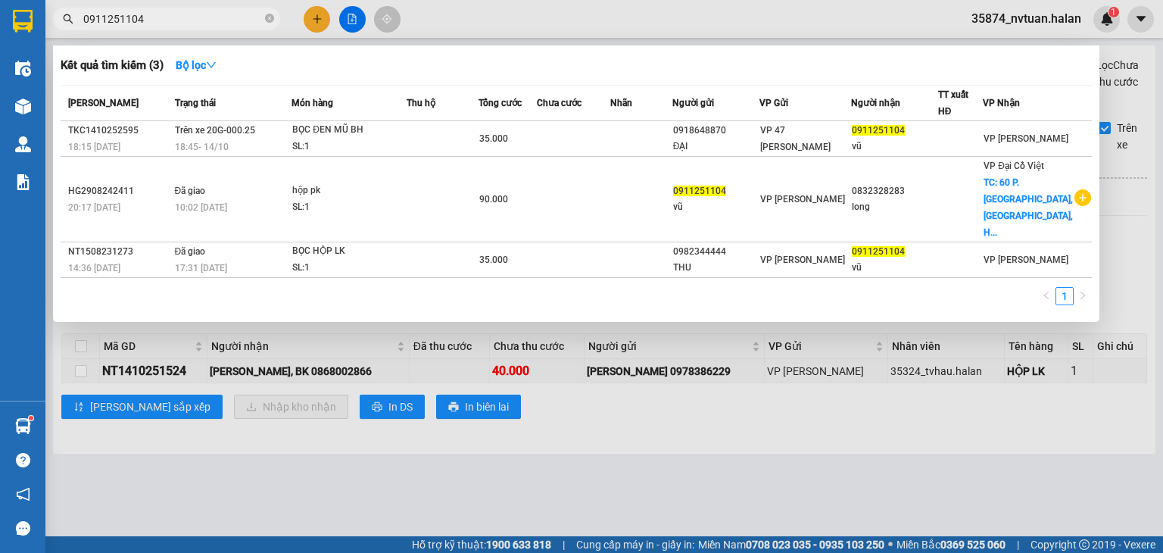
type input "0911251104"
click at [561, 504] on div at bounding box center [581, 276] width 1163 height 553
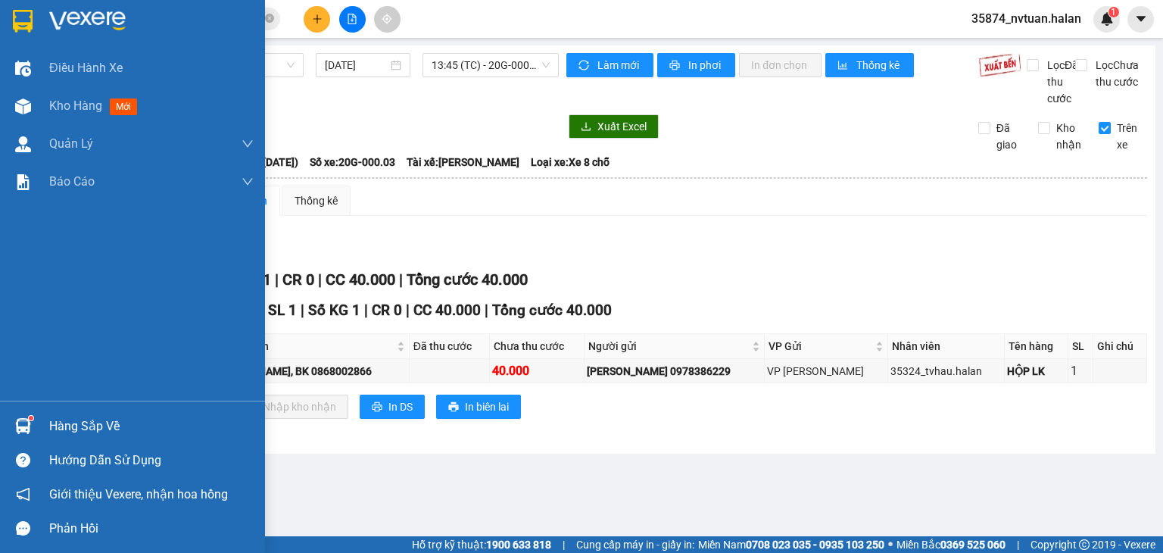
click at [35, 419] on div at bounding box center [23, 426] width 26 height 26
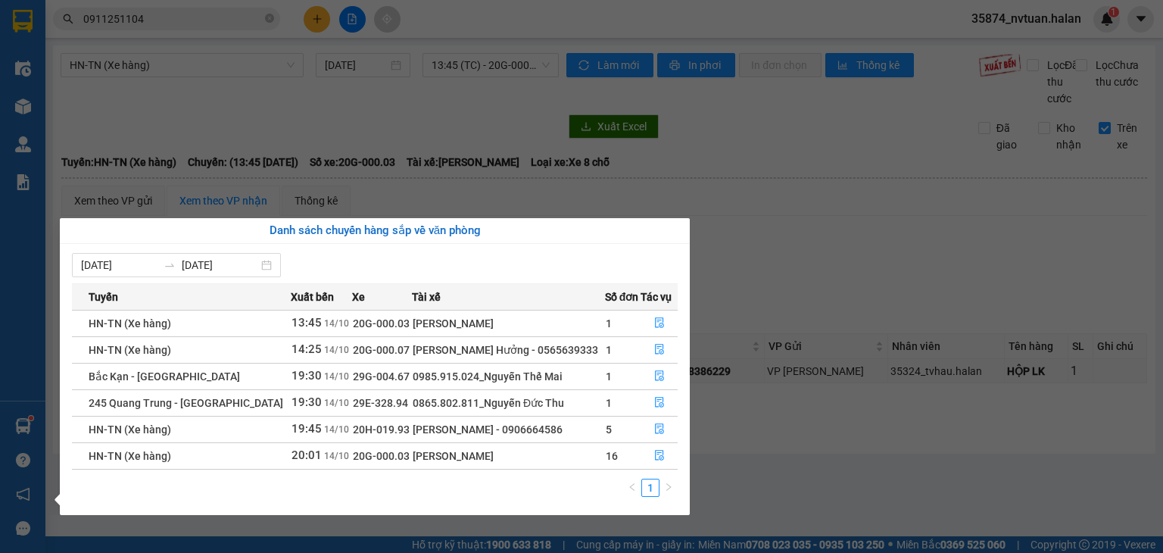
click at [785, 272] on section "Kết quả tìm kiếm ( 3 ) Bộ lọc Mã ĐH Trạng thái Món hàng Thu hộ Tổng cước Chưa c…" at bounding box center [581, 276] width 1163 height 553
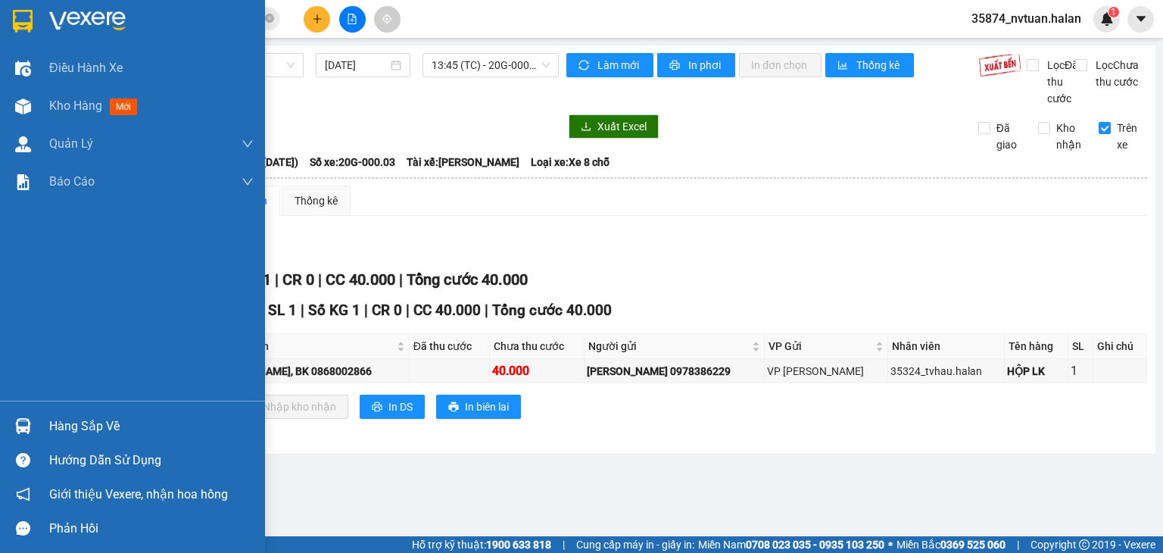
drag, startPoint x: 76, startPoint y: 424, endPoint x: 128, endPoint y: 428, distance: 52.4
click at [77, 425] on div "Hàng sắp về" at bounding box center [151, 426] width 204 height 23
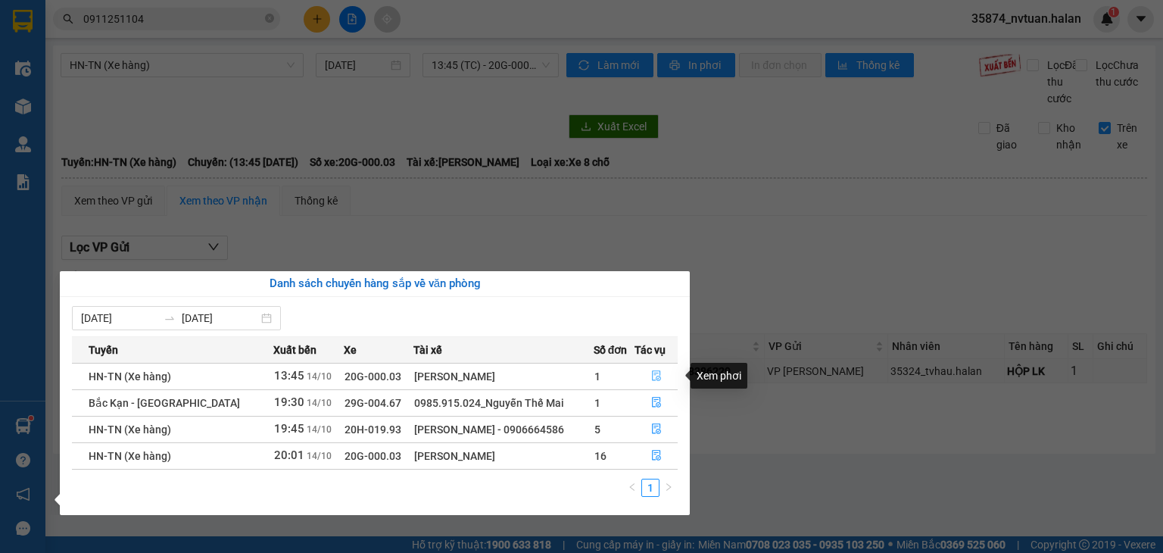
click at [653, 371] on icon "file-done" at bounding box center [656, 376] width 9 height 11
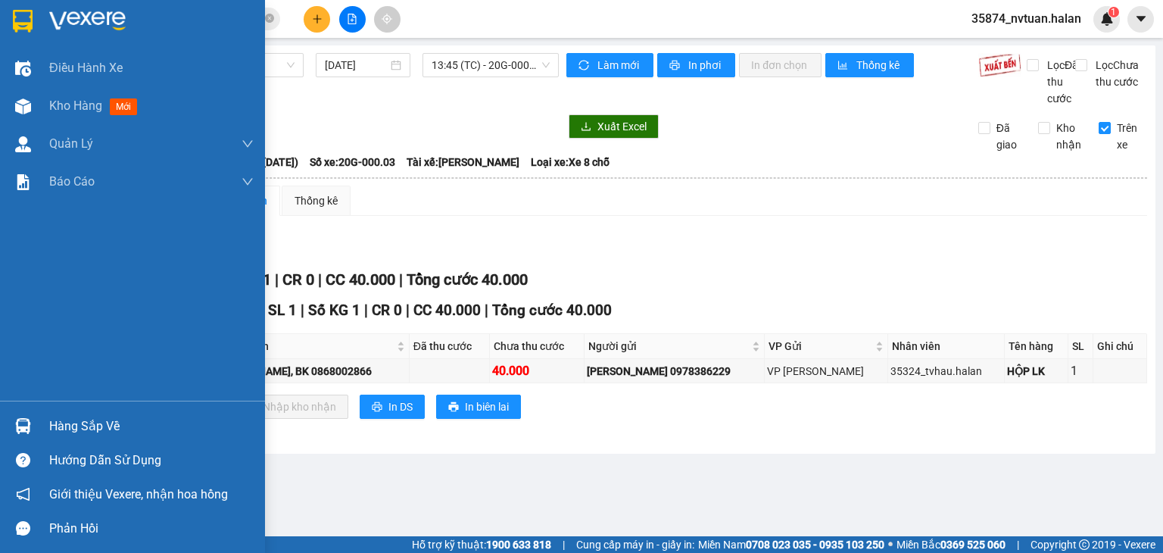
drag, startPoint x: 30, startPoint y: 425, endPoint x: 55, endPoint y: 426, distance: 25.8
click at [29, 425] on img at bounding box center [23, 426] width 16 height 16
